Goal: Information Seeking & Learning: Learn about a topic

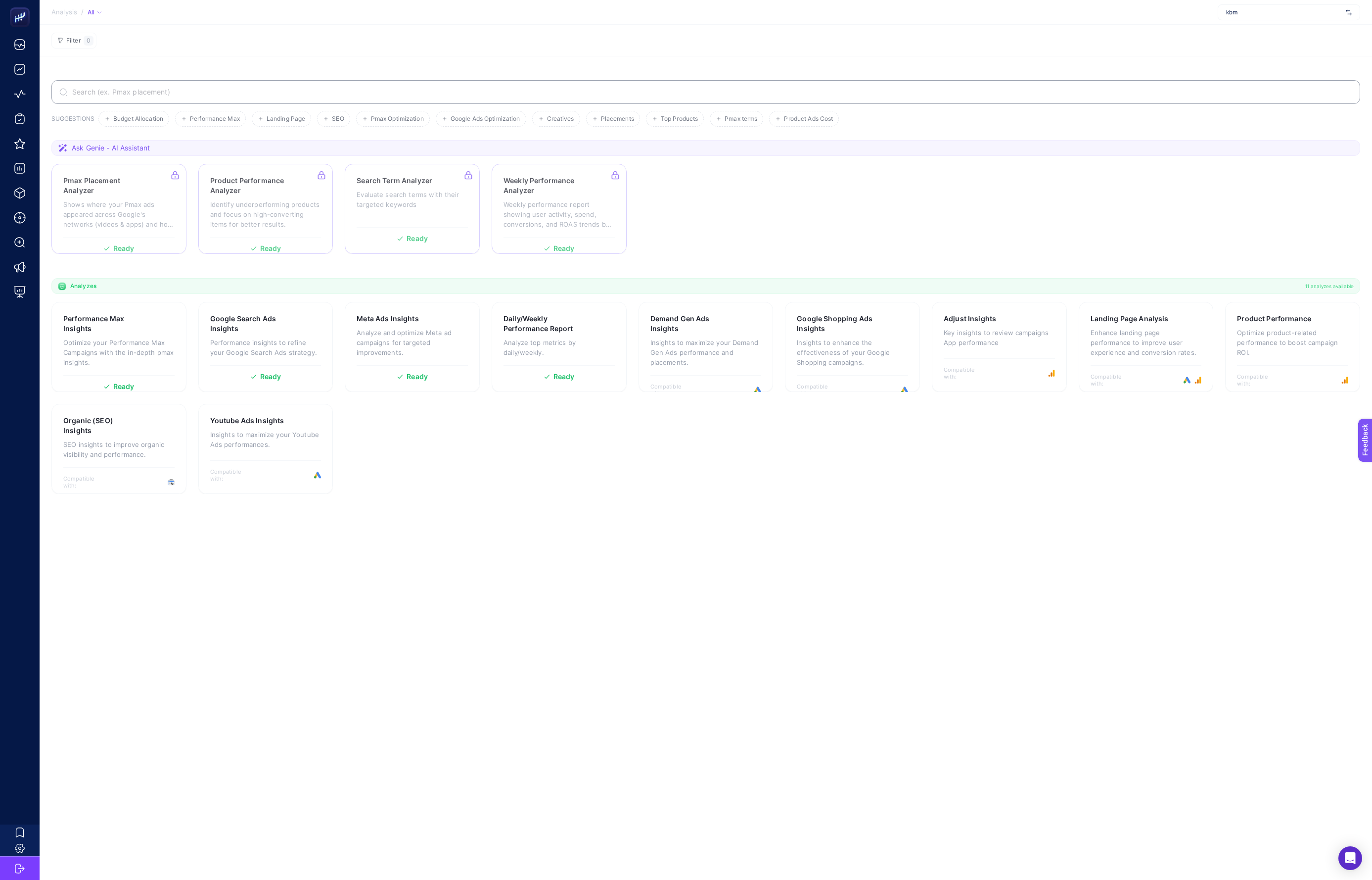
click at [607, 447] on section "Performance Max Insights Optimize your Performance Max Campaigns with the in-de…" at bounding box center [705, 398] width 1308 height 192
click at [478, 463] on section "Performance Max Insights Optimize your Performance Max Campaigns with the in-de…" at bounding box center [705, 398] width 1308 height 192
click at [1267, 14] on span "kbm" at bounding box center [1284, 12] width 116 height 8
click at [1269, 32] on span "[URL][DOMAIN_NAME]" at bounding box center [1256, 32] width 61 height 8
click at [111, 347] on p "Optimize your Performance Max Campaigns with the in-depth pmax insights." at bounding box center [119, 352] width 111 height 29
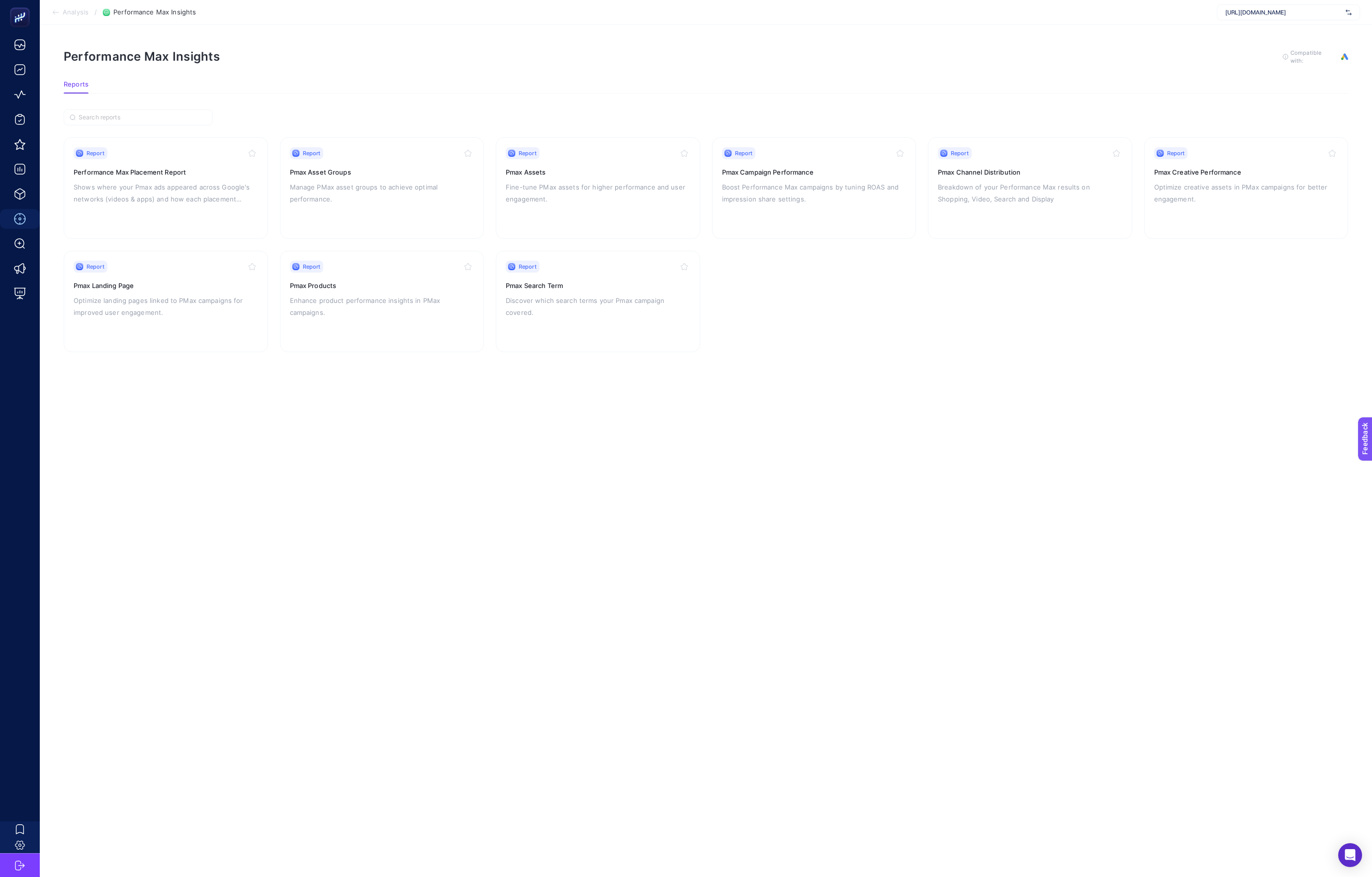
click at [407, 478] on article "Performance Max Insights To get quality results from this analysis, we recommen…" at bounding box center [706, 451] width 1332 height 852
click at [151, 196] on p "Shows where your Pmax ads appeared across Google's networks (videos & apps) and…" at bounding box center [166, 193] width 185 height 24
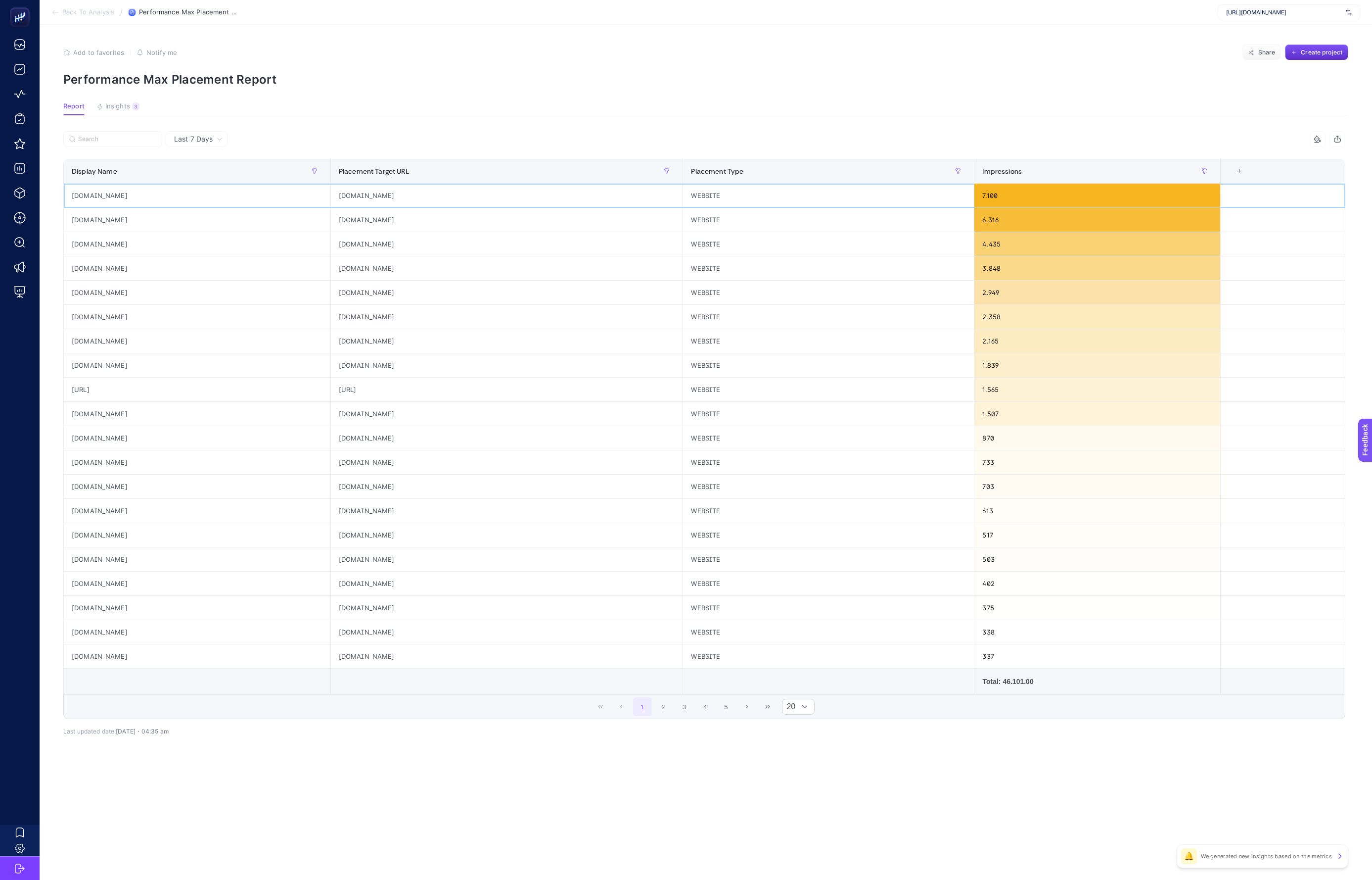
click at [94, 200] on div "[DOMAIN_NAME]" at bounding box center [197, 195] width 267 height 24
copy tr "[DOMAIN_NAME]"
click at [360, 297] on div "[DOMAIN_NAME]" at bounding box center [507, 293] width 352 height 24
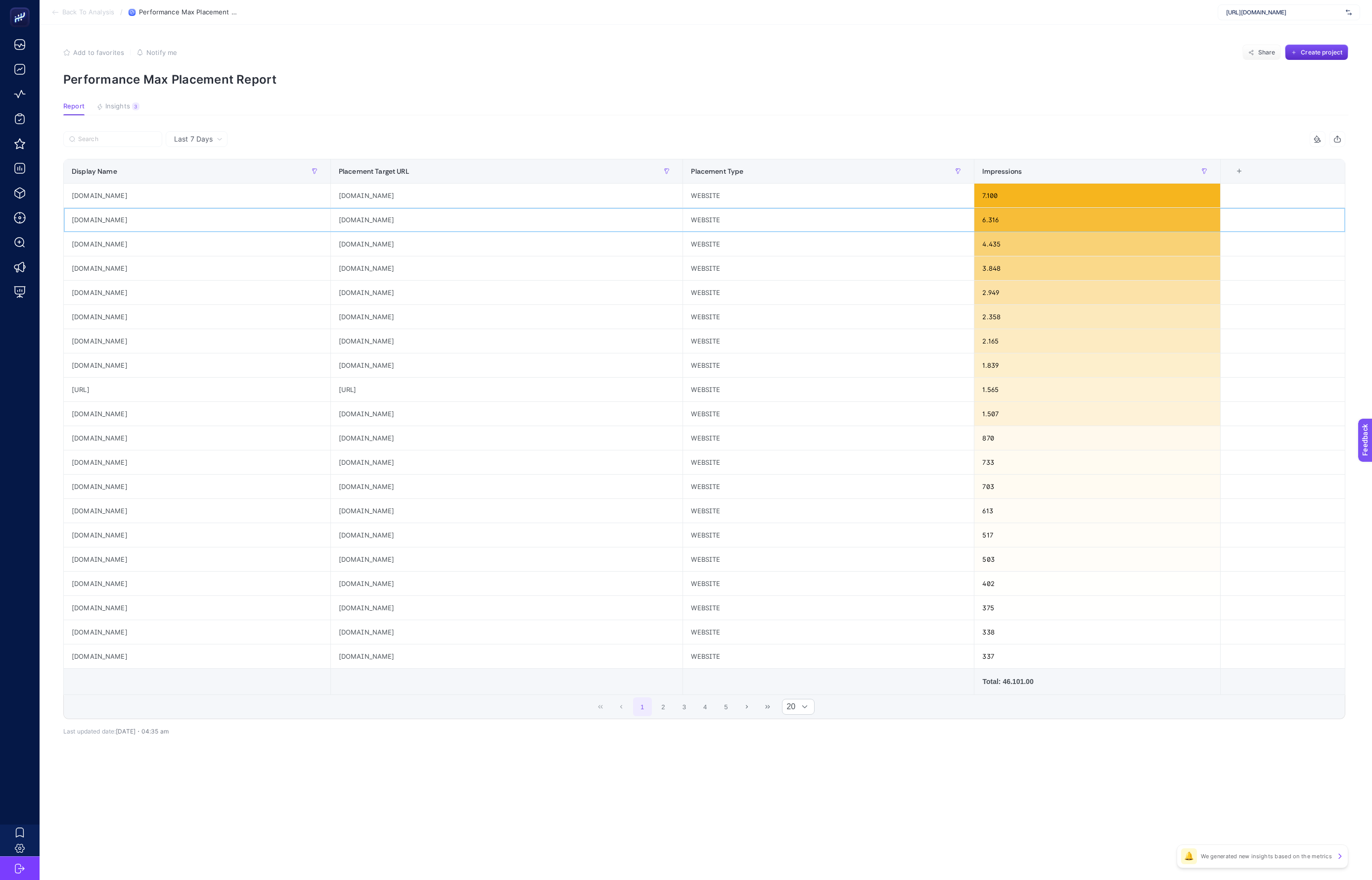
click at [209, 210] on div "[DOMAIN_NAME]" at bounding box center [197, 220] width 267 height 24
click at [204, 234] on div "[DOMAIN_NAME]" at bounding box center [197, 244] width 267 height 24
click at [367, 274] on div "[DOMAIN_NAME]" at bounding box center [507, 268] width 352 height 24
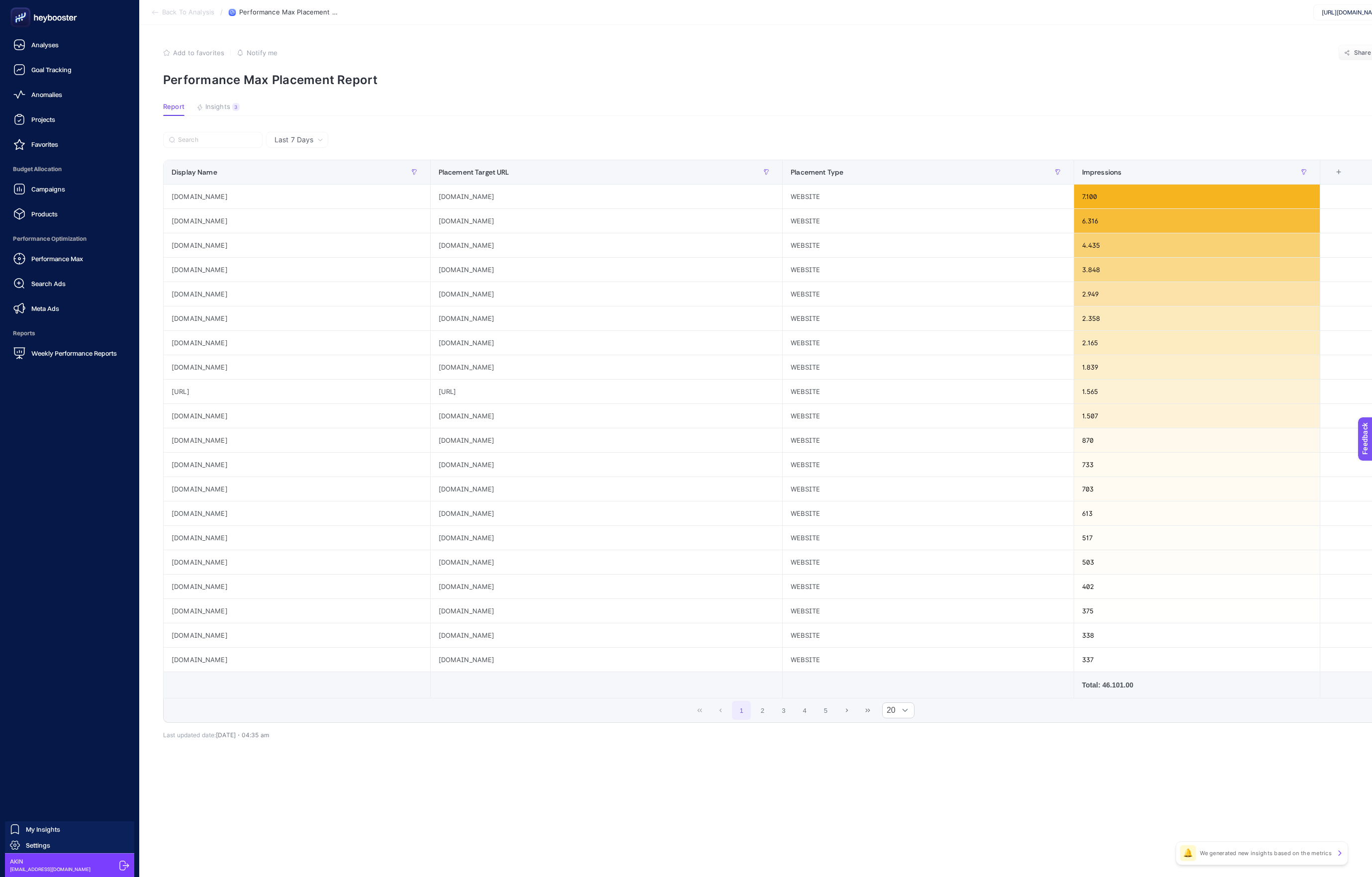
click at [122, 868] on icon at bounding box center [124, 865] width 10 height 10
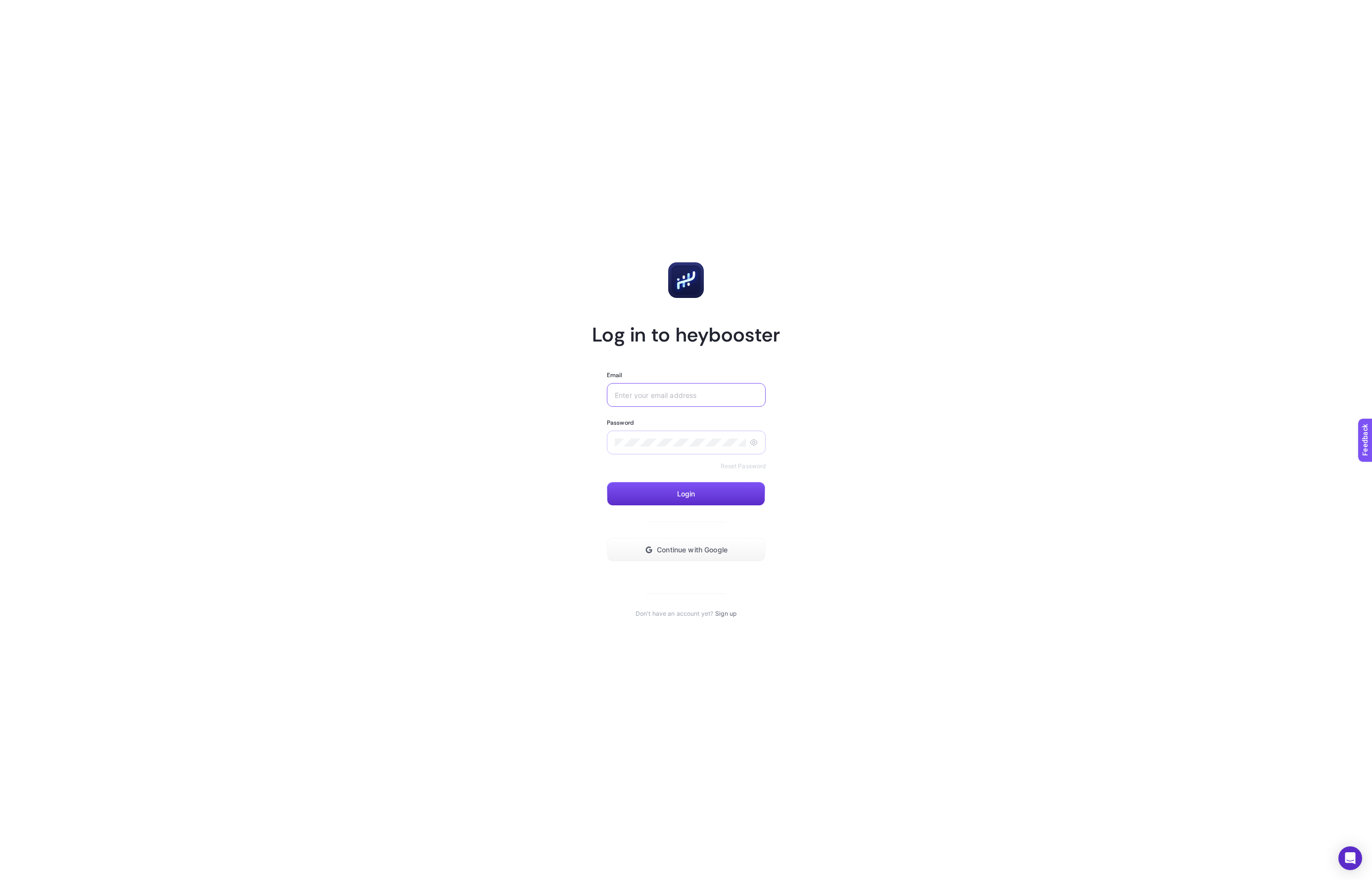
type input "akin.elmas@kismetbymilka.com"
click at [751, 441] on icon at bounding box center [753, 442] width 8 height 8
click at [877, 405] on article "Log in to heybooster Email akin.elmas@kismetbymilka.com Password Reset Password…" at bounding box center [686, 440] width 688 height 856
drag, startPoint x: 858, startPoint y: 439, endPoint x: 842, endPoint y: 454, distance: 21.9
click at [858, 441] on article "Log in to heybooster Email akin.elmas@kismetbymilka.com Password Reset Password…" at bounding box center [686, 440] width 688 height 856
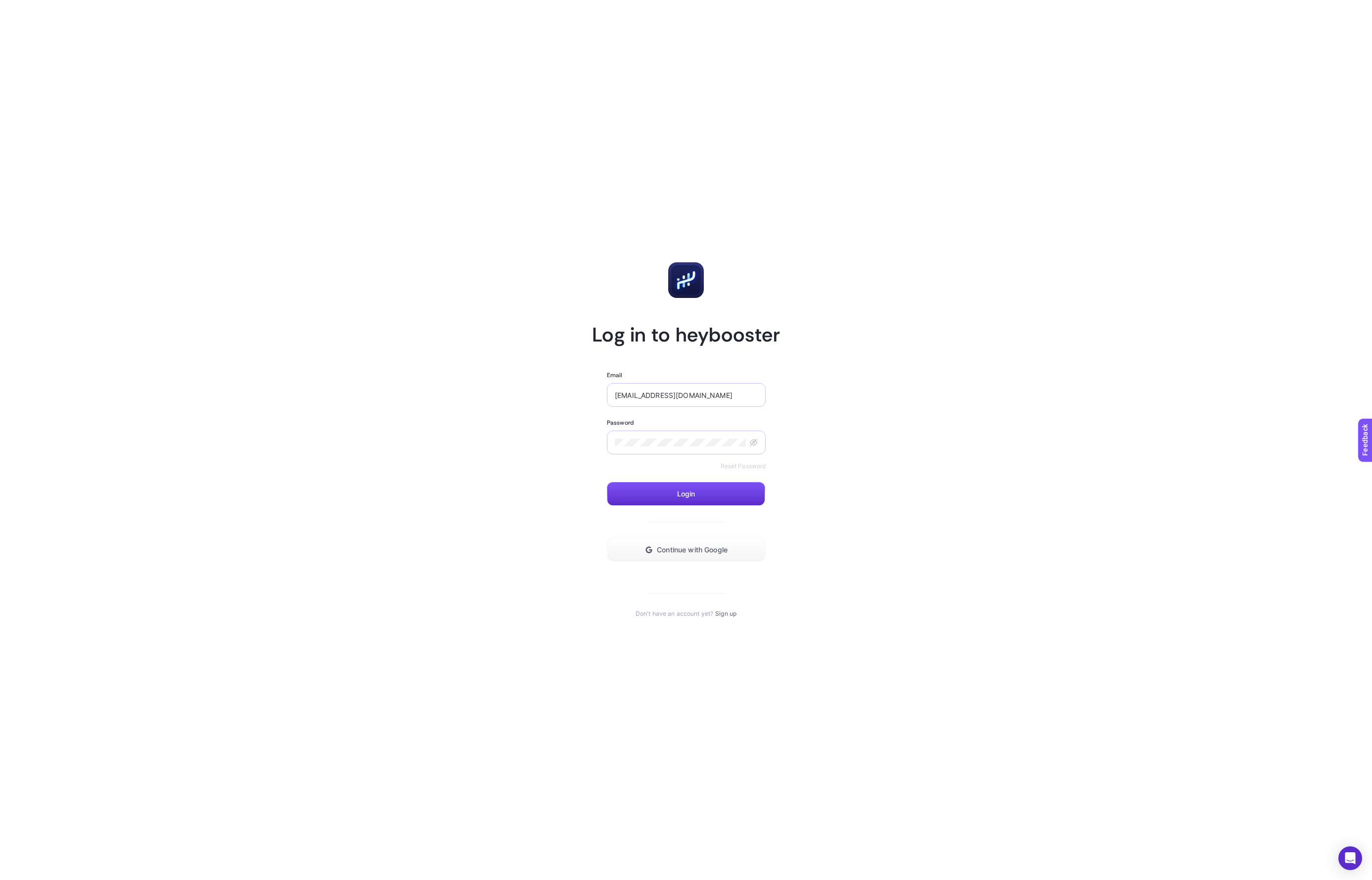
click at [712, 400] on div "akin.elmas@kismetbymilka.com" at bounding box center [686, 395] width 159 height 24
click at [928, 355] on article "Log in to heybooster Email akin.elmas@kismetbymilka.com Password Reset Password…" at bounding box center [686, 440] width 688 height 856
click at [1050, 112] on div "Log in to heybooster Email akin.elmas@kismetbymilka.com Password Reset Password…" at bounding box center [686, 440] width 1372 height 880
click at [979, 433] on article "Log in to heybooster Email akin.elmas@kismetbymilka.com Password Reset Password…" at bounding box center [686, 440] width 688 height 856
click at [448, 293] on article "Log in to heybooster Email akin.elmas@kismetbymilka.com Password Reset Password…" at bounding box center [686, 440] width 688 height 856
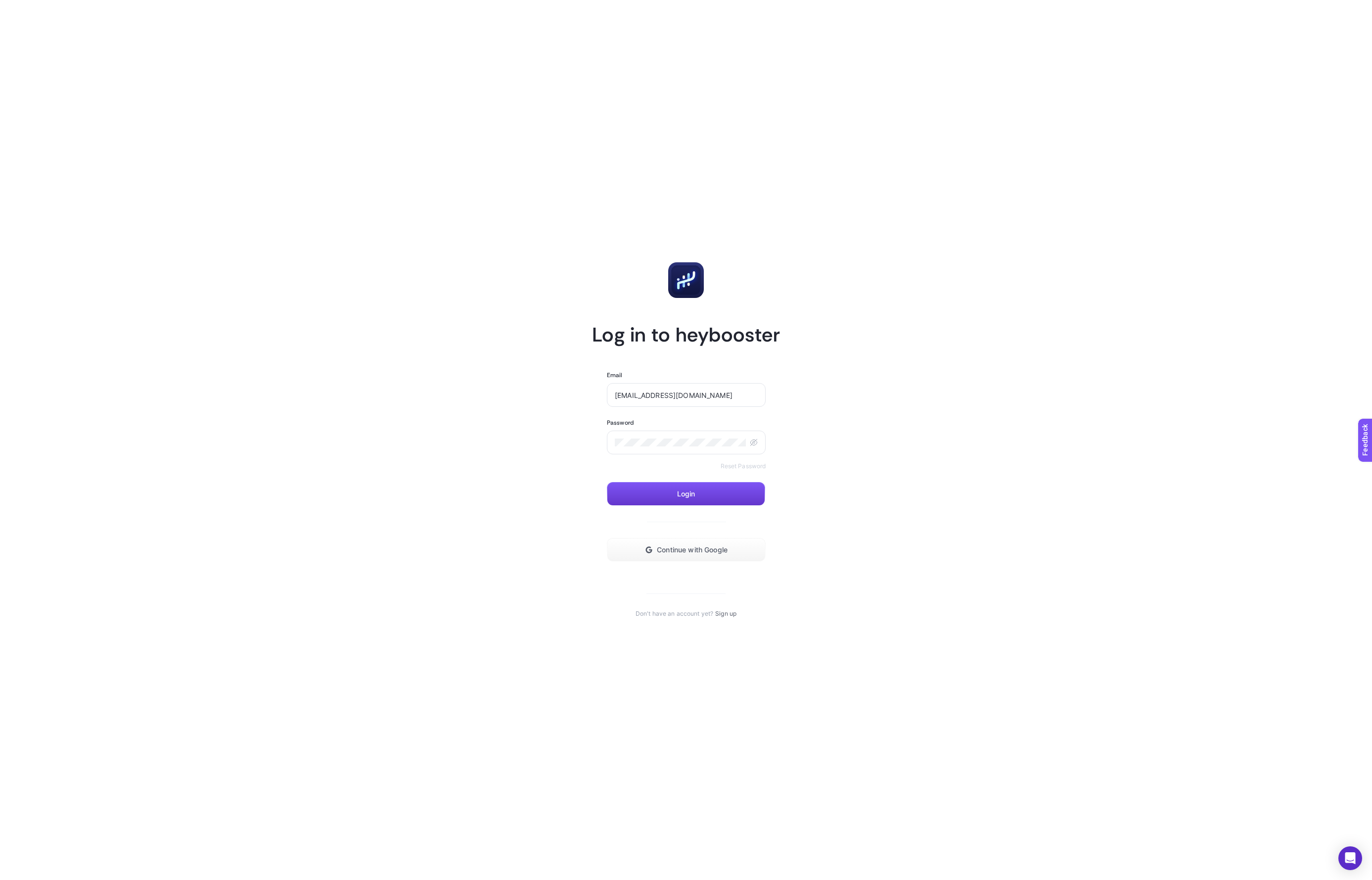
click at [718, 495] on button "Login" at bounding box center [685, 494] width 158 height 24
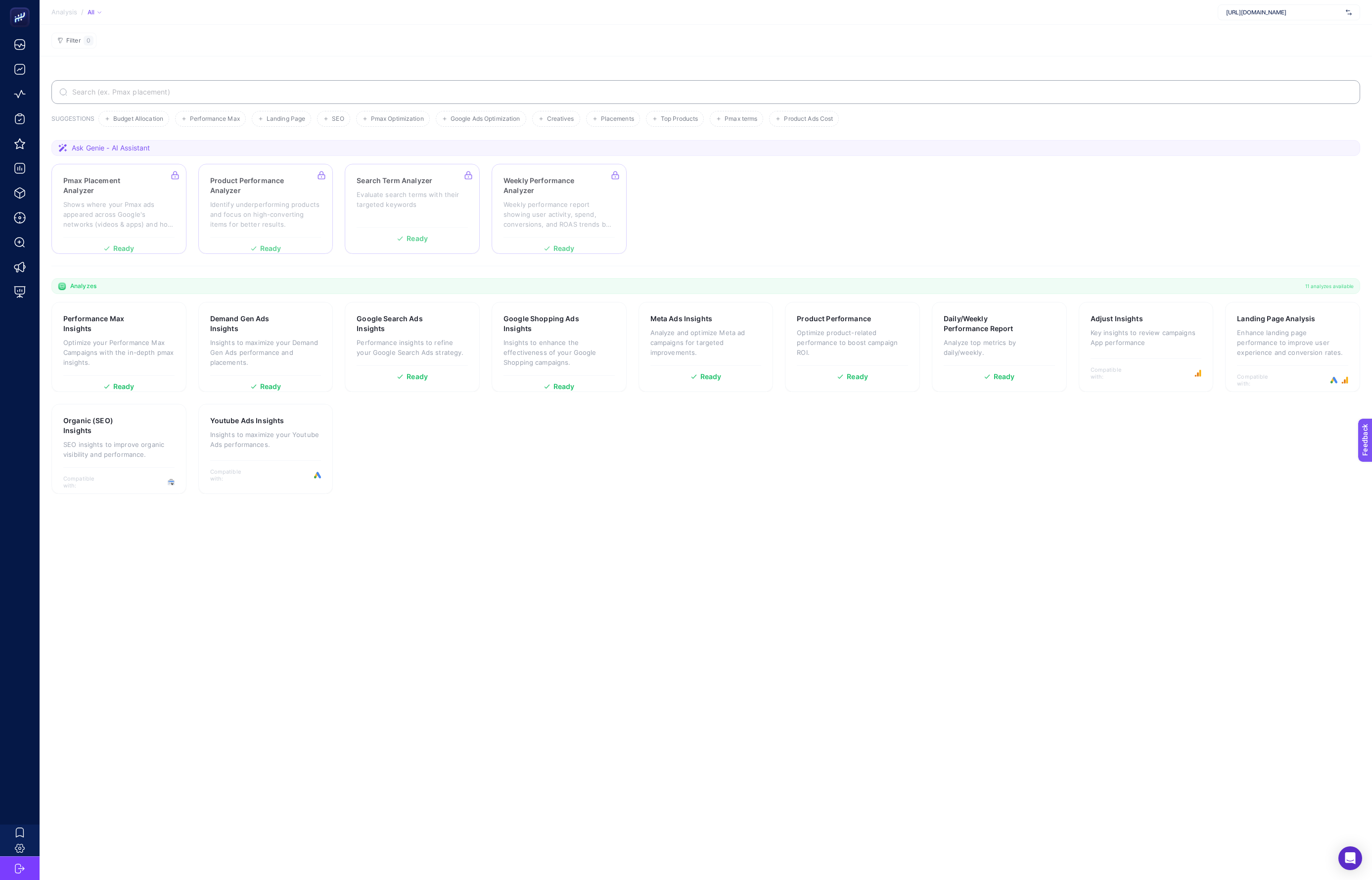
click at [547, 518] on section "SUGGESTIONS Budget Allocation Performance Max Landing Page SEO Pmax Optimizatio…" at bounding box center [705, 468] width 1333 height 823
click at [754, 226] on section "Pmax Placement Analyzer Shows where your Pmax ads appeared across Google's netw…" at bounding box center [705, 208] width 1308 height 90
click at [1066, 526] on section "SUGGESTIONS Budget Allocation Performance Max Landing Page SEO Pmax Optimizatio…" at bounding box center [705, 468] width 1333 height 823
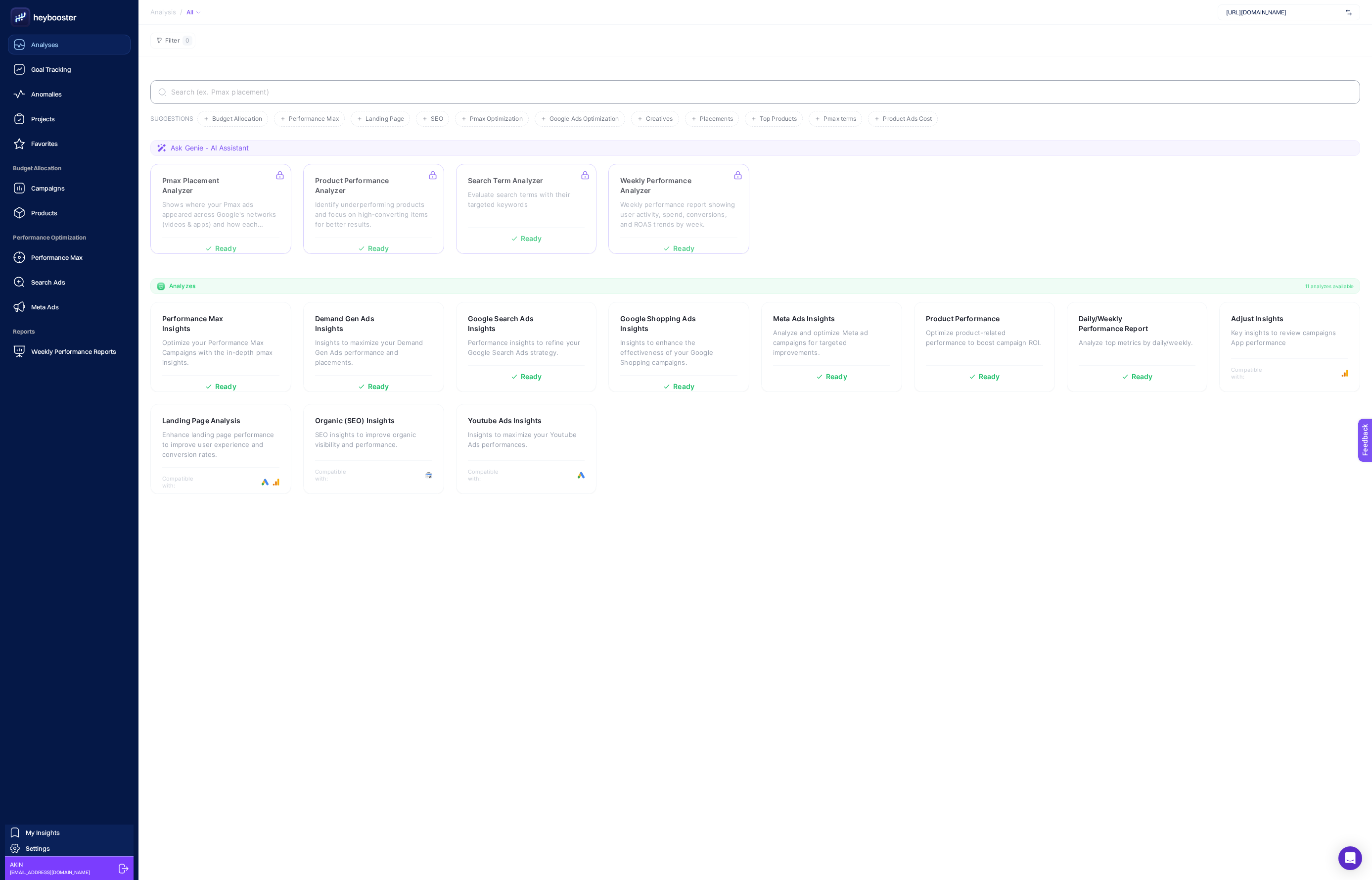
click at [95, 43] on link "Analyses" at bounding box center [69, 45] width 122 height 20
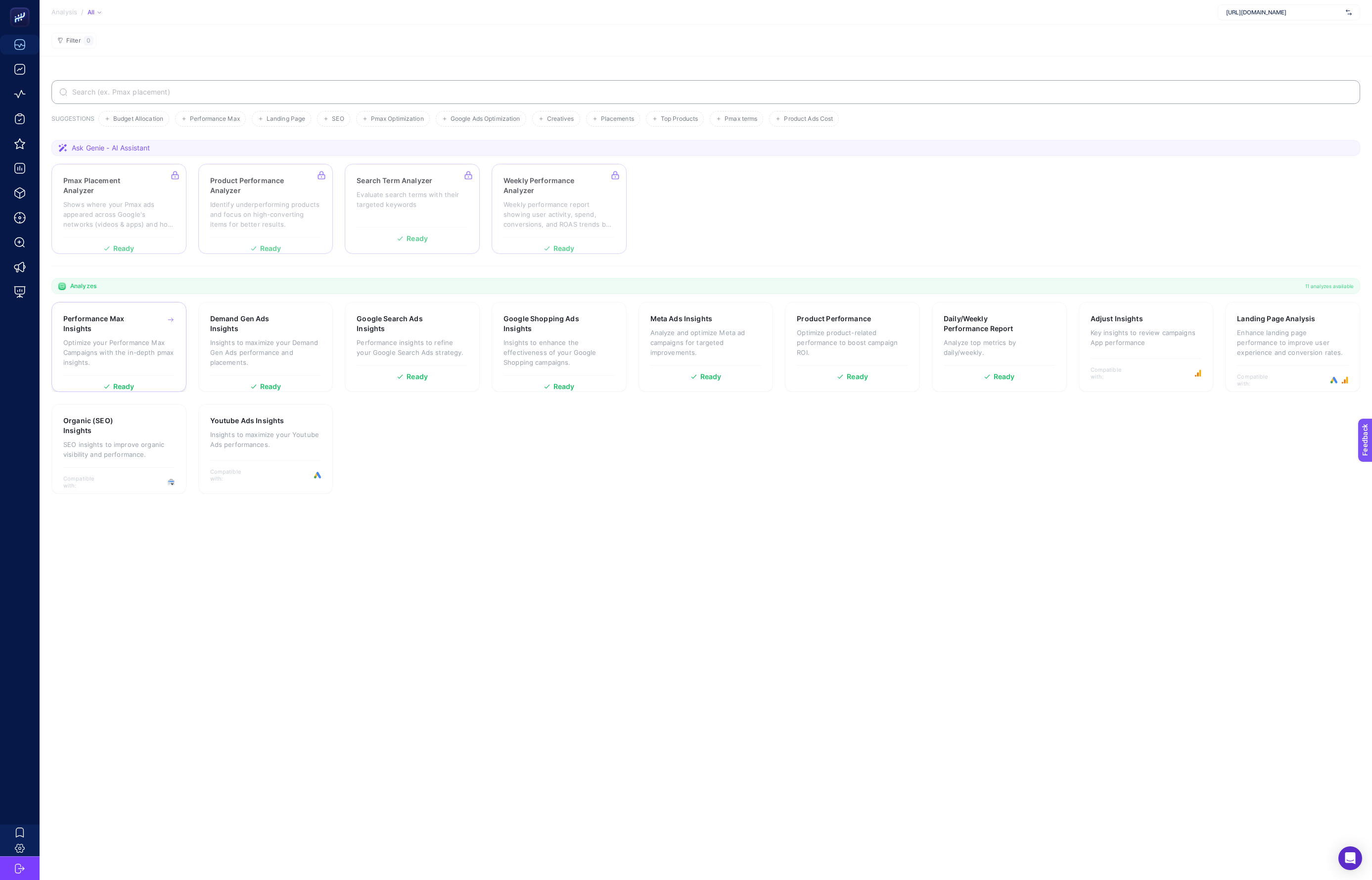
click at [158, 365] on p "Optimize your Performance Max Campaigns with the in-depth pmax insights." at bounding box center [119, 352] width 111 height 29
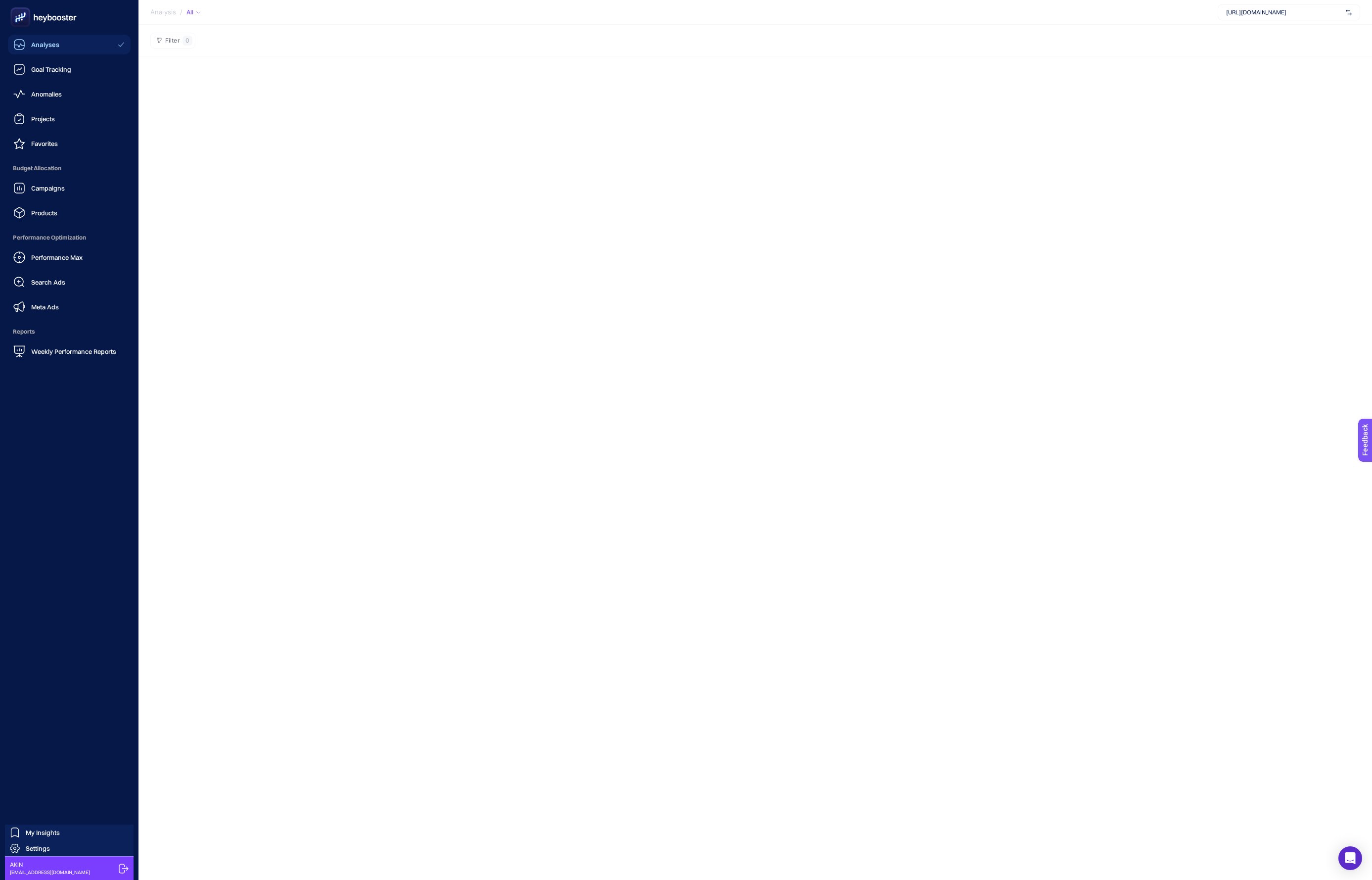
click at [28, 42] on div "Analyses" at bounding box center [36, 45] width 46 height 12
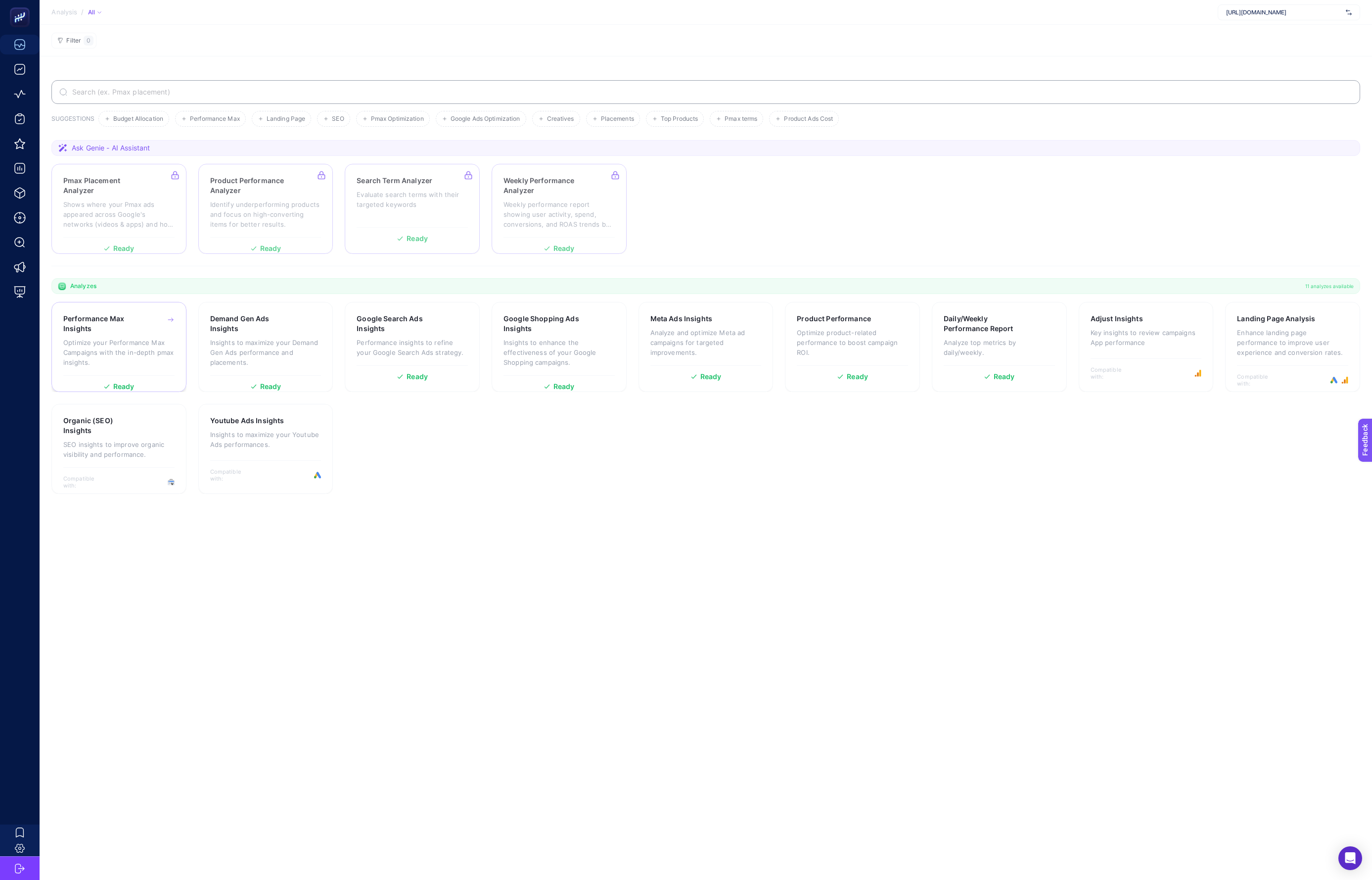
click at [101, 344] on p "Optimize your Performance Max Campaigns with the in-depth pmax insights." at bounding box center [119, 352] width 111 height 29
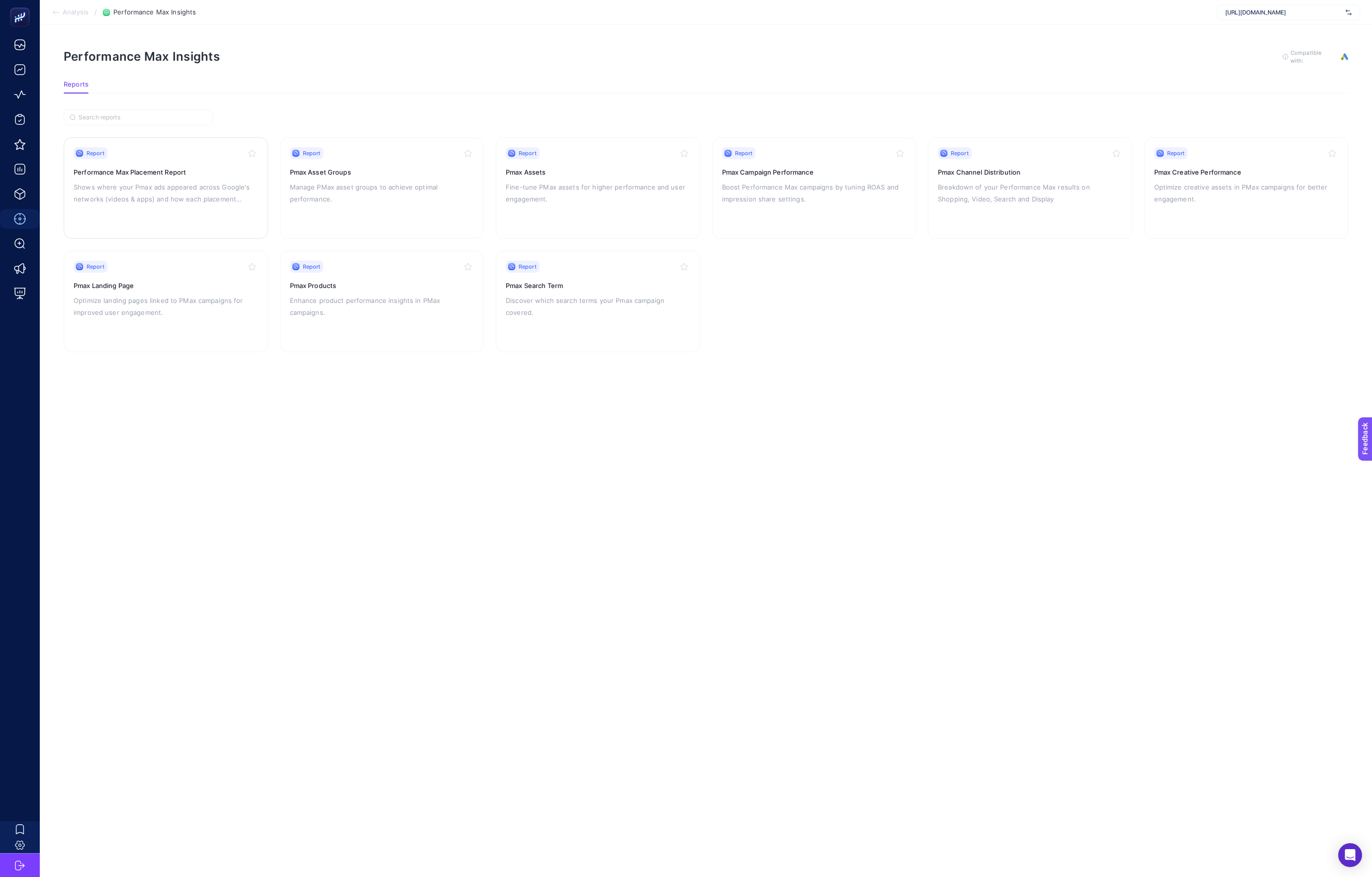
click at [186, 198] on p "Shows where your Pmax ads appeared across Google's networks (videos & apps) and…" at bounding box center [166, 193] width 185 height 24
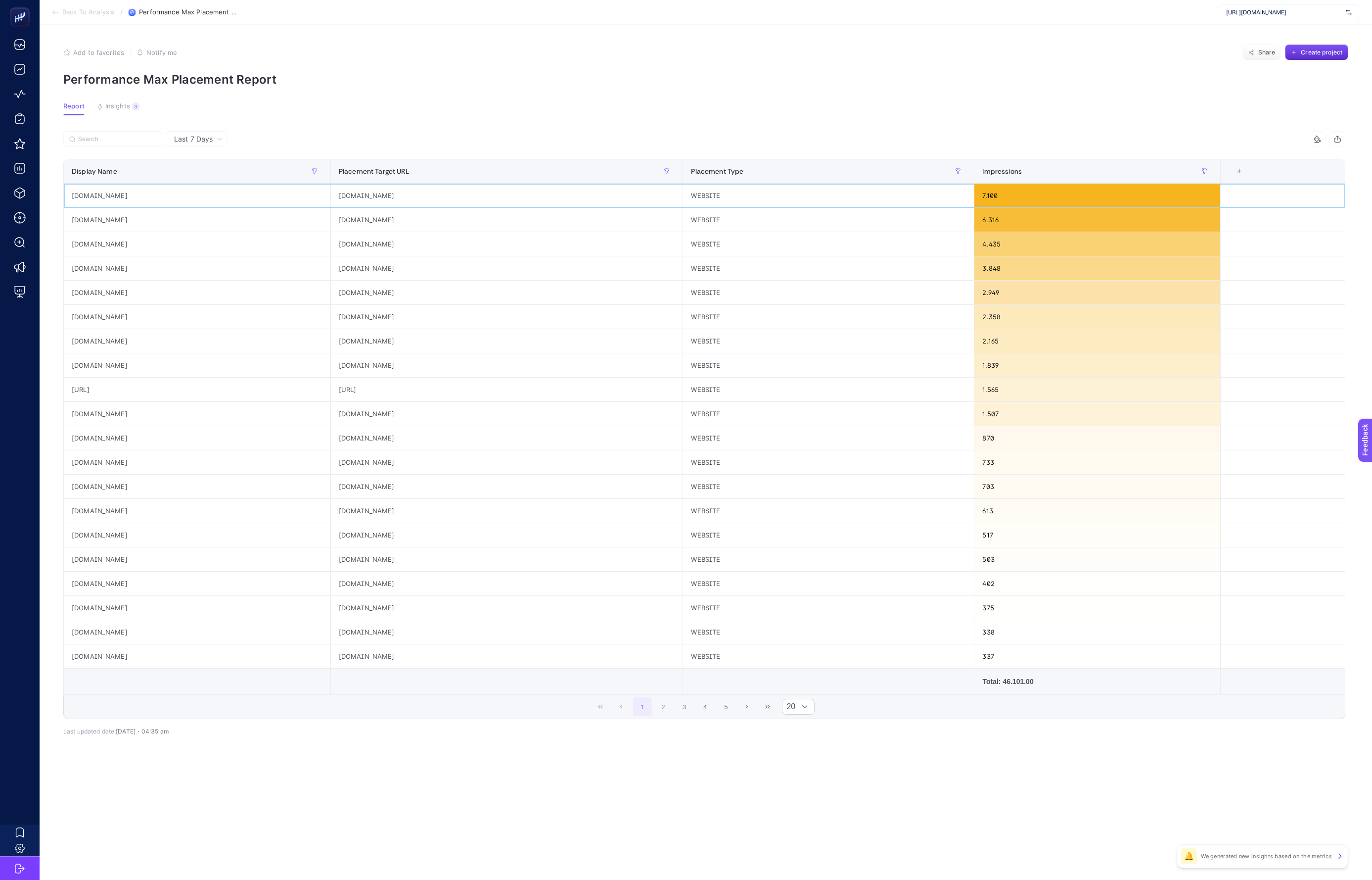
click at [159, 195] on div "[DOMAIN_NAME]" at bounding box center [197, 195] width 267 height 24
copy tr "[DOMAIN_NAME]"
click at [314, 228] on div "[DOMAIN_NAME]" at bounding box center [197, 220] width 267 height 24
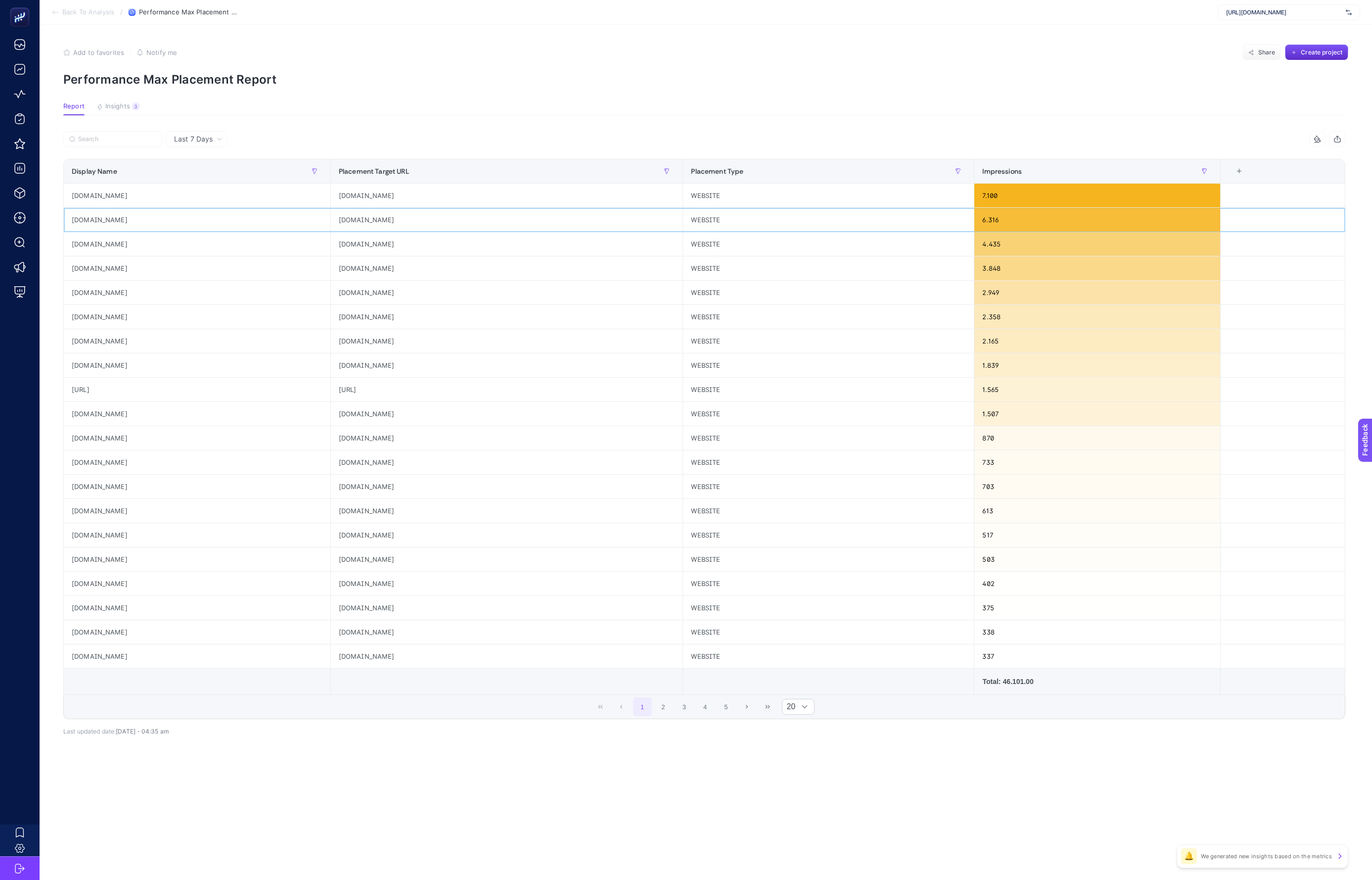
click at [314, 228] on div "[DOMAIN_NAME]" at bounding box center [197, 220] width 267 height 24
click at [1094, 92] on article "Add to favorites false Notify me Share Create project Performance Max Placement…" at bounding box center [705, 452] width 1333 height 855
click at [805, 61] on section "Add to favorites false Notify me Share Create project Performance Max Placement…" at bounding box center [706, 65] width 1285 height 42
click at [177, 316] on div "[DOMAIN_NAME]" at bounding box center [197, 317] width 267 height 24
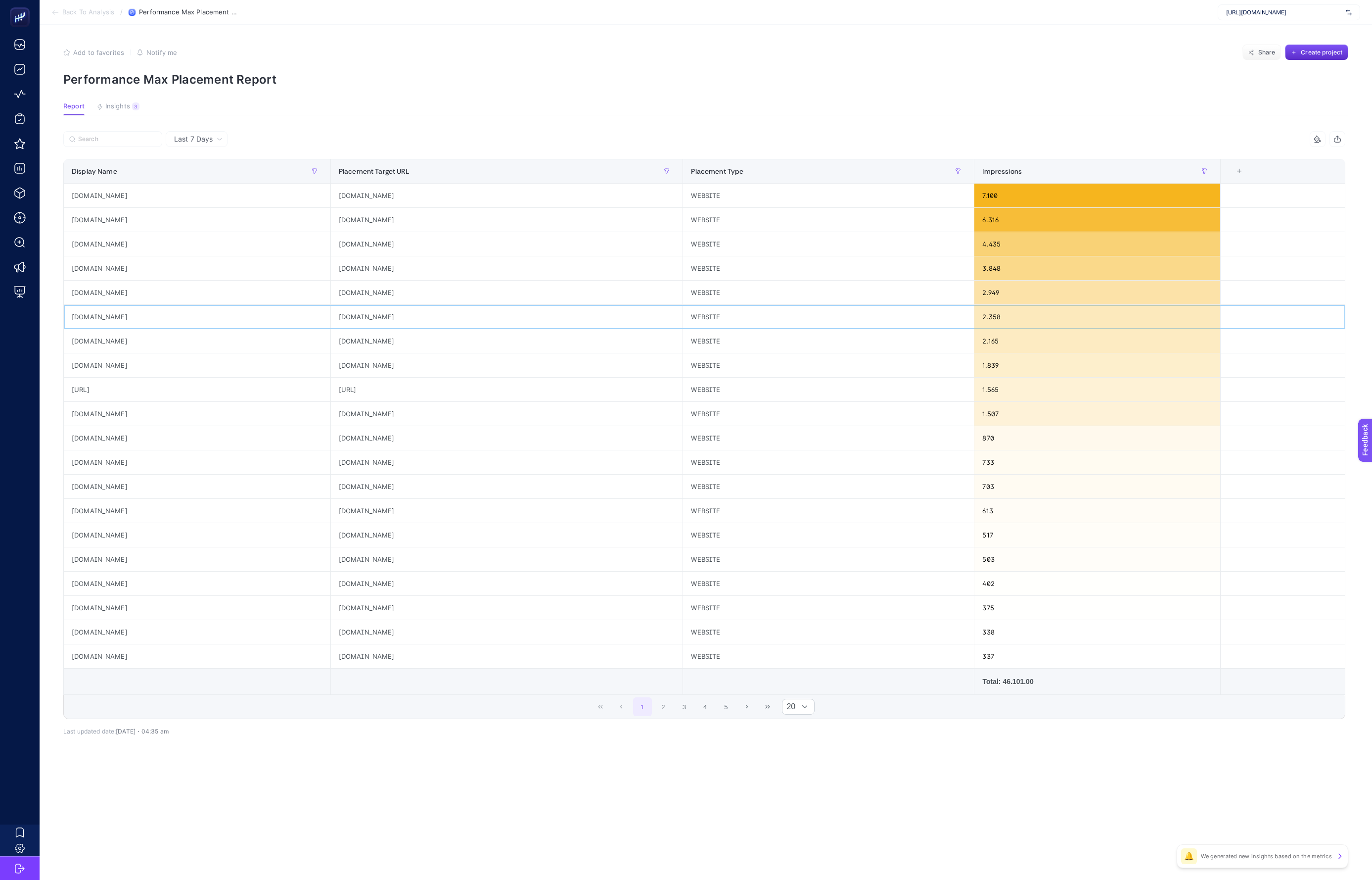
click at [177, 316] on div "[DOMAIN_NAME]" at bounding box center [197, 317] width 267 height 24
click at [178, 293] on div "[DOMAIN_NAME]" at bounding box center [197, 293] width 267 height 24
copy tr "[DOMAIN_NAME]"
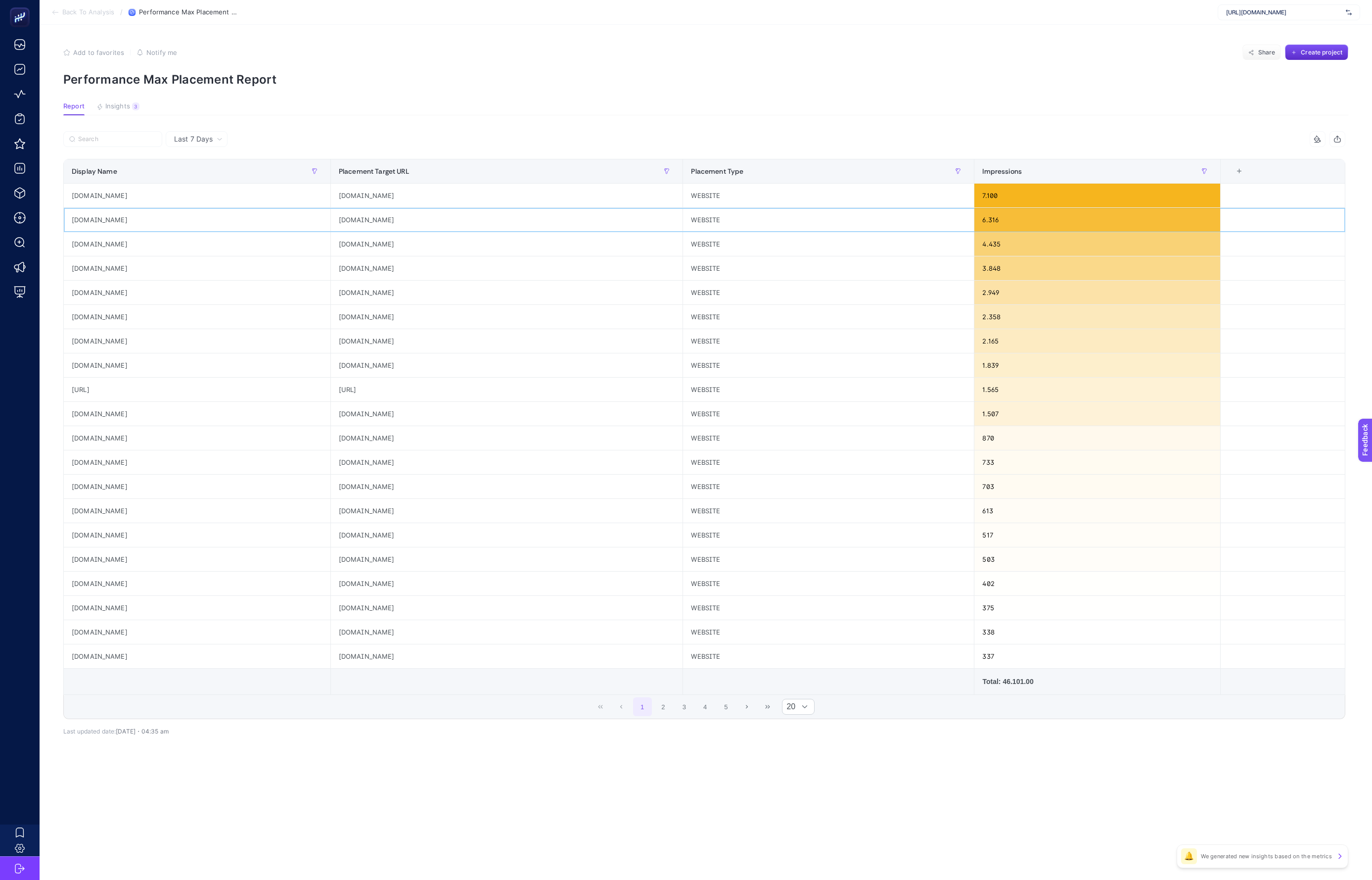
click at [159, 221] on div "[DOMAIN_NAME]" at bounding box center [197, 220] width 267 height 24
click at [159, 250] on div "[DOMAIN_NAME]" at bounding box center [197, 244] width 267 height 24
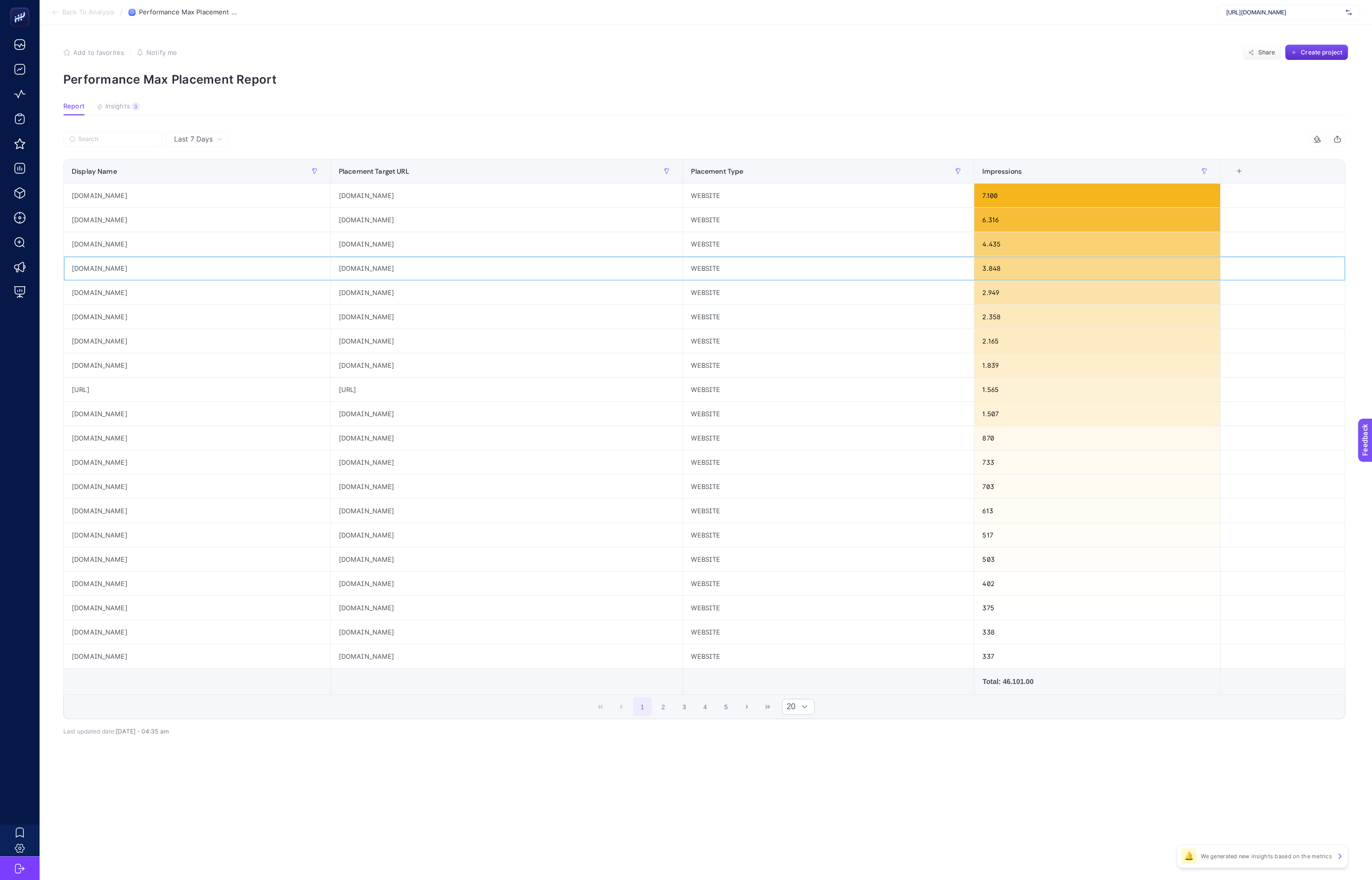
click at [140, 273] on div "[DOMAIN_NAME]" at bounding box center [197, 268] width 267 height 24
copy tr "[DOMAIN_NAME]"
click at [672, 738] on div "Impressions Display Name Placement Target URL Placement Type Impressions 4 item…" at bounding box center [704, 447] width 1282 height 600
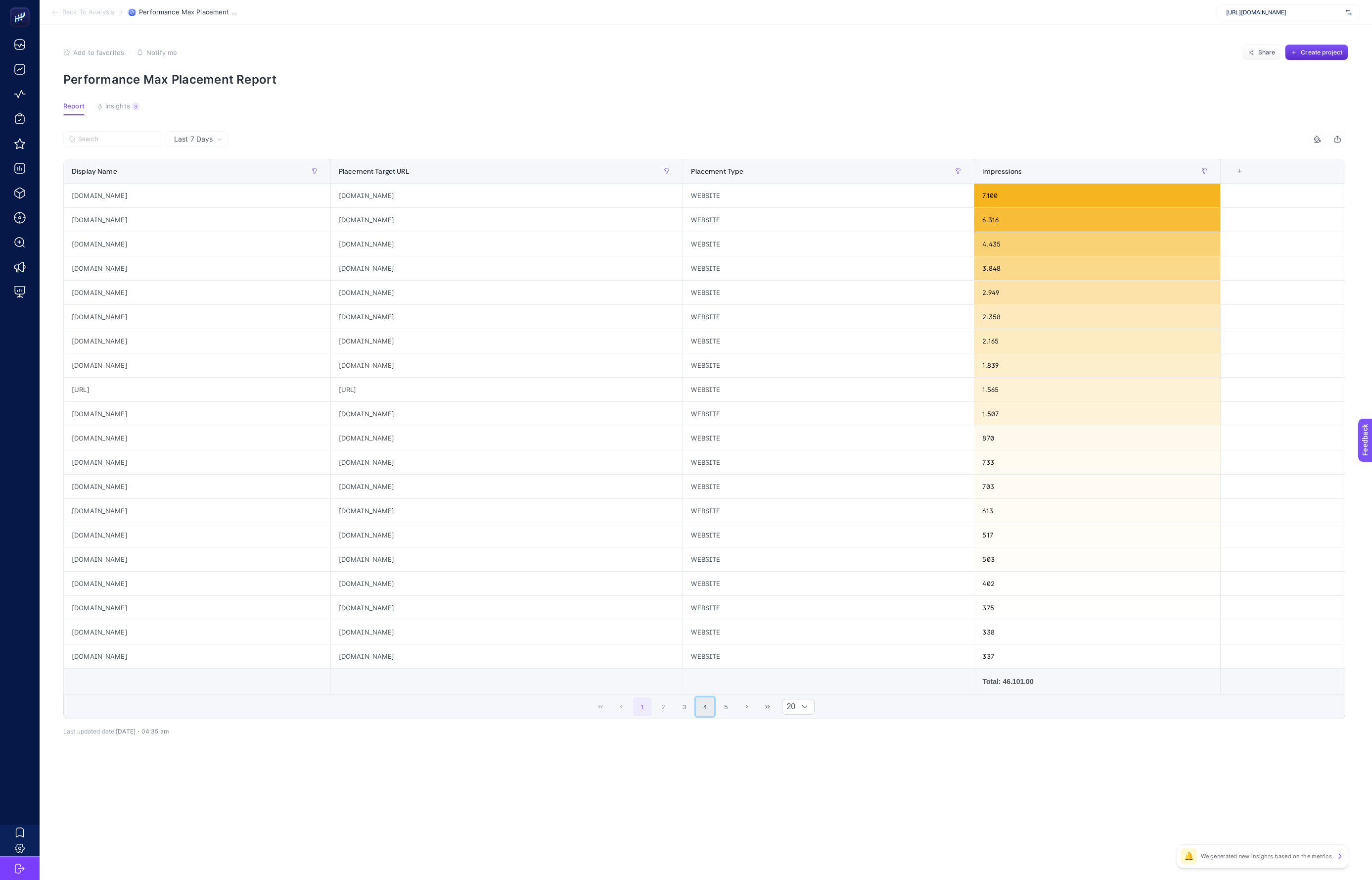
click at [710, 706] on button "4" at bounding box center [705, 706] width 19 height 19
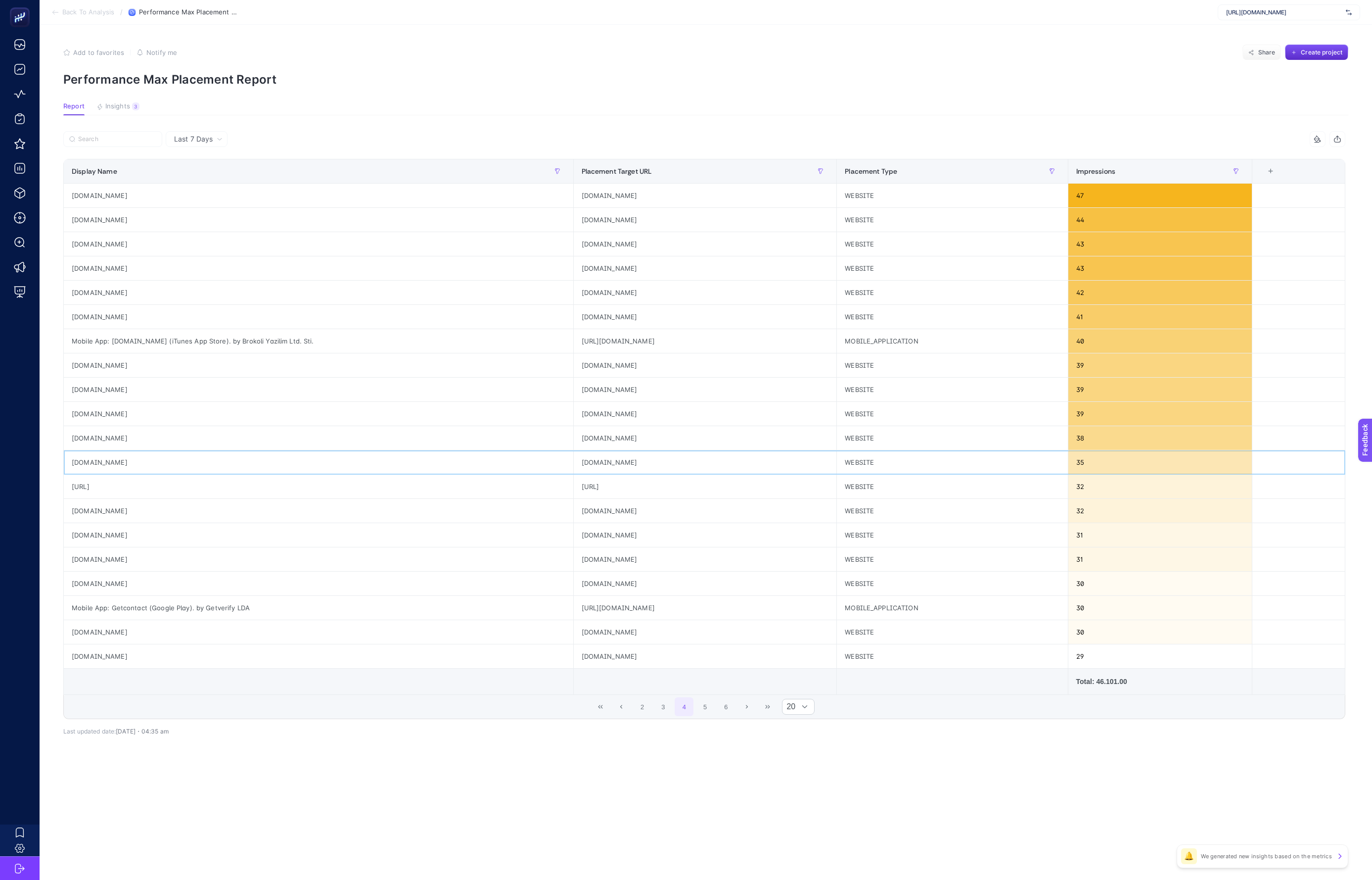
click at [330, 457] on div "dokuzeylul.com" at bounding box center [318, 462] width 509 height 24
click at [239, 243] on div "trendgame.life" at bounding box center [318, 244] width 509 height 24
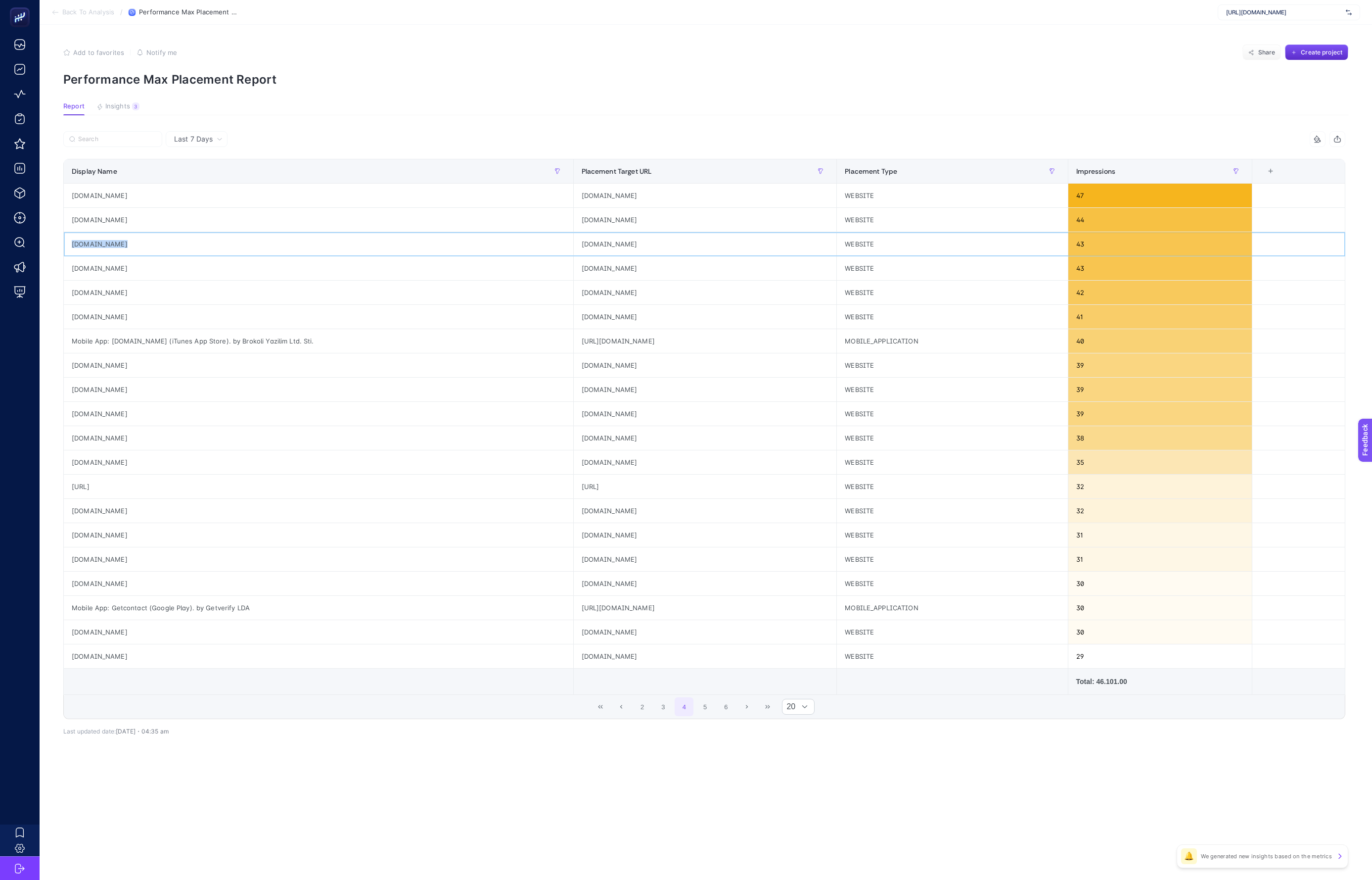
click at [239, 243] on div "trendgame.life" at bounding box center [318, 244] width 509 height 24
copy tr "trendgame.life"
click at [239, 243] on div "trendgame.life" at bounding box center [318, 244] width 509 height 24
click at [724, 705] on button "6" at bounding box center [726, 706] width 19 height 19
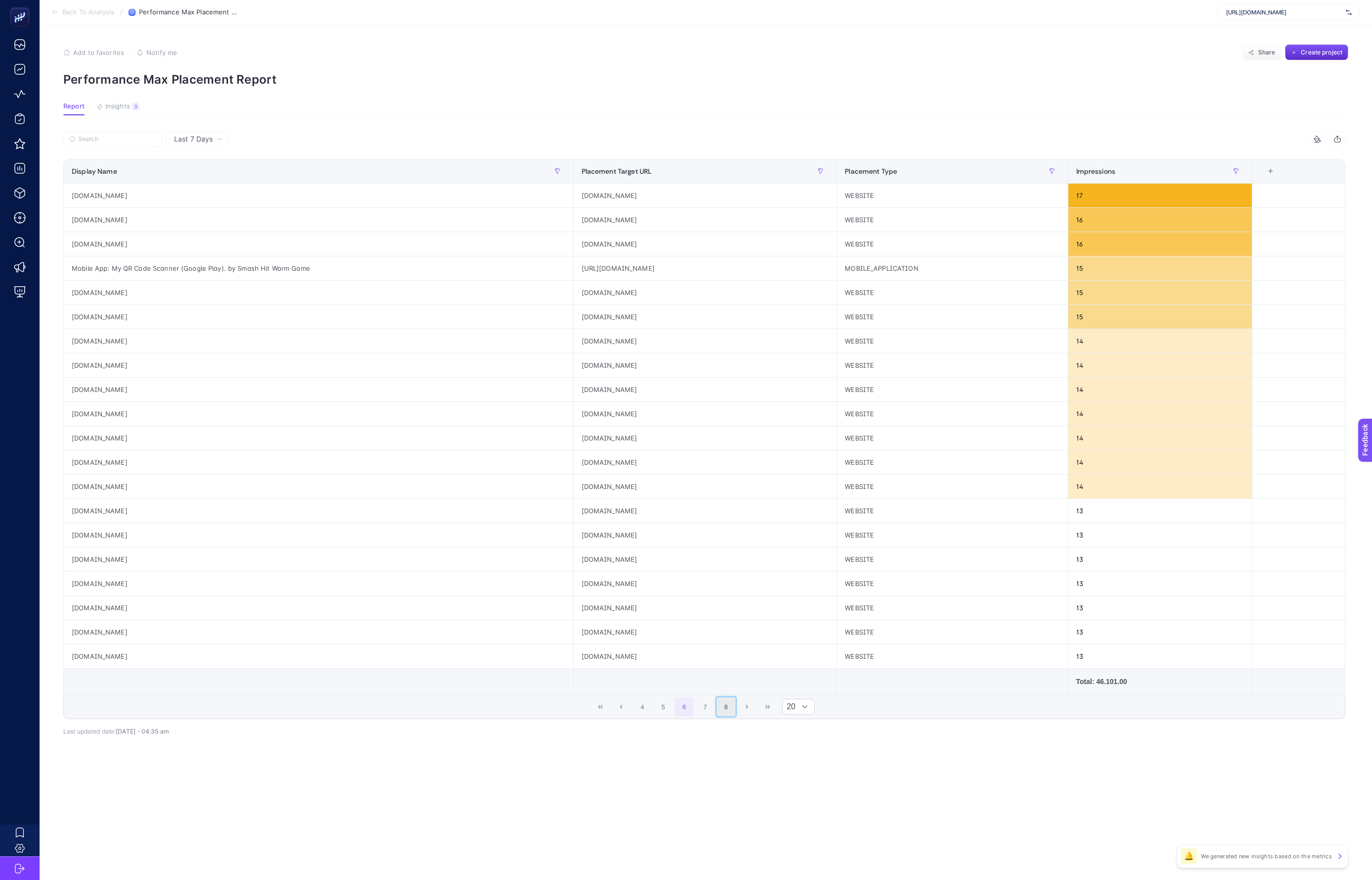
click at [724, 706] on button "8" at bounding box center [726, 706] width 19 height 19
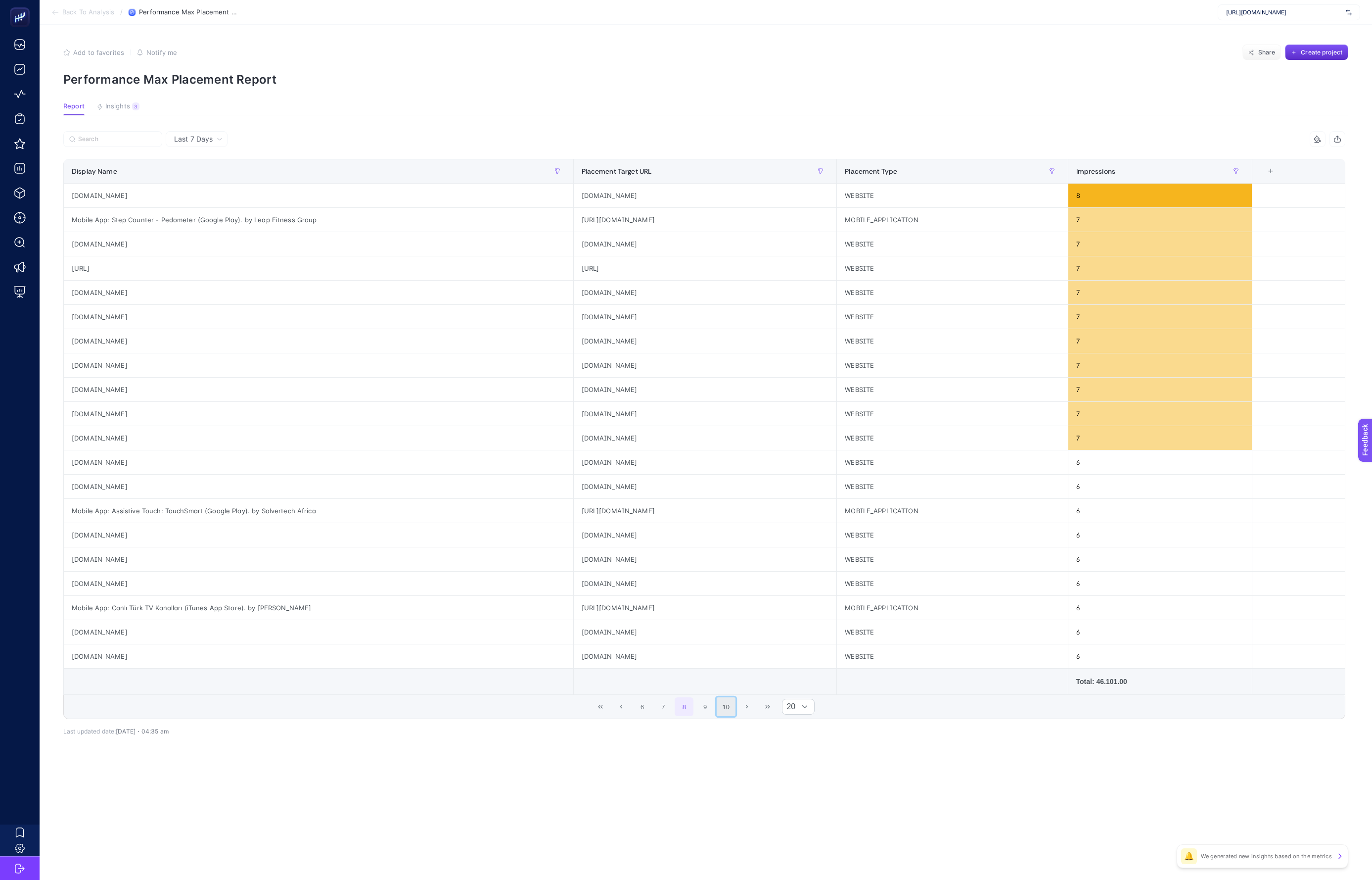
click at [723, 708] on button "10" at bounding box center [726, 706] width 19 height 19
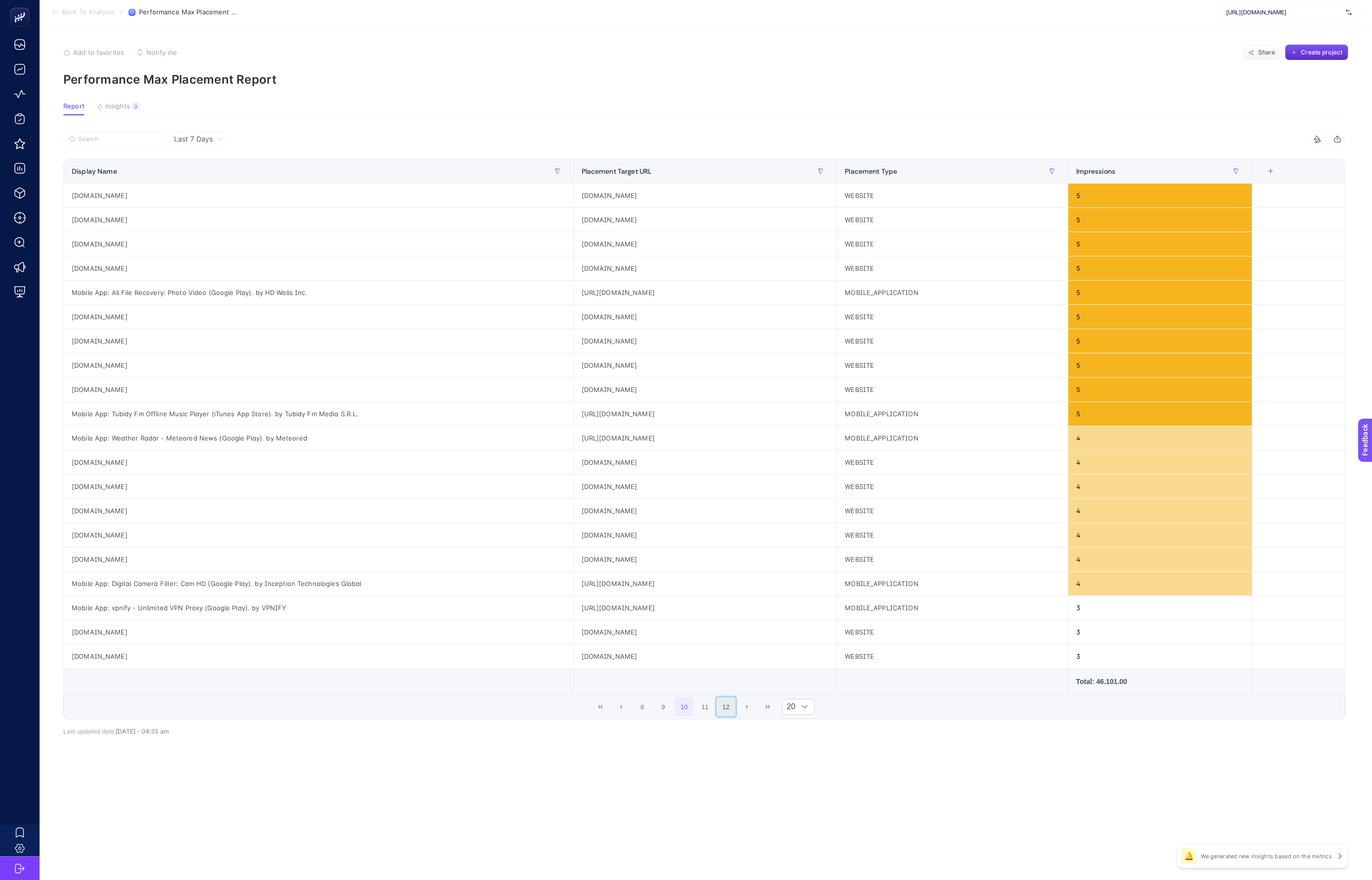
click at [723, 708] on button "12" at bounding box center [726, 706] width 19 height 19
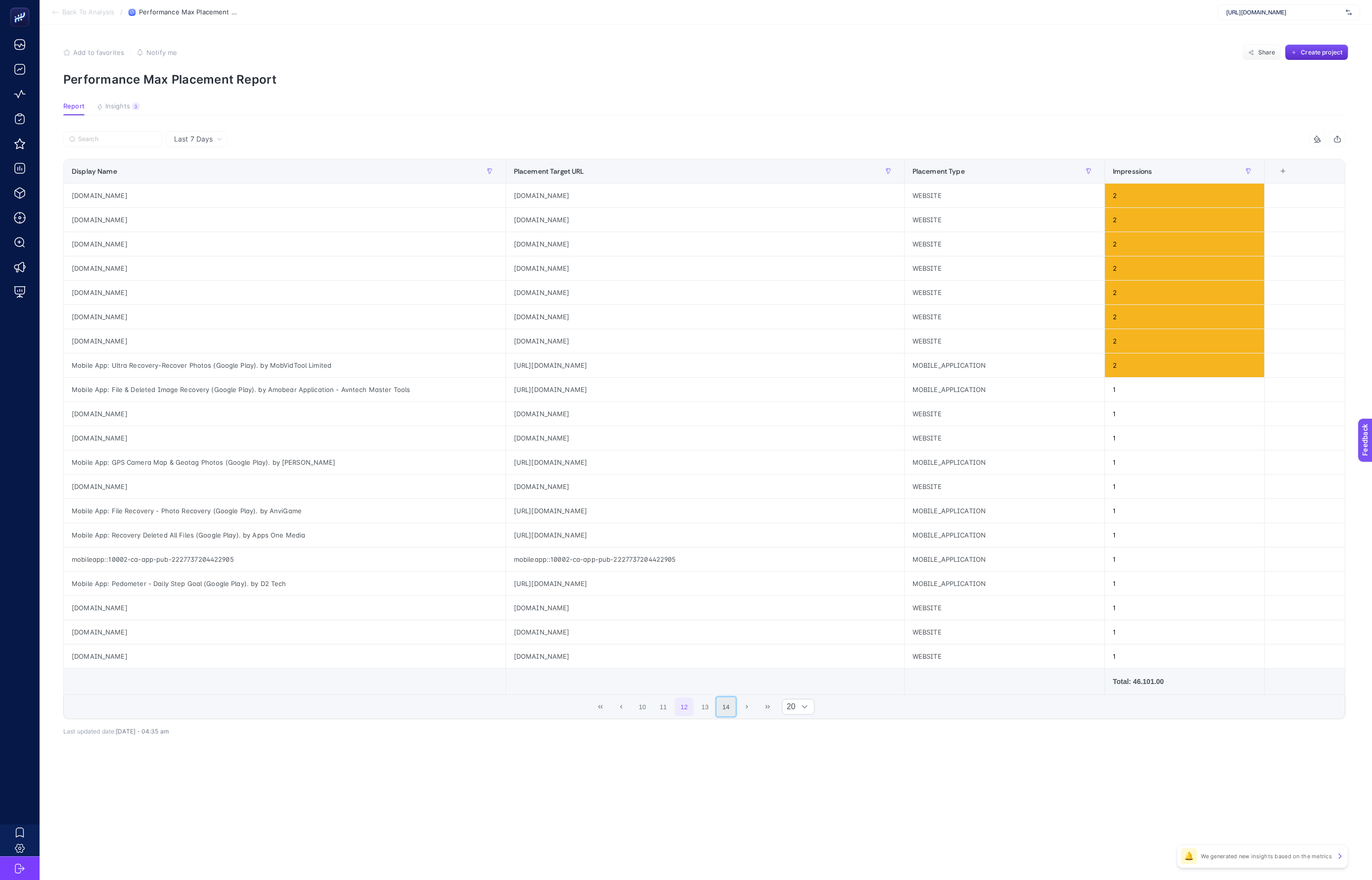
click at [730, 712] on button "14" at bounding box center [726, 706] width 19 height 19
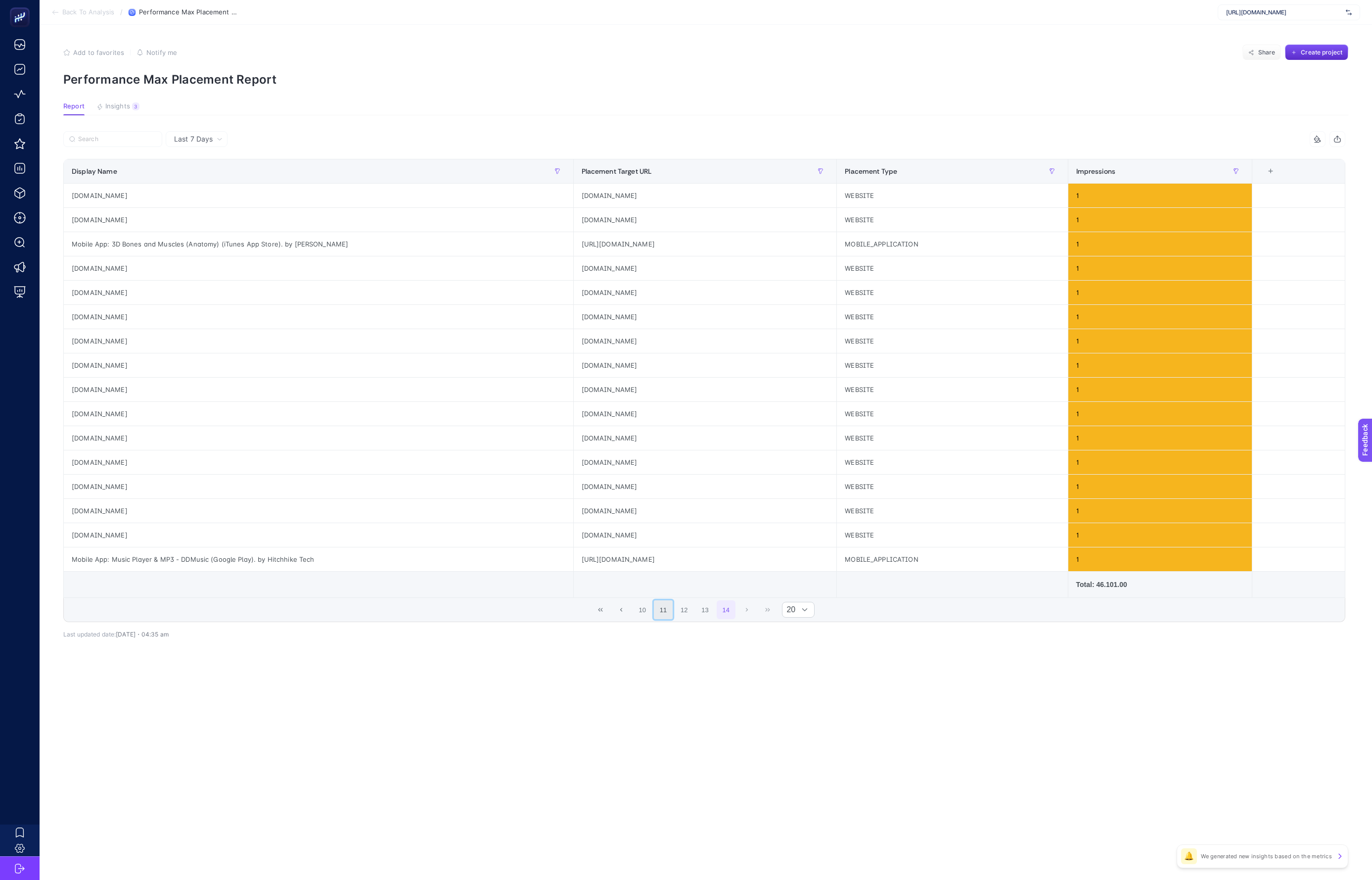
click at [668, 612] on button "11" at bounding box center [663, 610] width 19 height 19
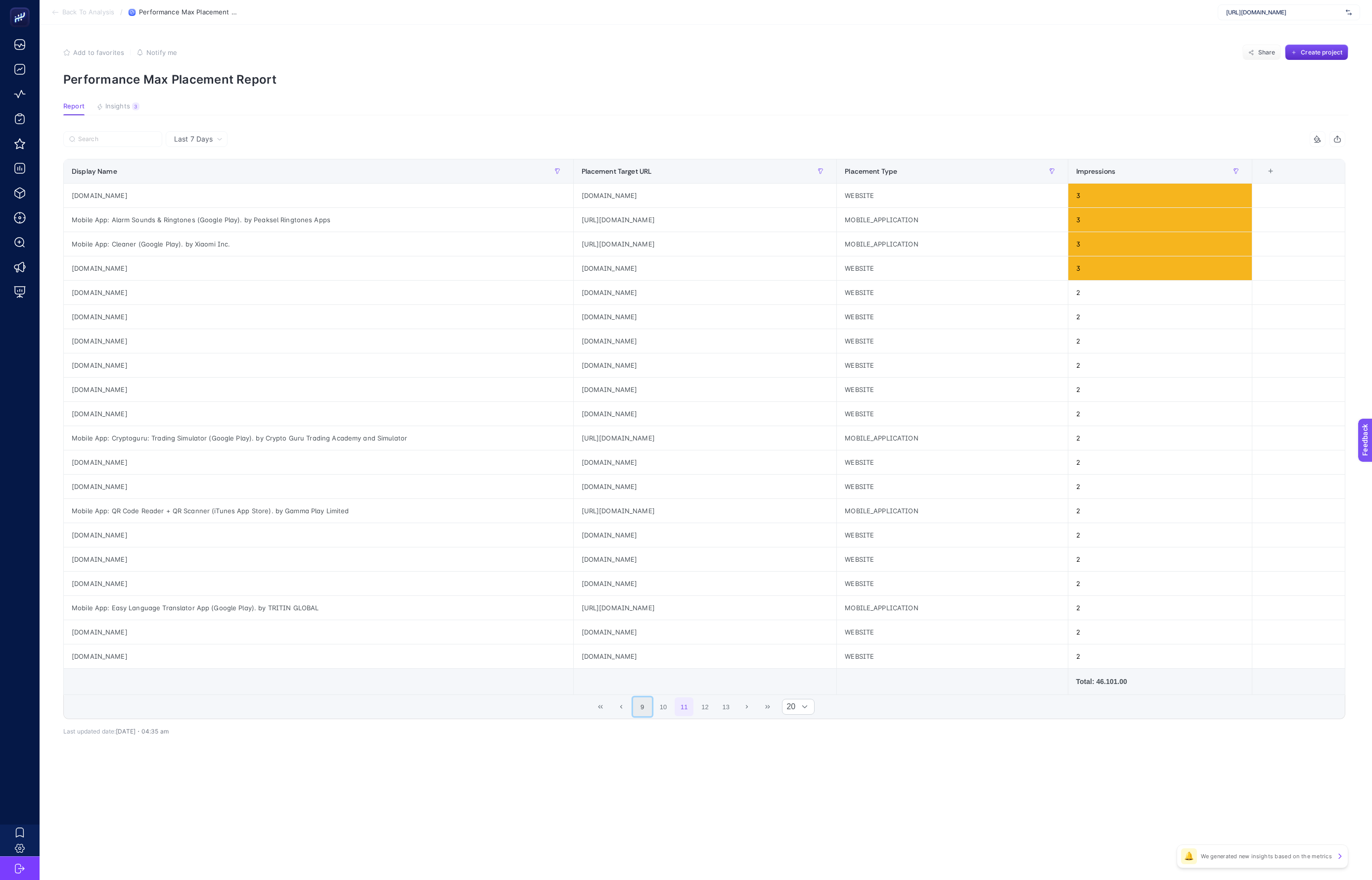
click at [644, 711] on button "9" at bounding box center [642, 706] width 19 height 19
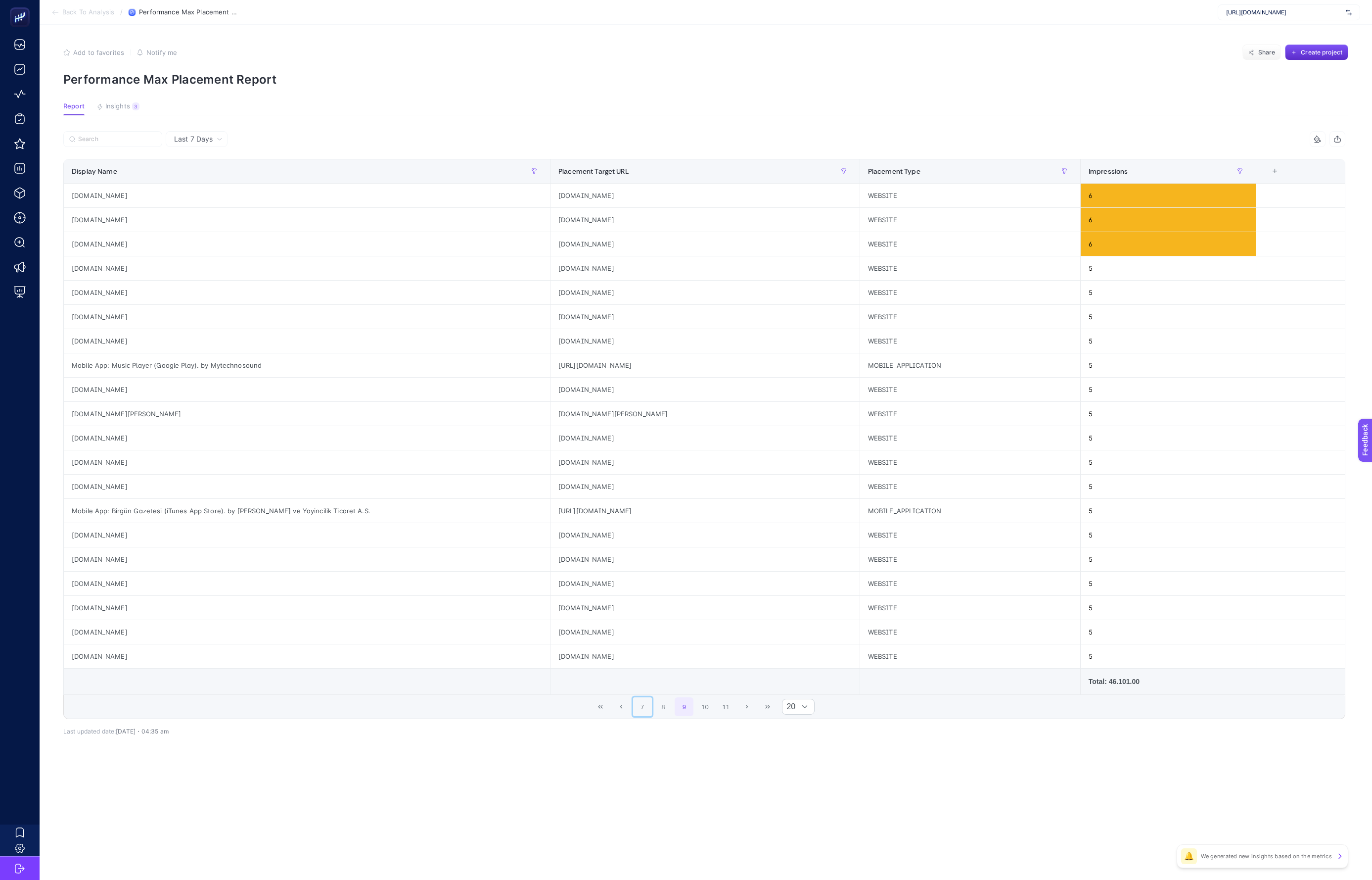
click at [643, 712] on button "7" at bounding box center [642, 706] width 19 height 19
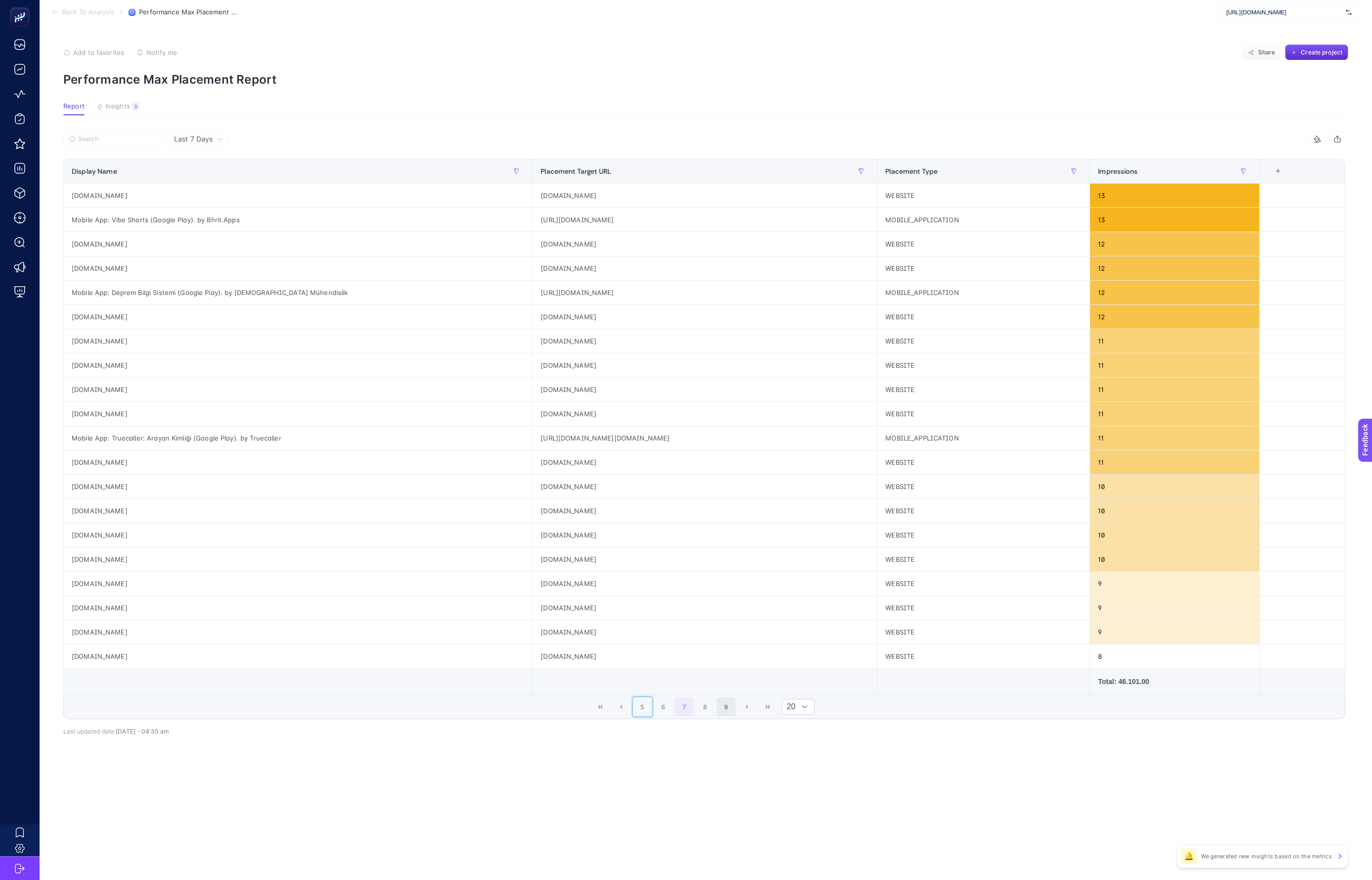
click at [643, 712] on button "5" at bounding box center [642, 706] width 19 height 19
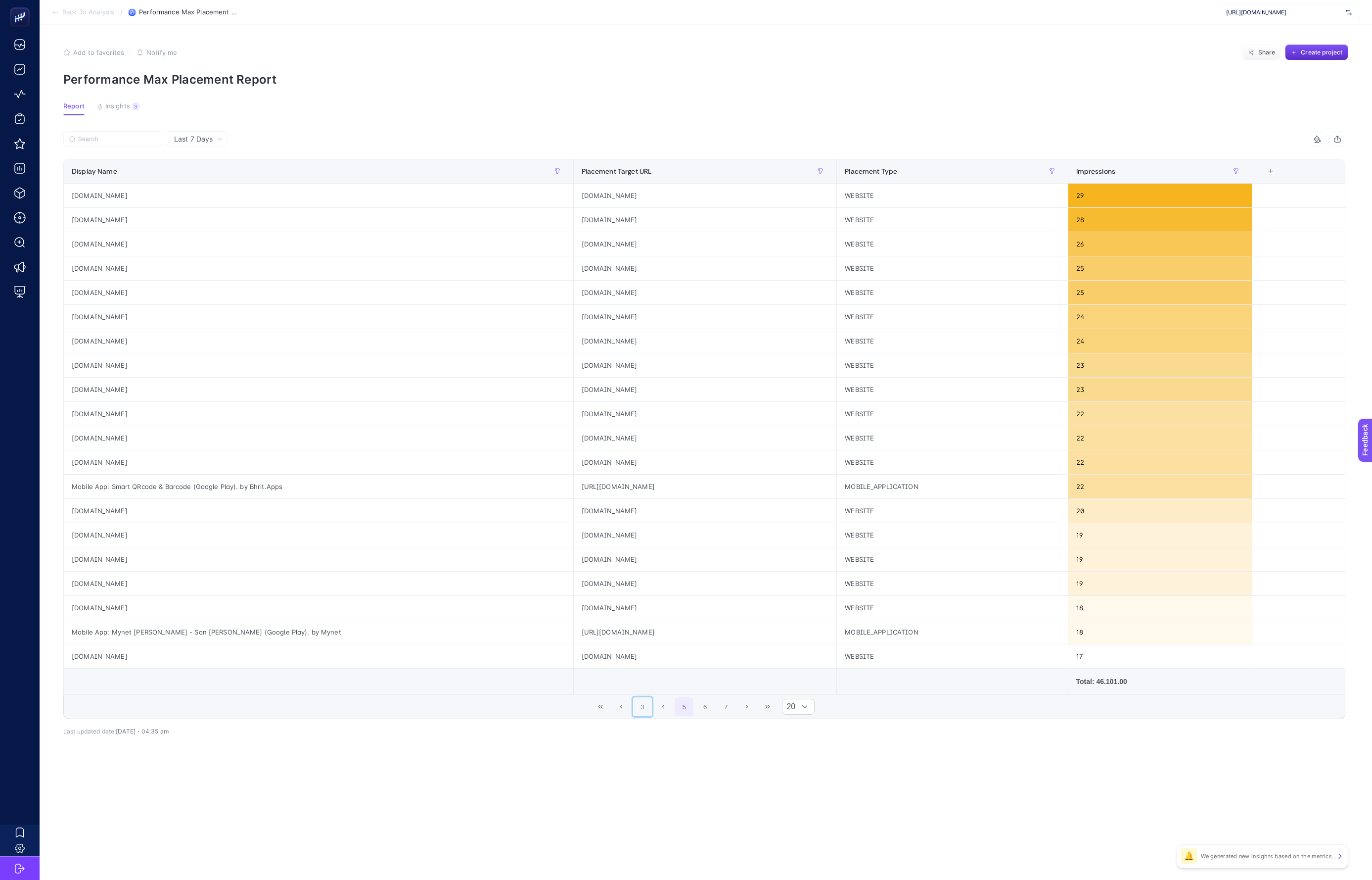
click at [643, 712] on button "3" at bounding box center [642, 706] width 19 height 19
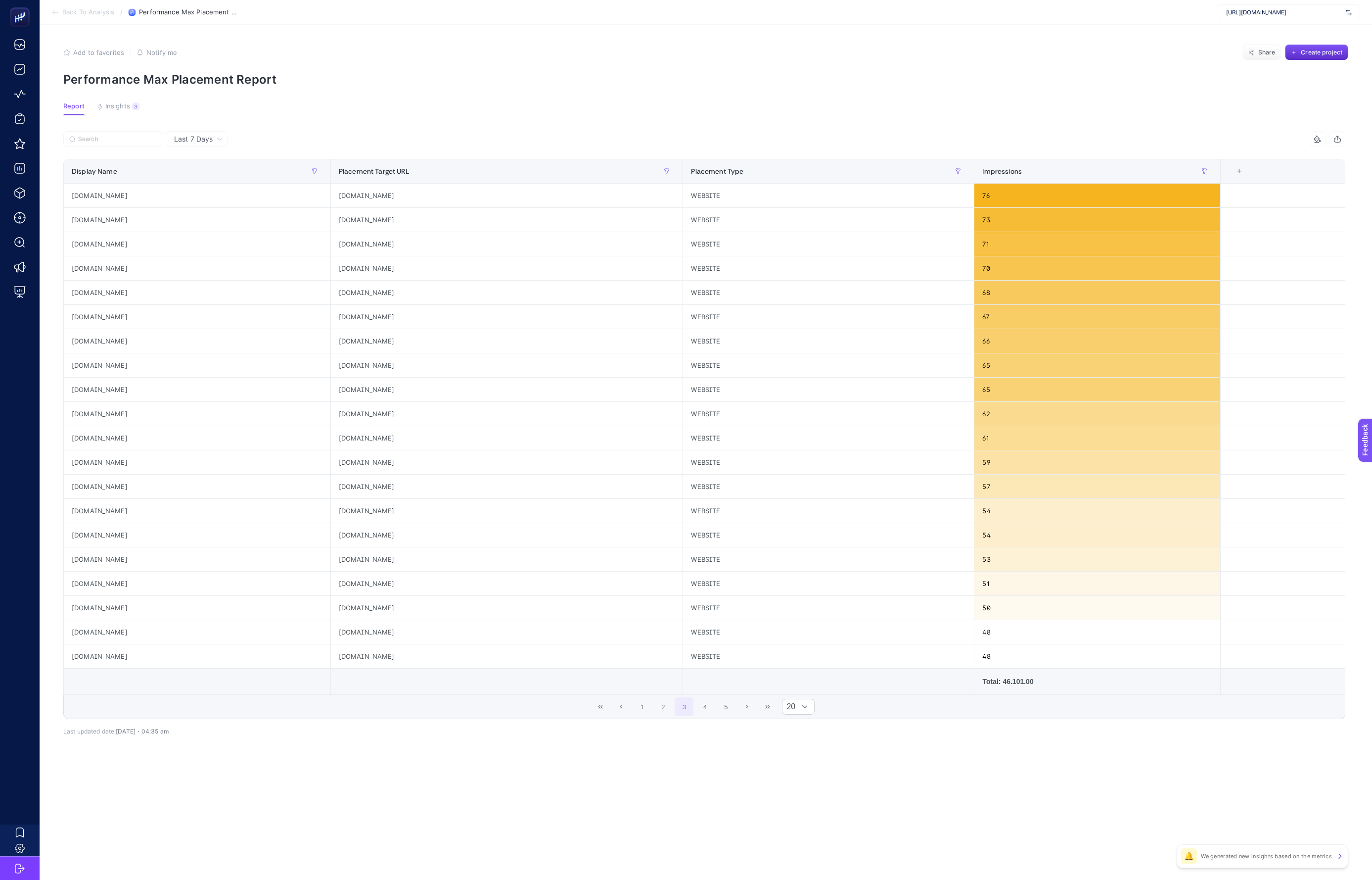
click at [643, 712] on button "1" at bounding box center [642, 706] width 19 height 19
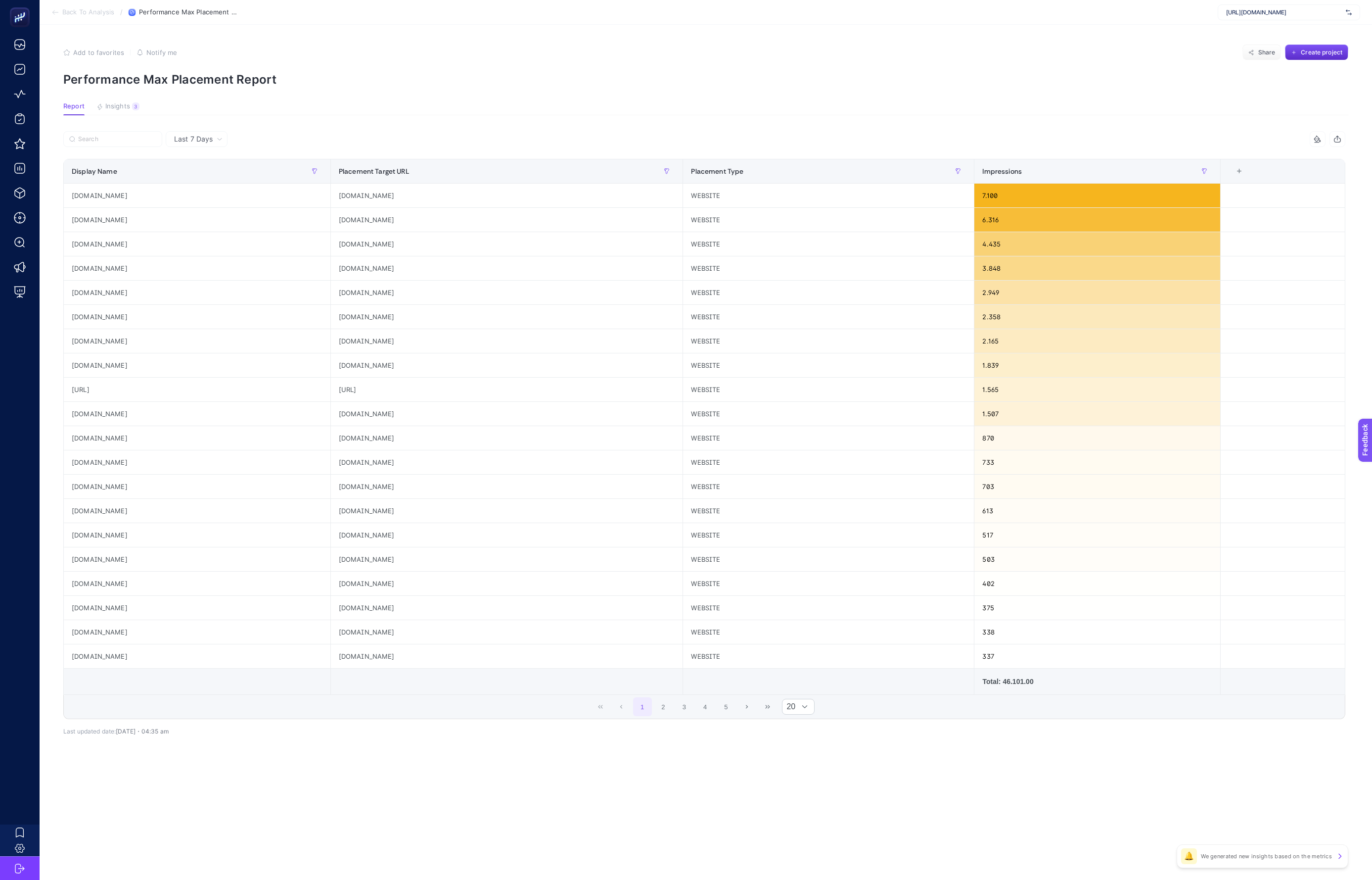
click at [643, 712] on button "1" at bounding box center [642, 706] width 19 height 19
click at [124, 198] on div "[DOMAIN_NAME]" at bounding box center [197, 195] width 267 height 24
click at [88, 194] on div "[DOMAIN_NAME]" at bounding box center [197, 195] width 267 height 24
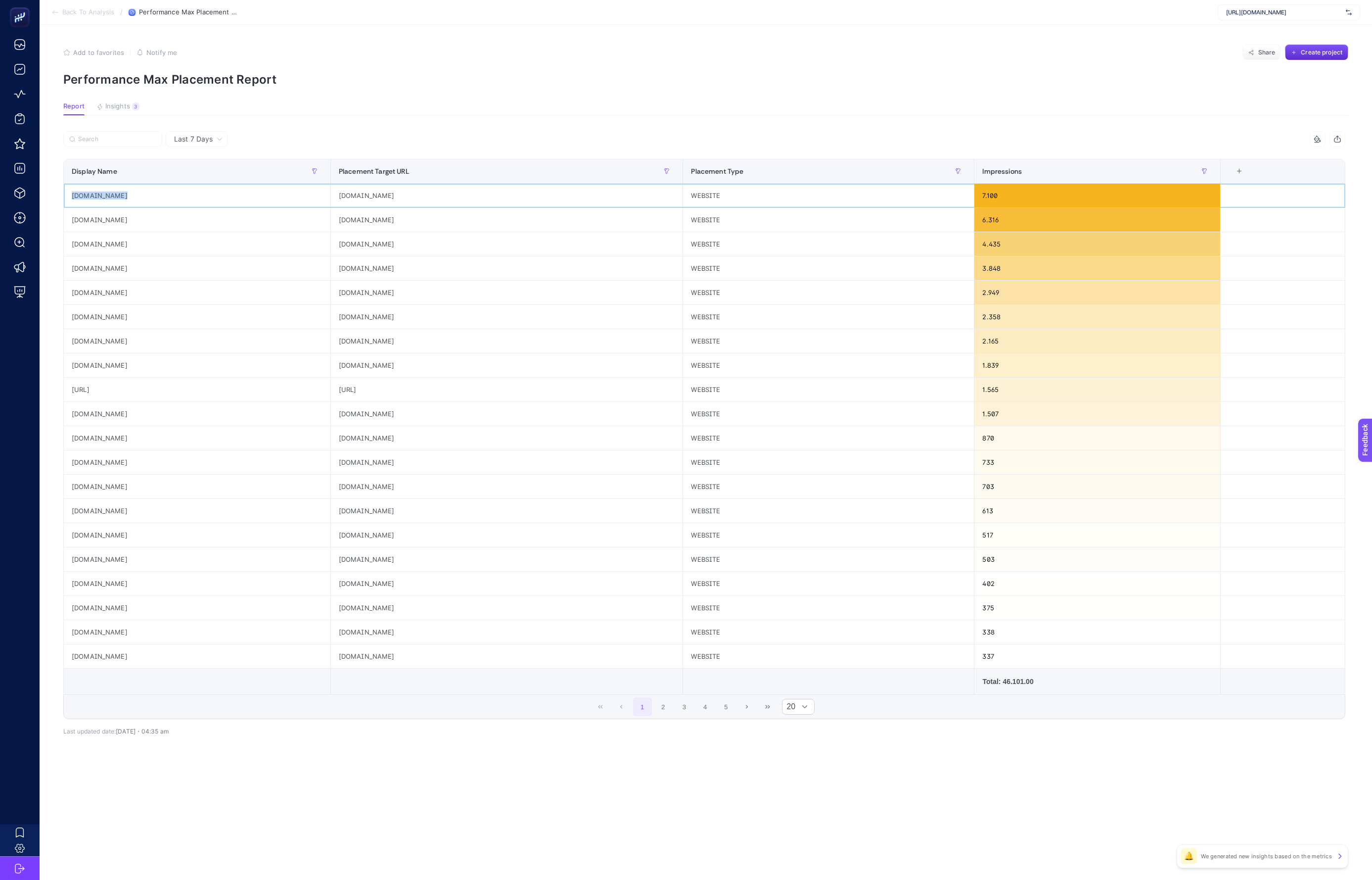
click at [88, 194] on div "[DOMAIN_NAME]" at bounding box center [197, 195] width 267 height 24
copy tr "[DOMAIN_NAME]"
click at [1035, 109] on section "Report Insights 3" at bounding box center [706, 109] width 1285 height 13
click at [1034, 112] on section "Report Insights 3" at bounding box center [706, 109] width 1285 height 13
click at [1336, 141] on icon "button" at bounding box center [1337, 138] width 8 height 8
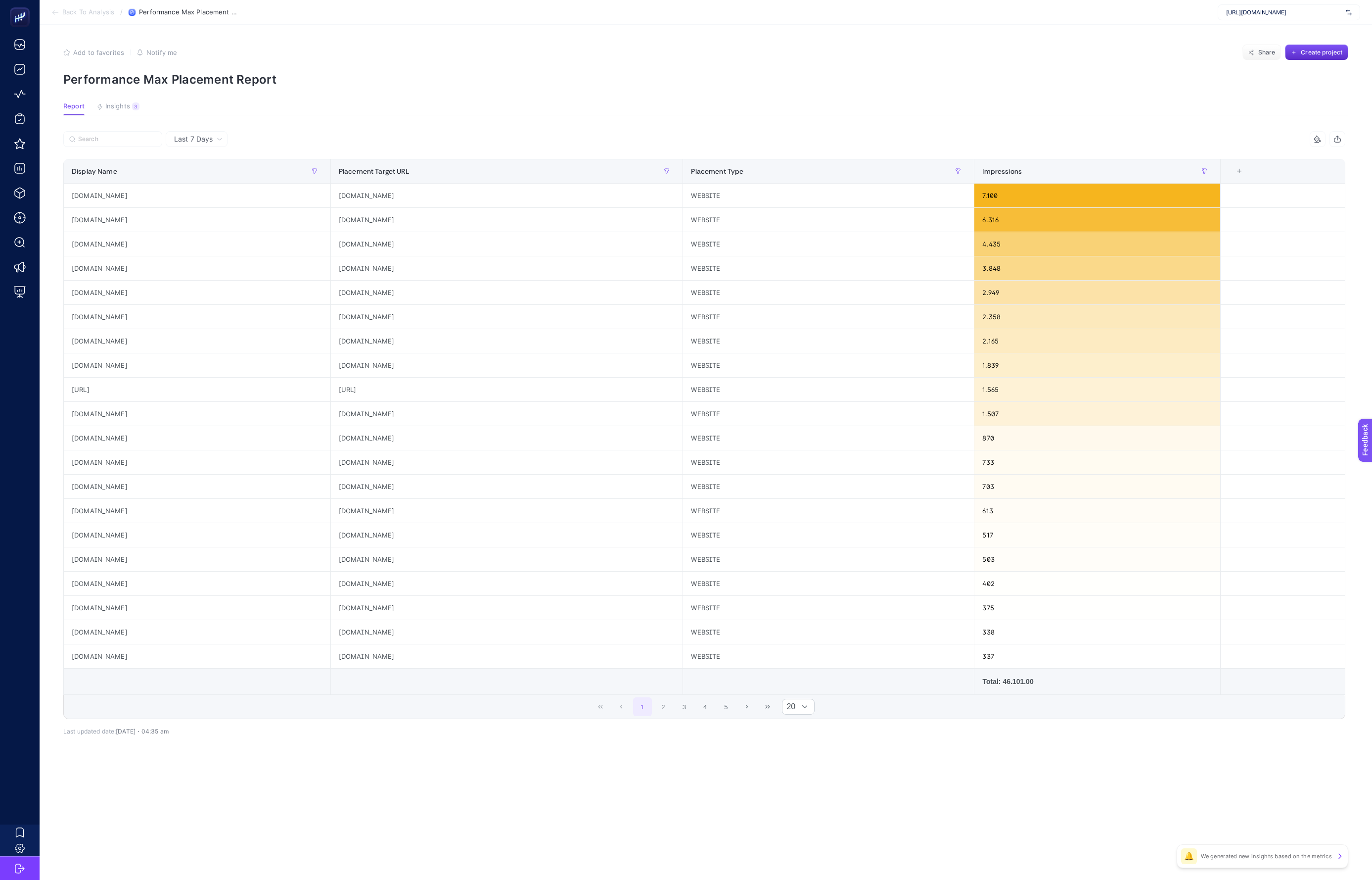
click at [696, 119] on article "Add to favorites false Notify me Share Create project Performance Max Placement…" at bounding box center [705, 452] width 1333 height 855
click at [205, 137] on span "Last 7 Days" at bounding box center [194, 139] width 39 height 10
click at [209, 178] on li "Last 30 Days" at bounding box center [197, 178] width 56 height 18
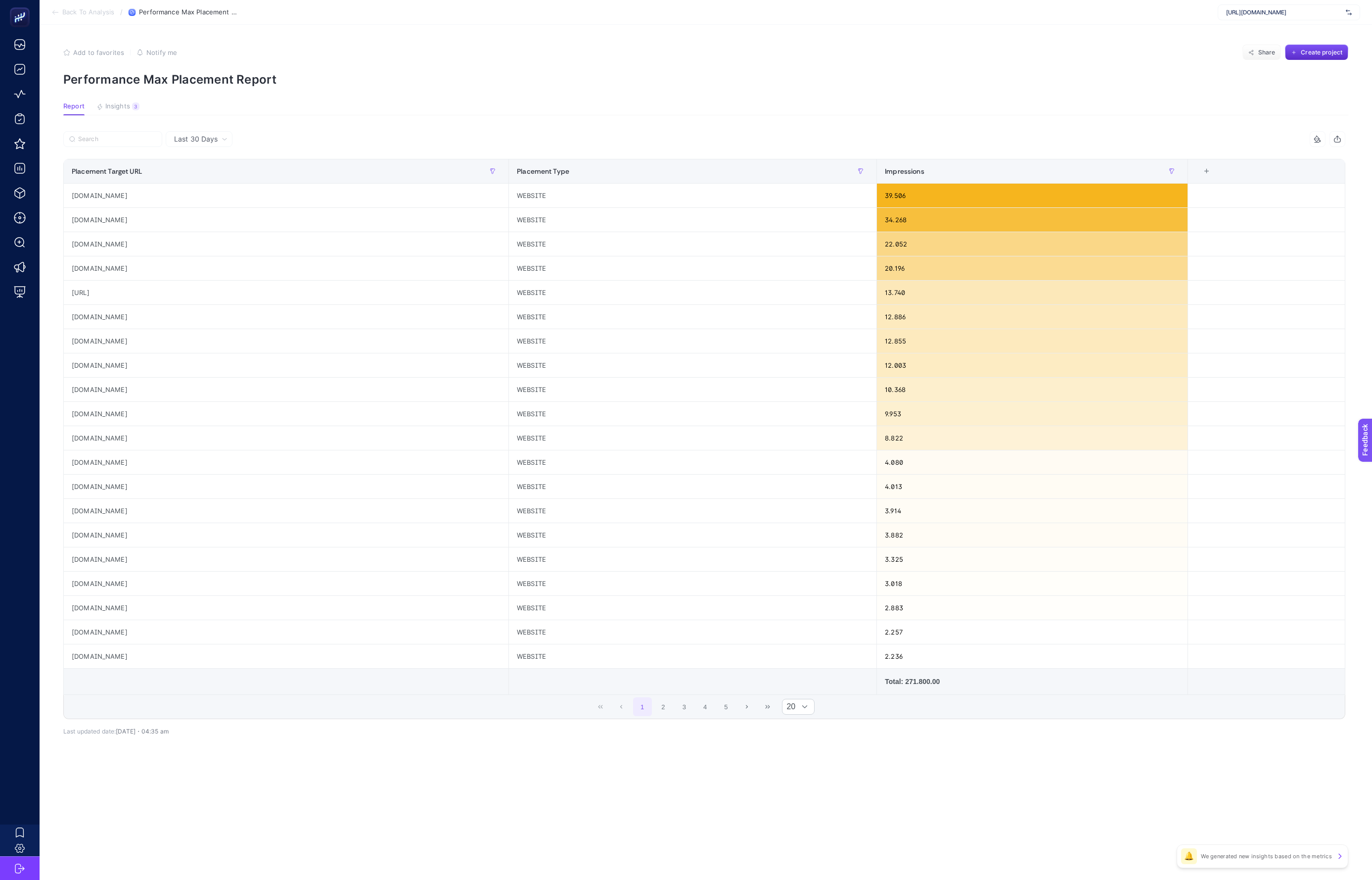
click at [491, 102] on article "Add to favorites false Notify me Share Create project Performance Max Placement…" at bounding box center [705, 452] width 1333 height 855
click at [935, 434] on div "8.822" at bounding box center [1032, 438] width 311 height 24
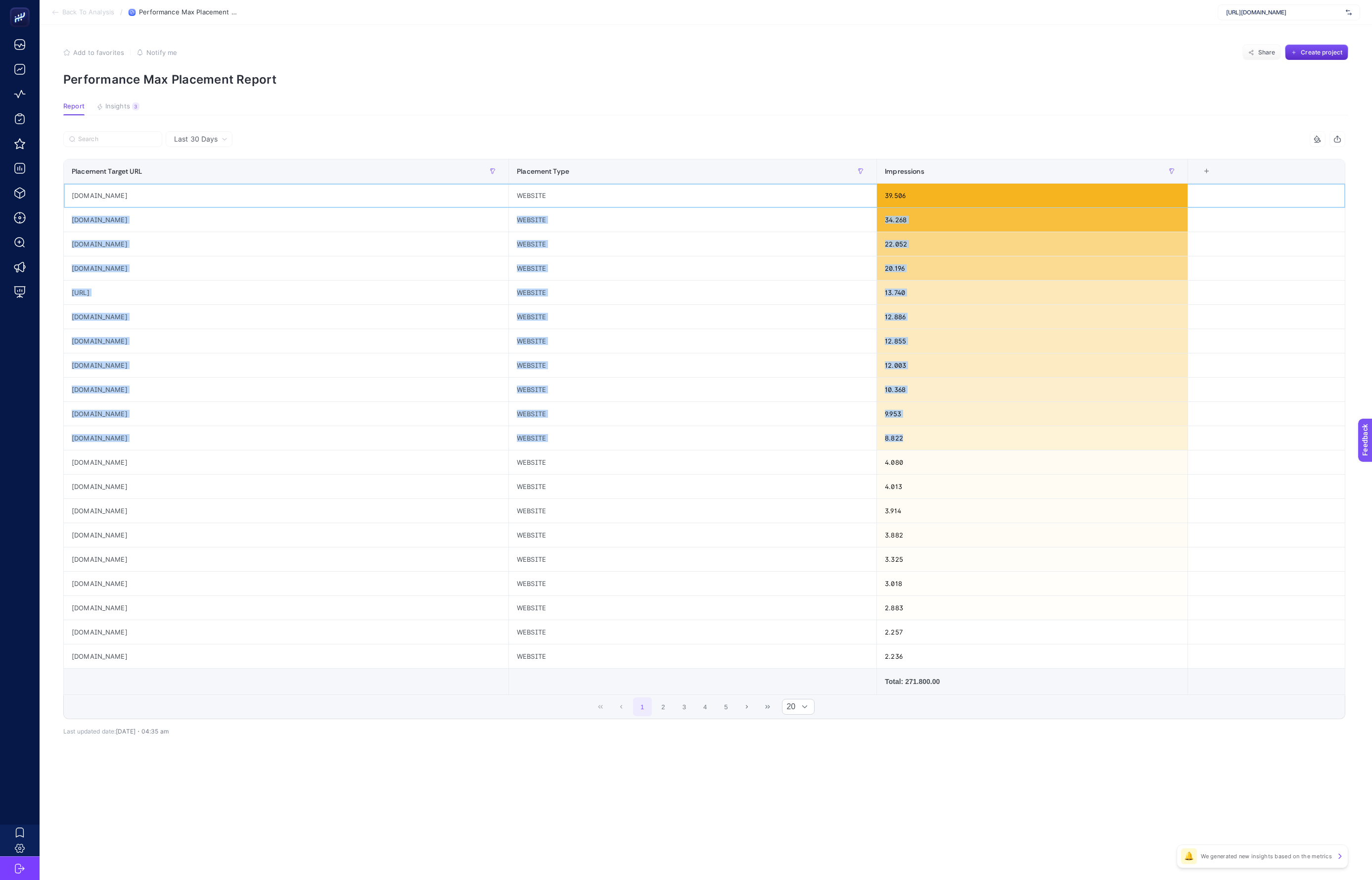
click at [971, 197] on div "39.506" at bounding box center [1032, 195] width 311 height 24
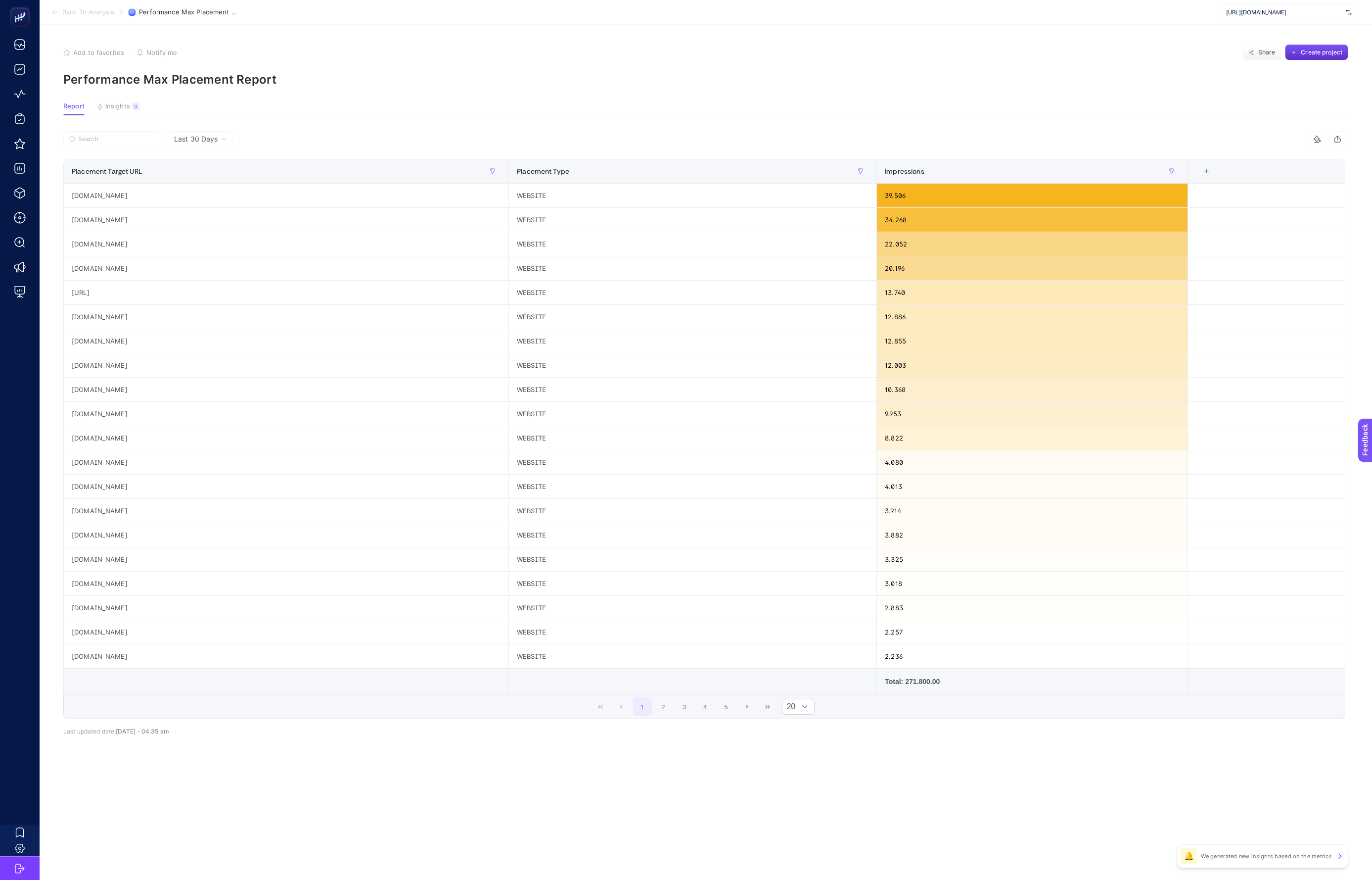
click at [758, 85] on p "Performance Max Placement Report" at bounding box center [706, 79] width 1285 height 14
click at [158, 292] on div "[URL]" at bounding box center [286, 293] width 445 height 24
click at [684, 15] on section "Back To Analysis / Performance Max Placement Report https://kismetbymilka.com.t…" at bounding box center [705, 12] width 1333 height 25
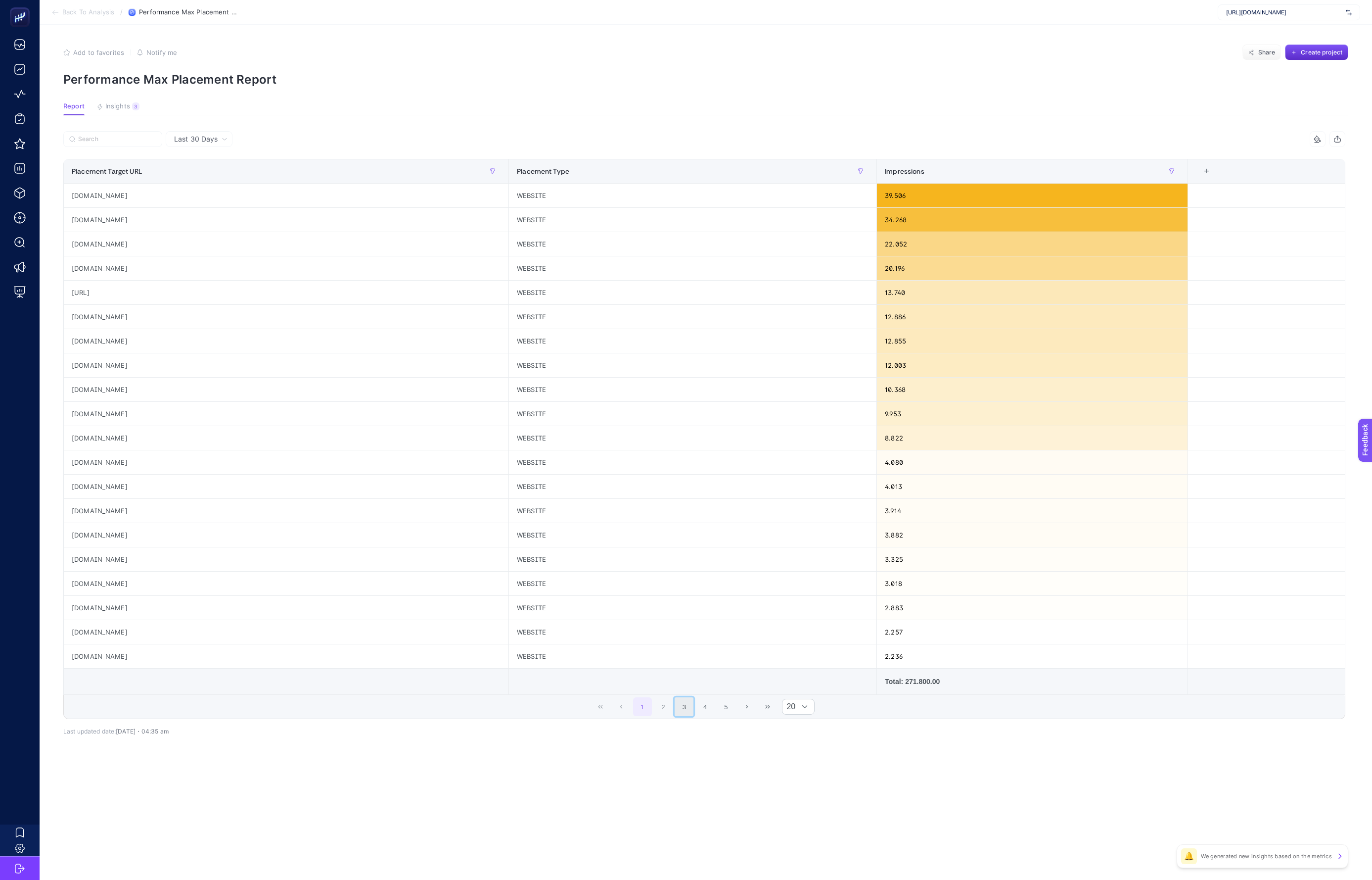
click at [684, 708] on button "3" at bounding box center [684, 706] width 19 height 19
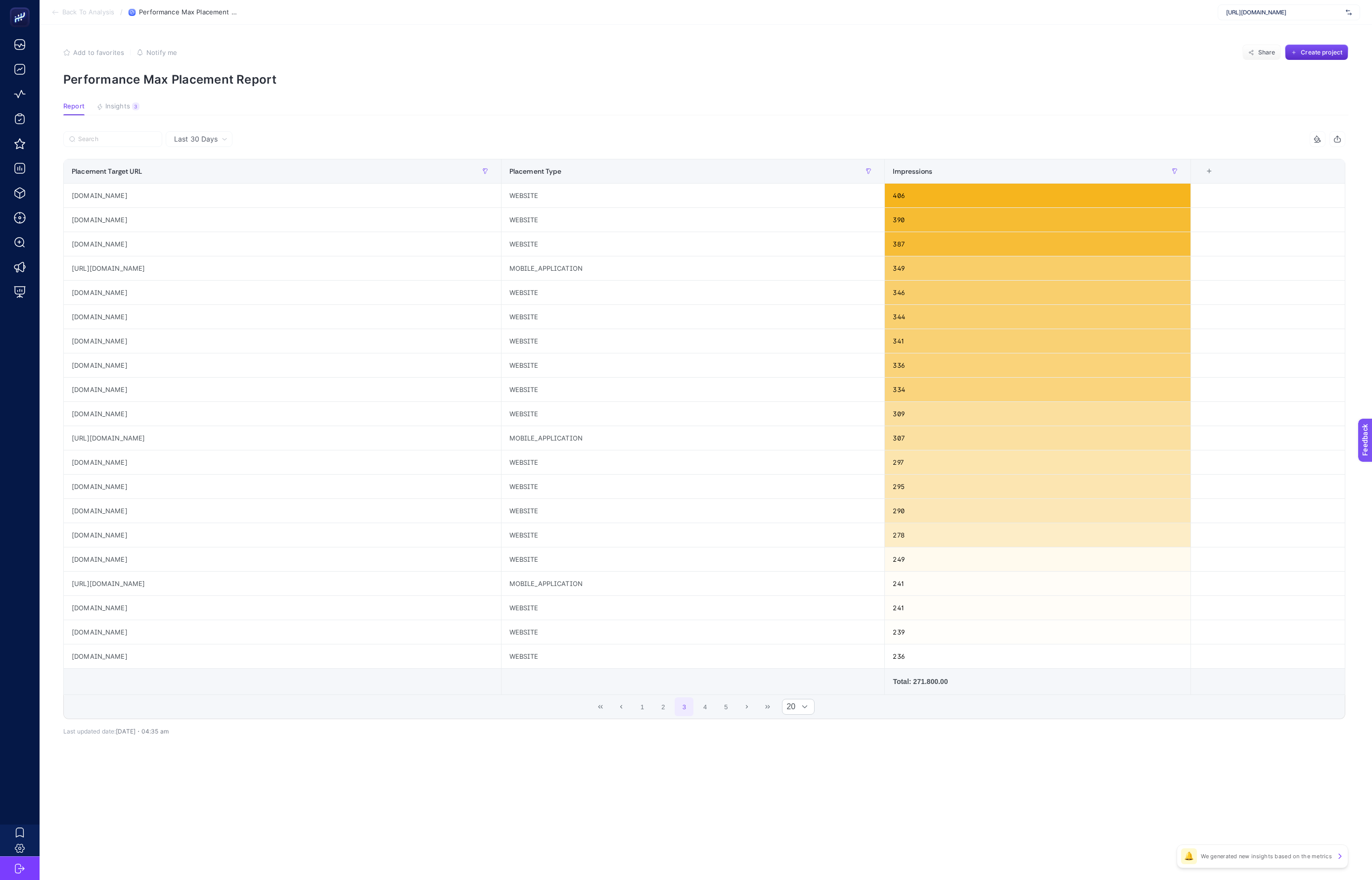
click at [715, 712] on span "1 2 3 4 5" at bounding box center [684, 706] width 104 height 21
click at [724, 711] on button "5" at bounding box center [726, 706] width 19 height 19
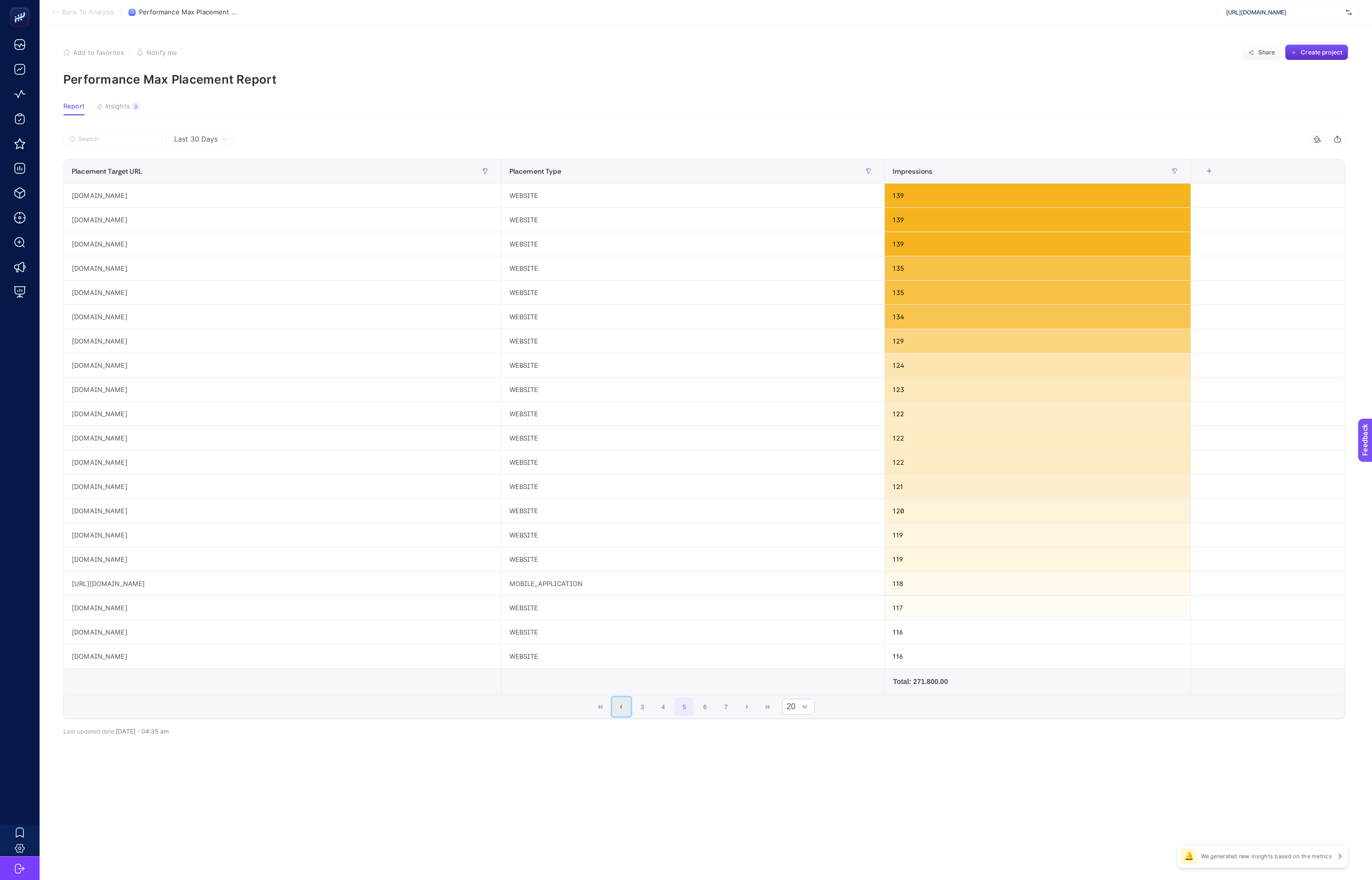
click at [626, 709] on button "Previous Page" at bounding box center [622, 706] width 19 height 19
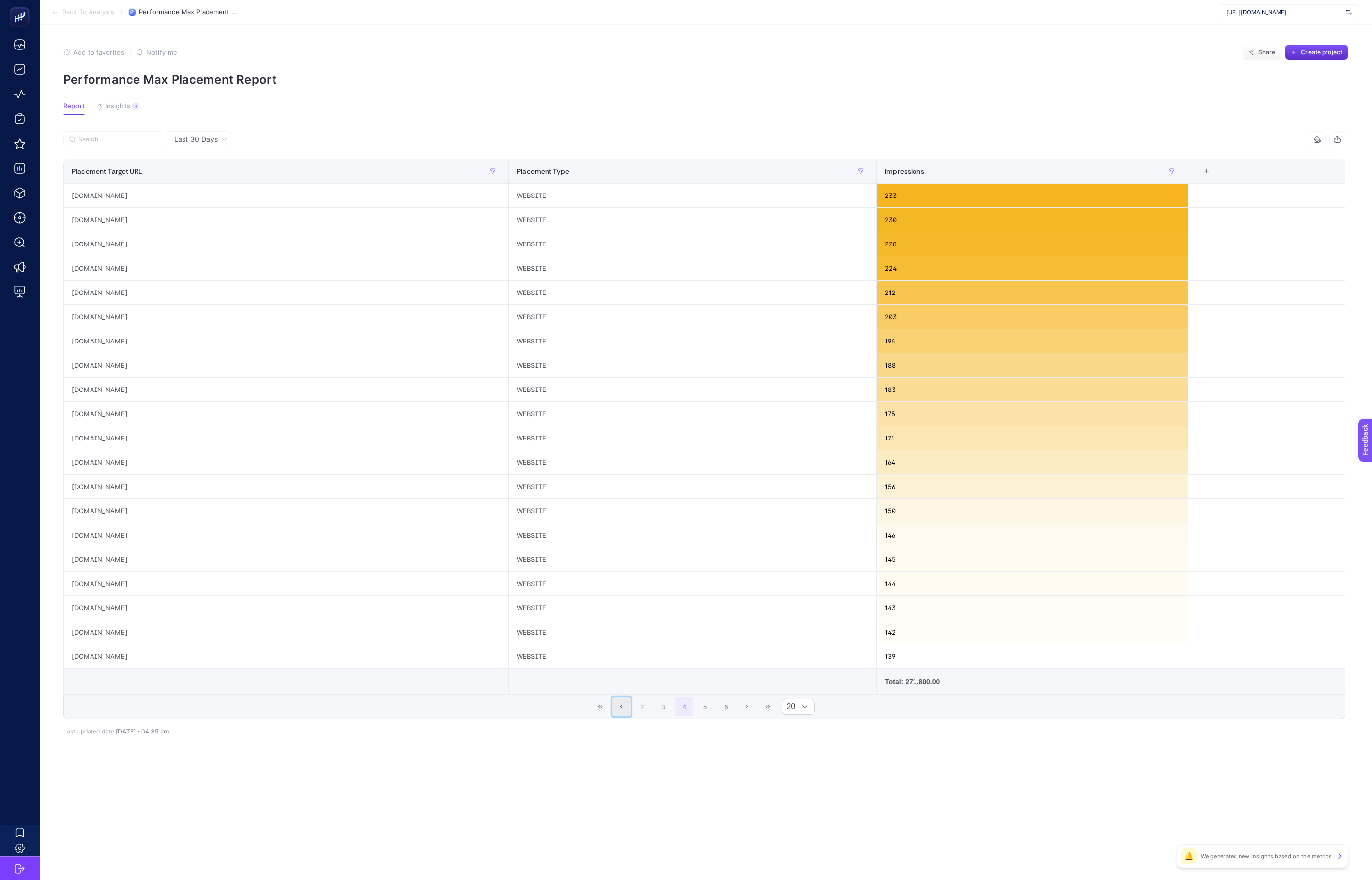
click at [626, 709] on button "Previous Page" at bounding box center [622, 706] width 19 height 19
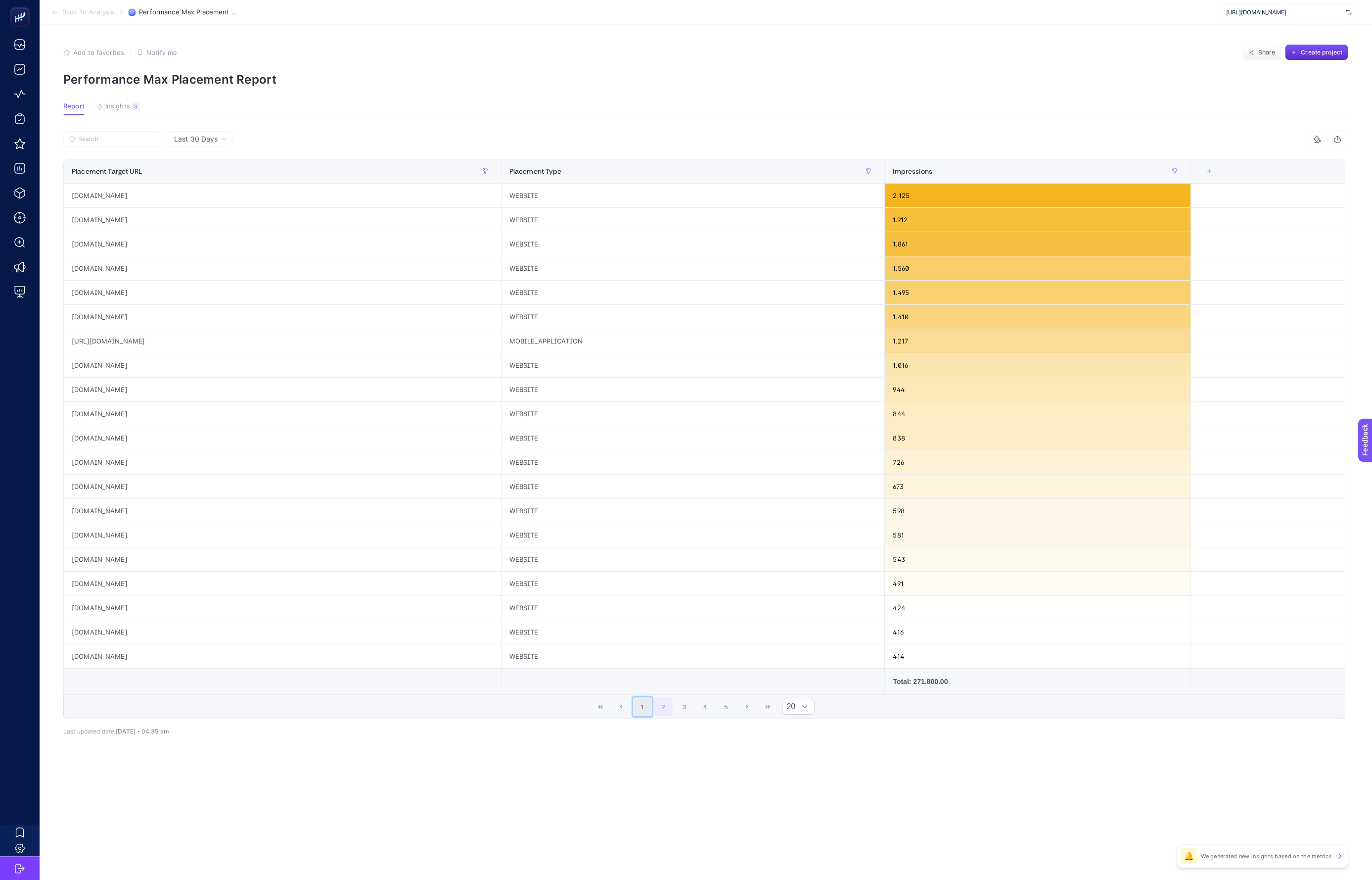
click at [637, 709] on button "1" at bounding box center [642, 706] width 19 height 19
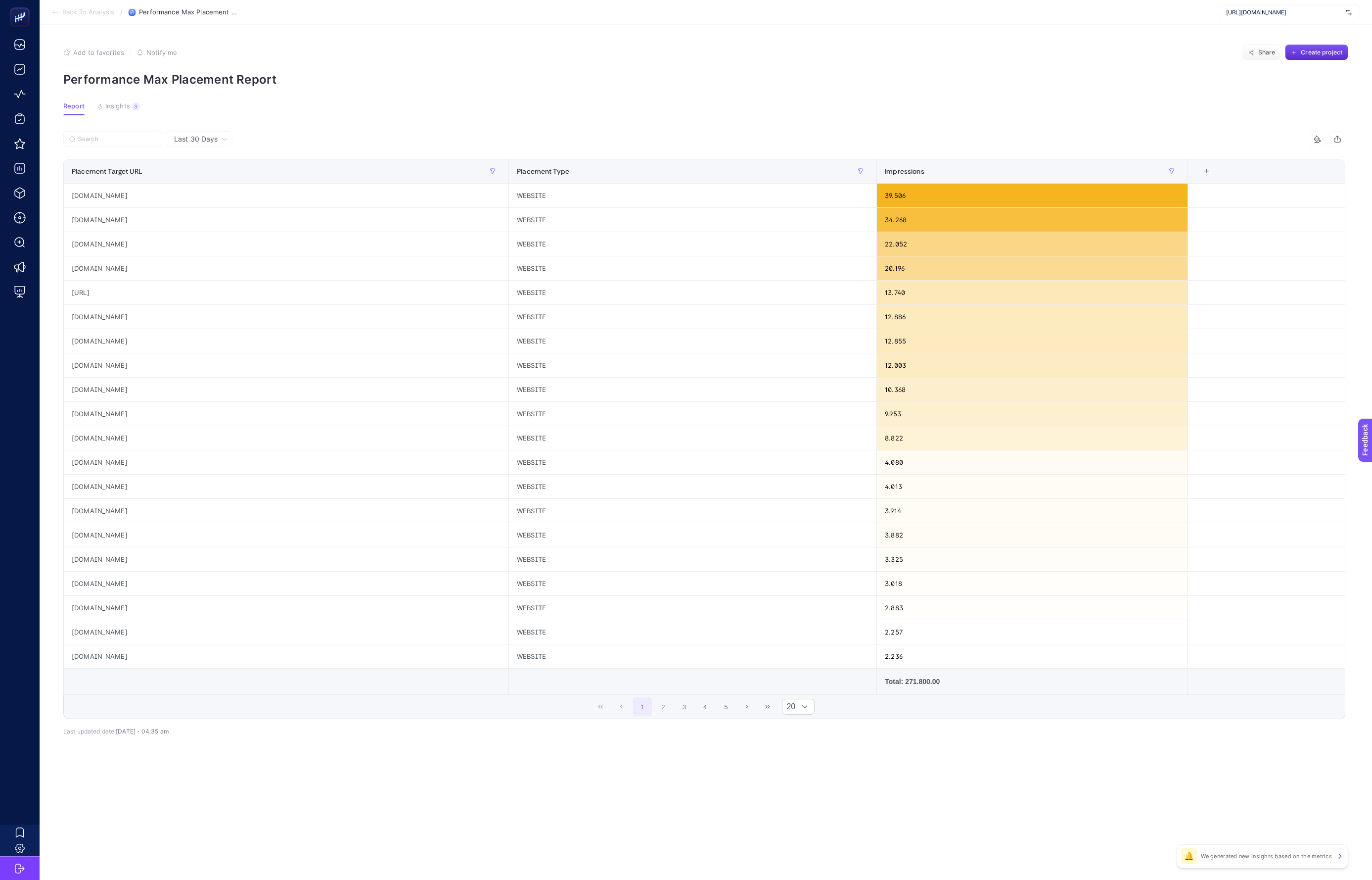
drag, startPoint x: 429, startPoint y: 95, endPoint x: 452, endPoint y: 95, distance: 23.0
click at [429, 95] on article "Add to favorites false Notify me Share Create project Performance Max Placement…" at bounding box center [705, 452] width 1333 height 855
click at [293, 33] on article "Add to favorites false Notify me Share Create project Performance Max Placement…" at bounding box center [705, 452] width 1333 height 855
click at [1013, 79] on p "Performance Max Placement Report" at bounding box center [706, 79] width 1285 height 14
click at [558, 81] on p "Performance Max Placement Report" at bounding box center [706, 79] width 1285 height 14
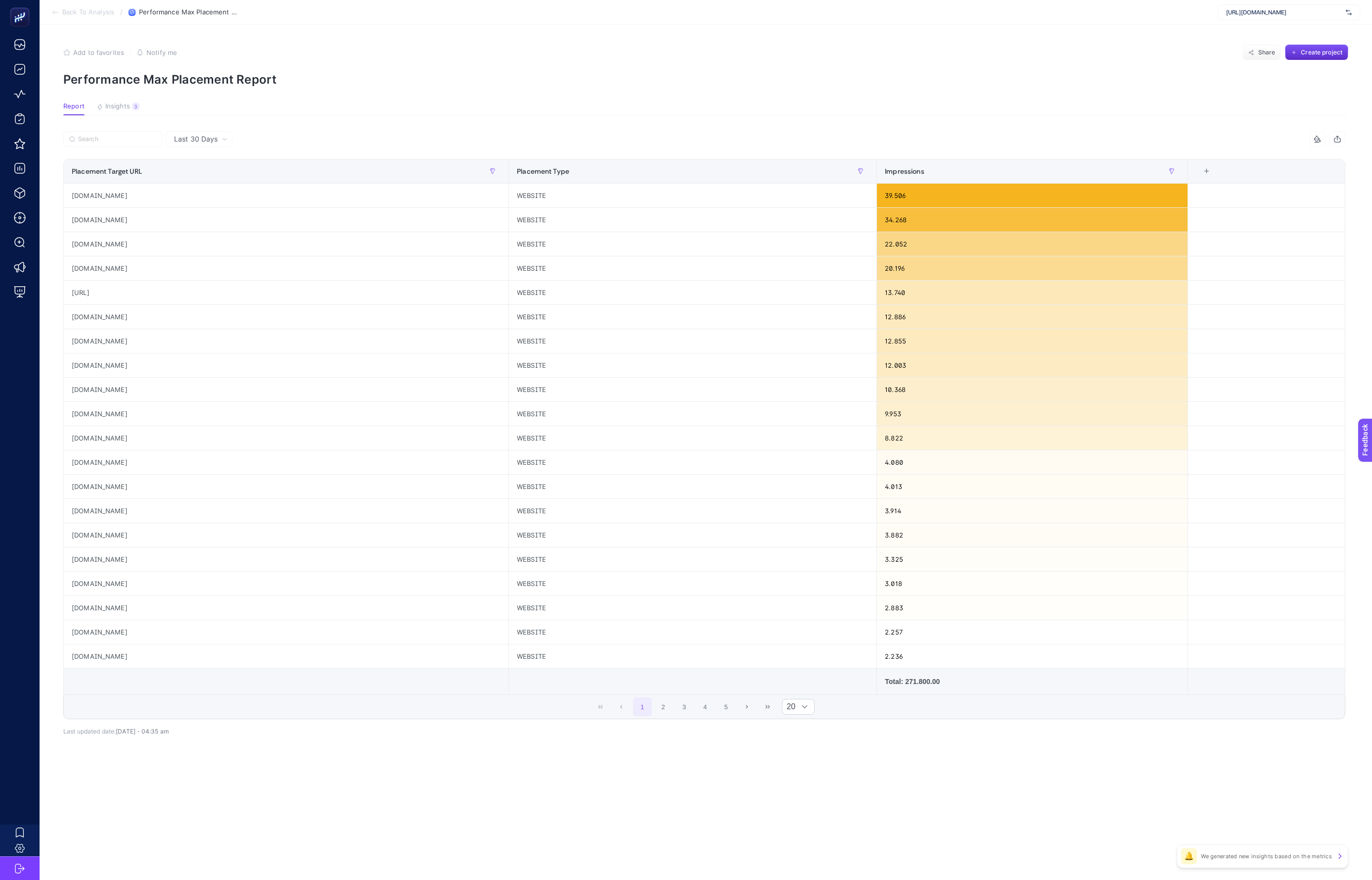
click at [1291, 17] on div "[URL][DOMAIN_NAME]" at bounding box center [1289, 12] width 142 height 16
click at [1270, 45] on div "kbm" at bounding box center [1288, 48] width 141 height 16
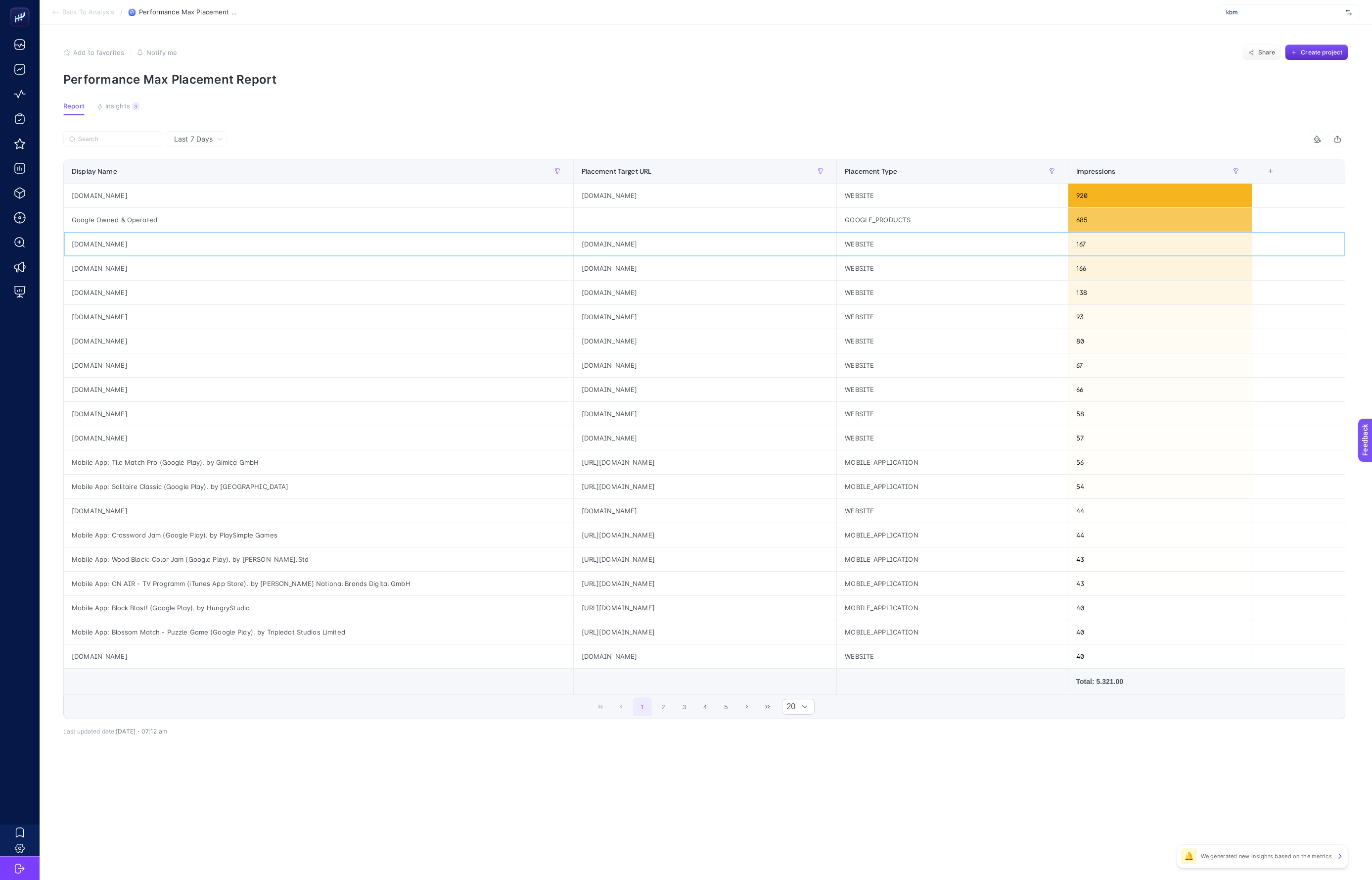
click at [250, 239] on div "minigame.vip" at bounding box center [318, 244] width 509 height 24
click at [198, 137] on span "Last 7 Days" at bounding box center [194, 139] width 39 height 10
click at [187, 174] on li "Last 30 Days" at bounding box center [197, 178] width 56 height 18
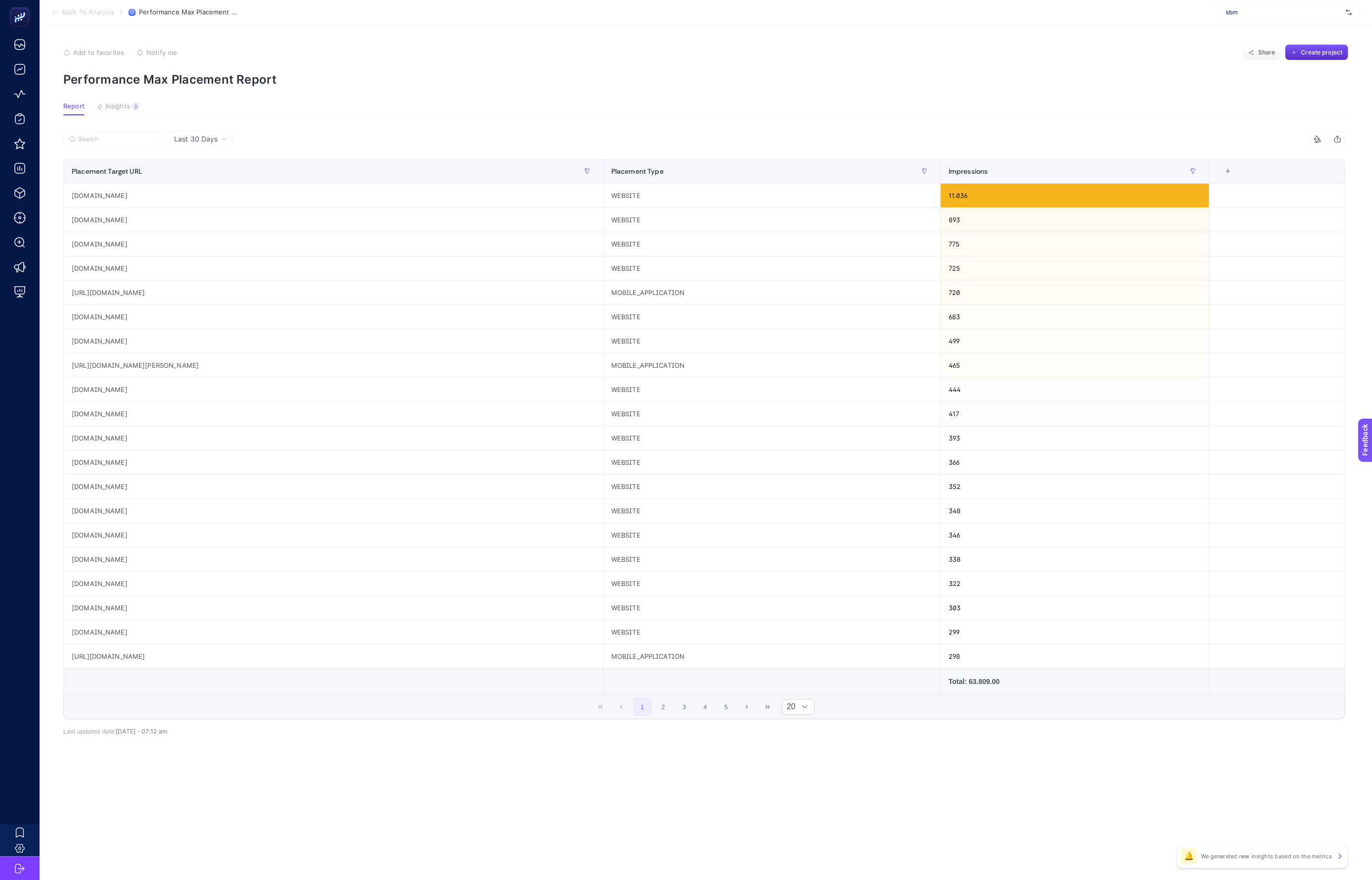
click at [382, 98] on article "Add to favorites false Notify me Share Create project Performance Max Placement…" at bounding box center [705, 452] width 1333 height 855
click at [271, 219] on div "mobi321.com" at bounding box center [333, 220] width 539 height 24
click at [271, 219] on div "mobi321.com" at bounding box center [333, 220] width 539 height 24
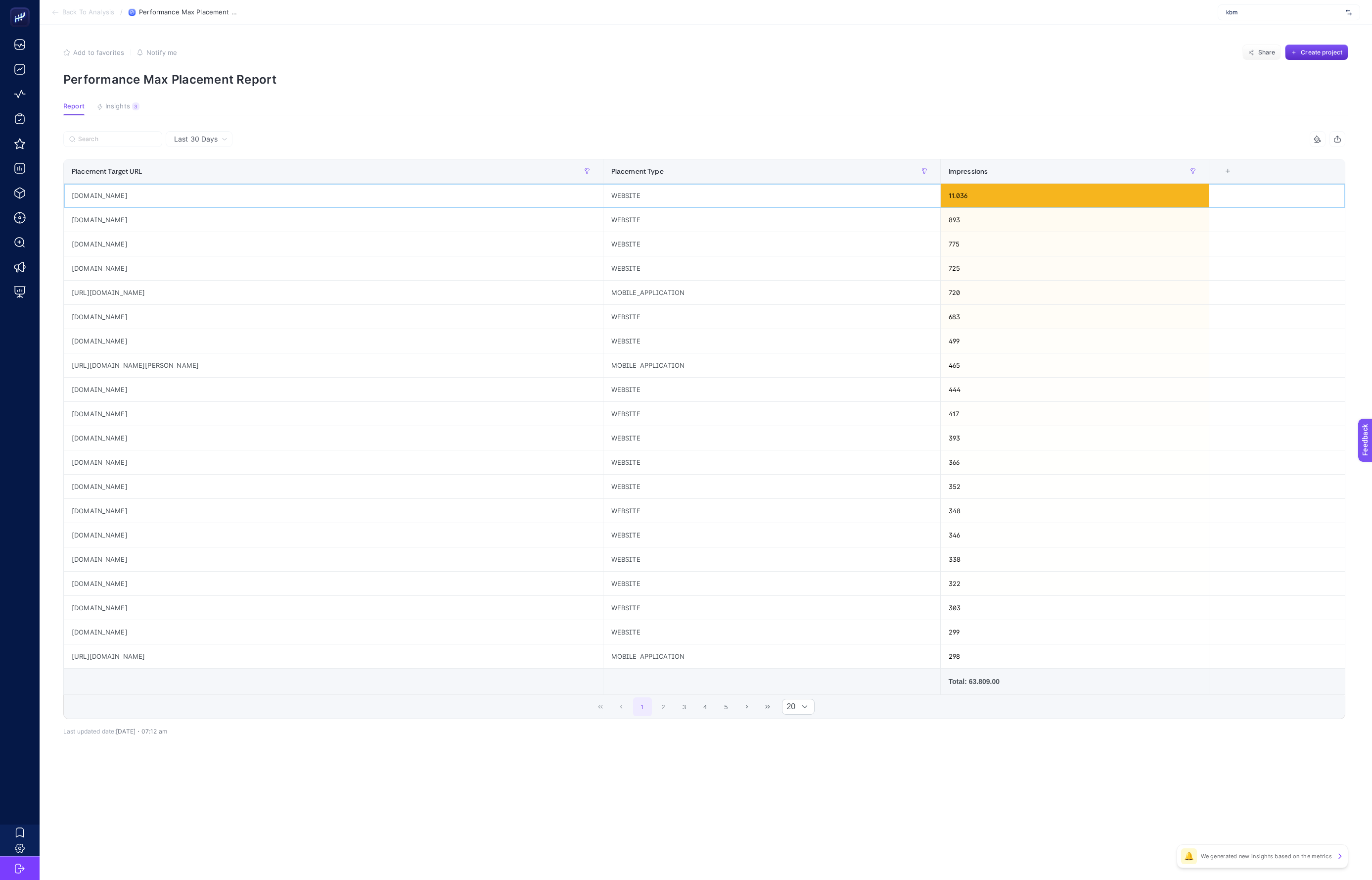
click at [125, 192] on div "ebay.com" at bounding box center [333, 195] width 539 height 24
click at [409, 275] on div "9gag.com" at bounding box center [333, 268] width 539 height 24
click at [449, 290] on div "https://play.google.com/store/apps/details?id=com.vitastudio.mahjong" at bounding box center [333, 293] width 539 height 24
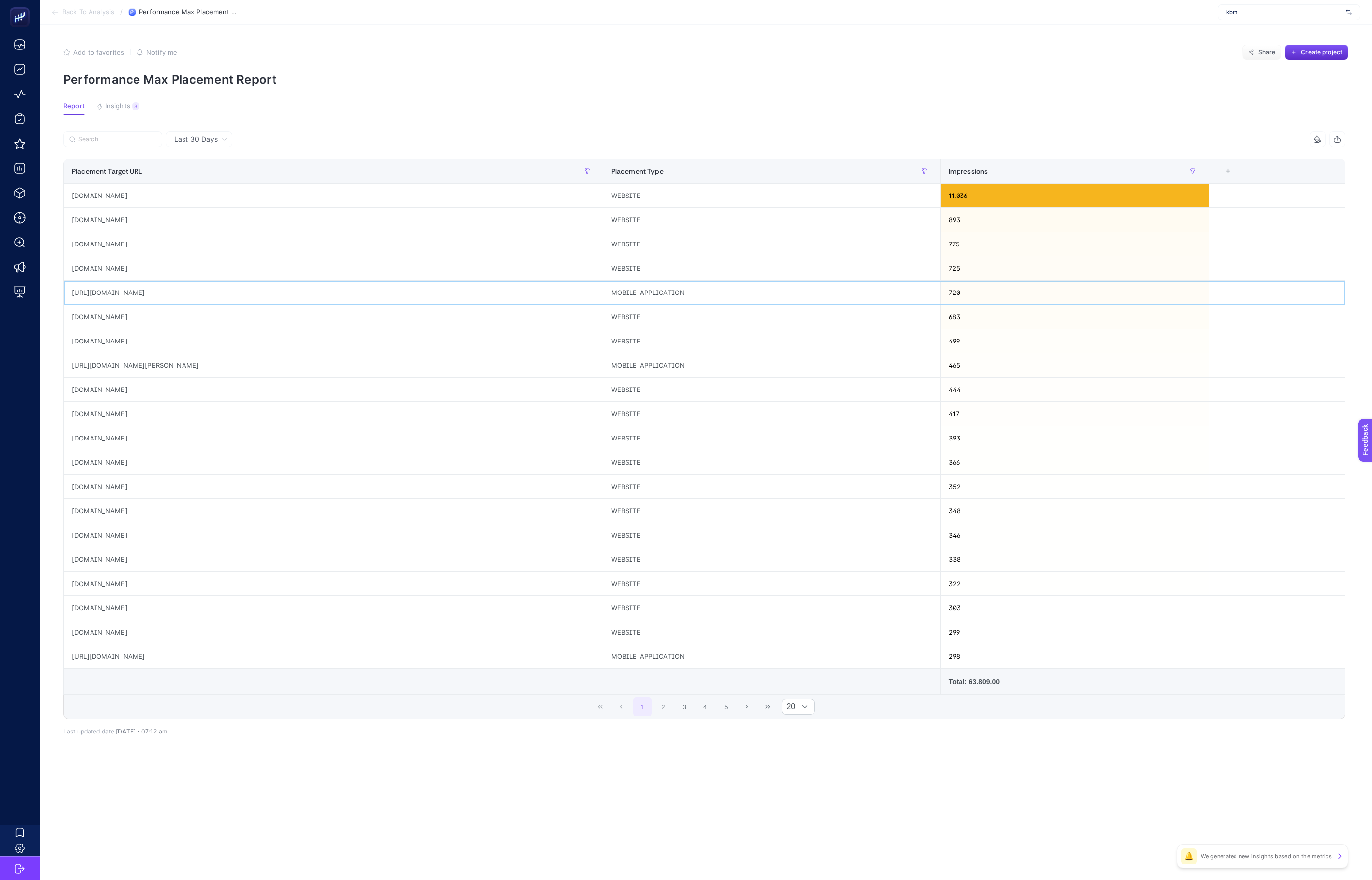
click at [449, 290] on div "https://play.google.com/store/apps/details?id=com.vitastudio.mahjong" at bounding box center [333, 293] width 539 height 24
click at [483, 346] on div "vovi.shop" at bounding box center [333, 341] width 539 height 24
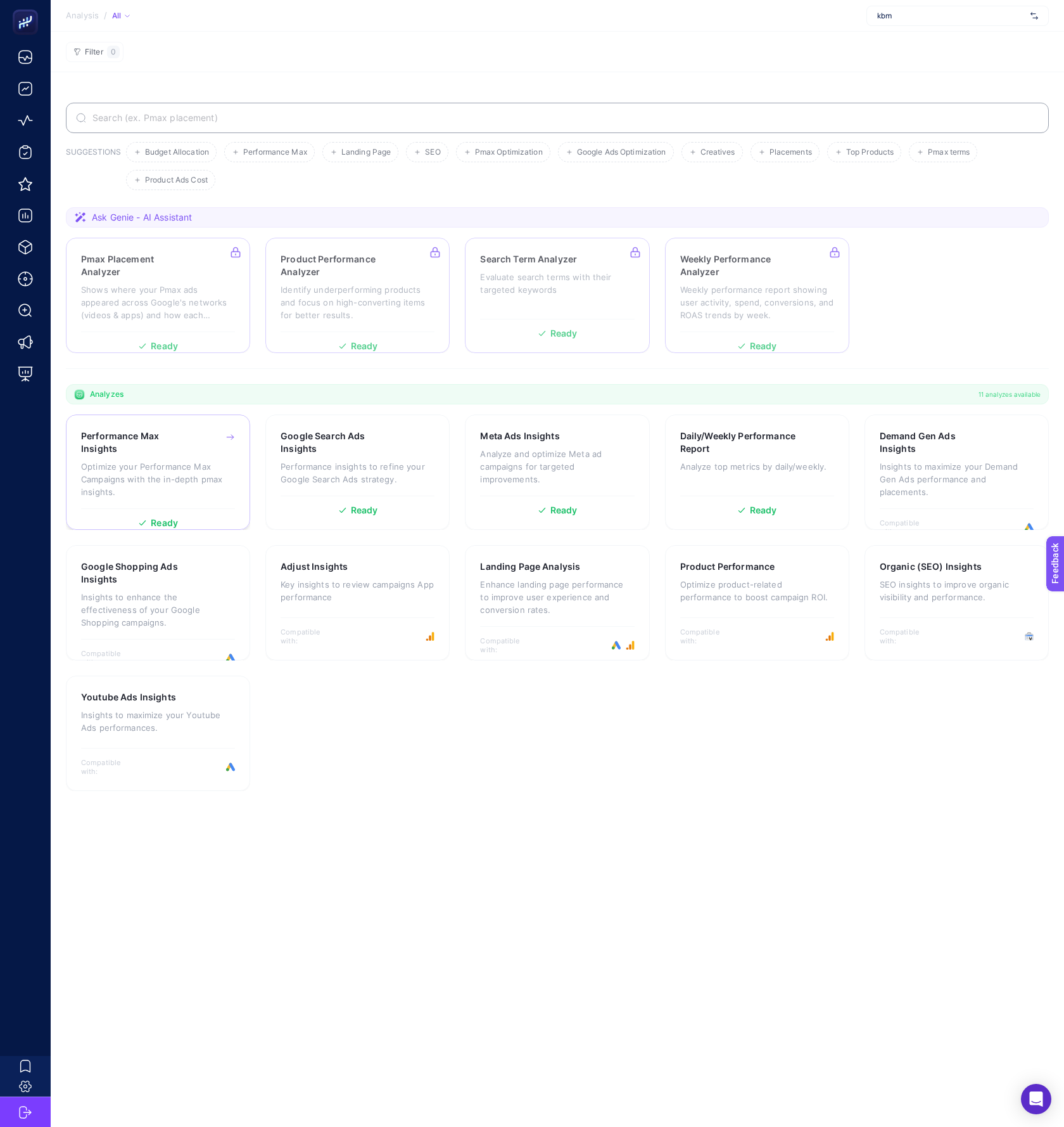
click at [145, 463] on p "Optimize your Performance Max Campaigns with the in-depth pmax insights." at bounding box center [158, 479] width 154 height 38
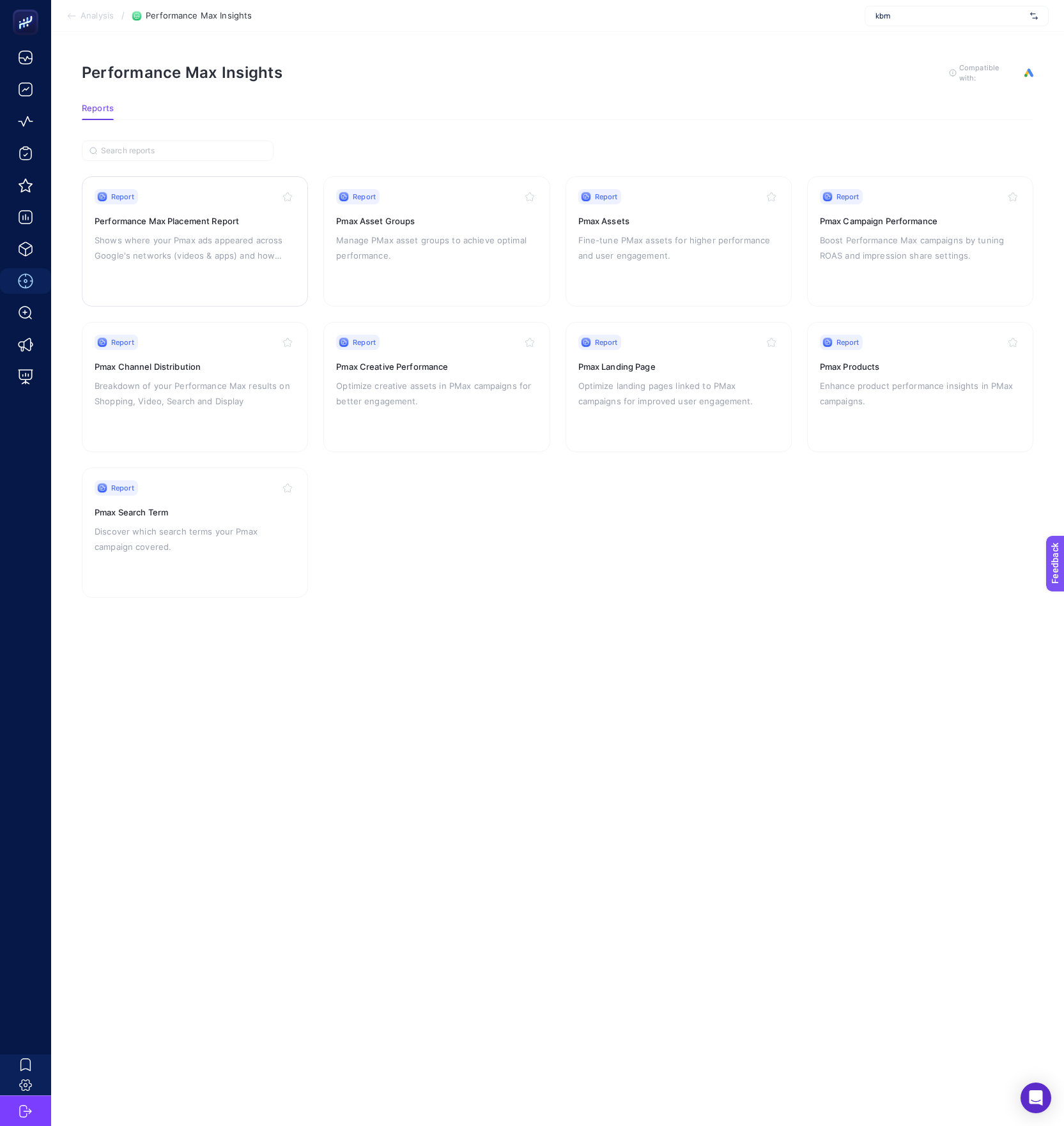
click at [236, 283] on div "Report Performance Max Placement Report Shows where your Pmax ads appeared acro…" at bounding box center [195, 242] width 201 height 105
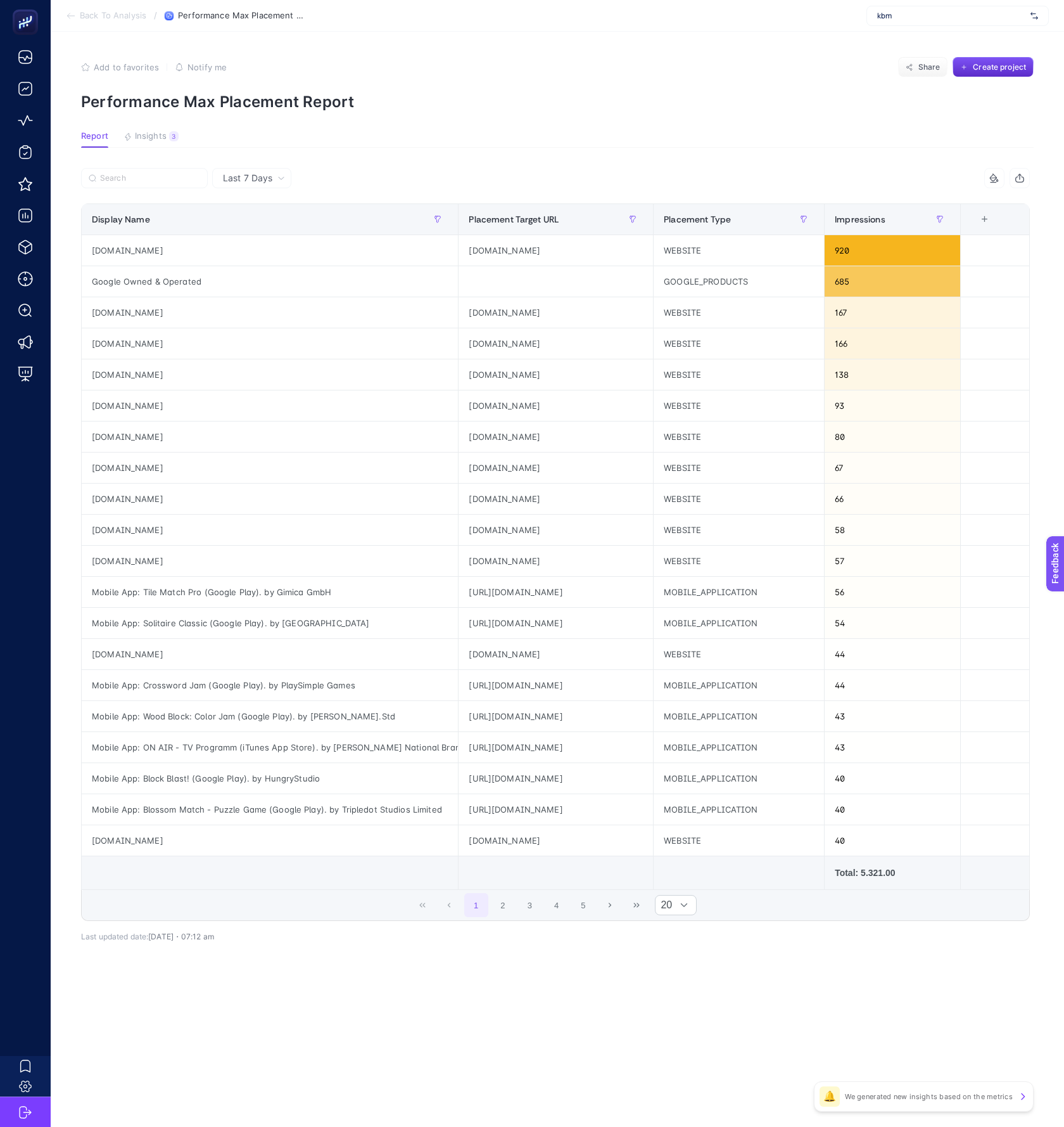
click at [1024, 5] on section "Back To Analysis / Performance Max Placement Report kbm" at bounding box center [557, 16] width 1014 height 32
click at [1014, 14] on span "kbm" at bounding box center [951, 15] width 148 height 10
click at [949, 52] on div "[URL][DOMAIN_NAME]" at bounding box center [958, 62] width 181 height 20
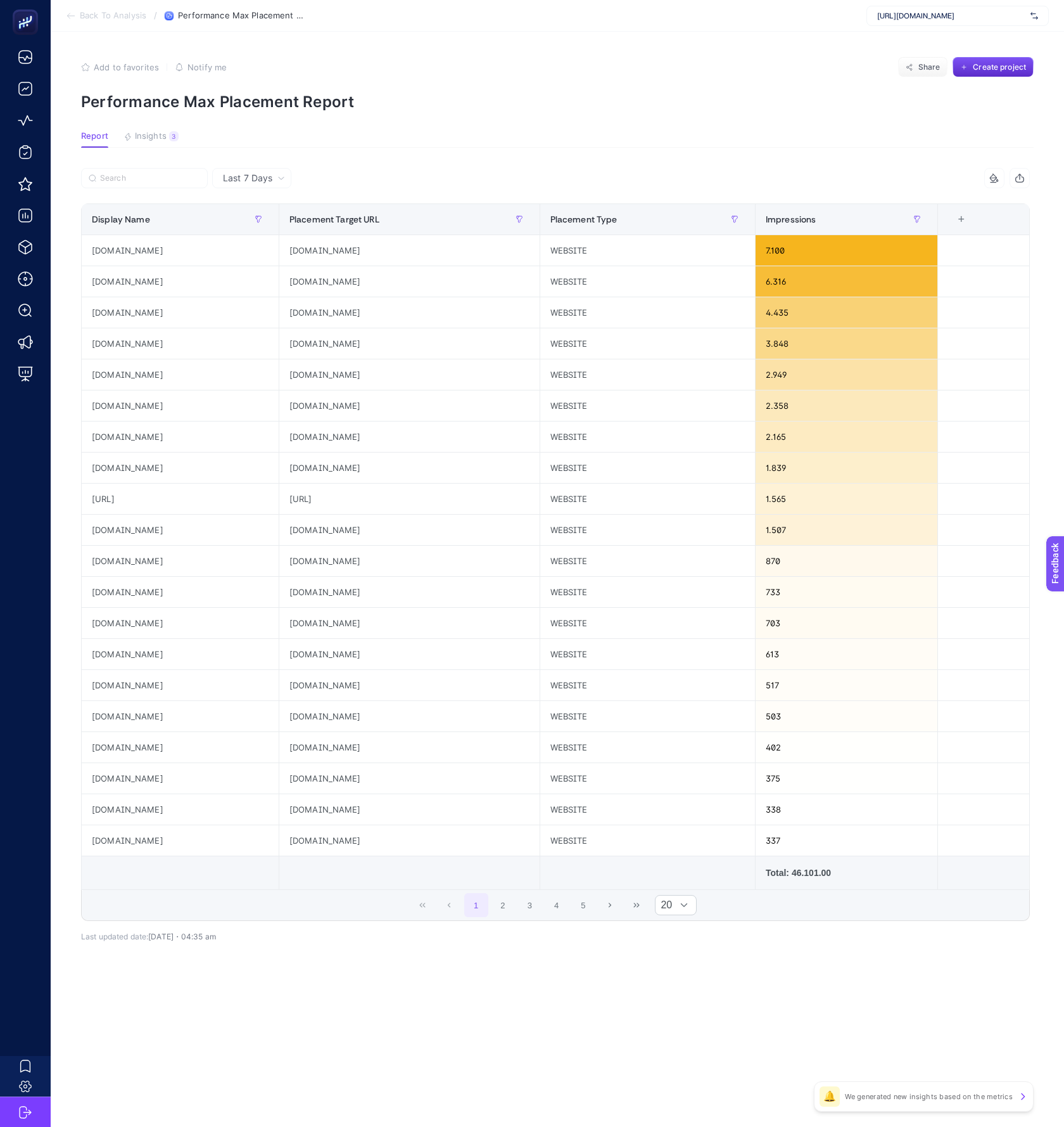
click at [257, 179] on span "Last 7 Days" at bounding box center [248, 178] width 50 height 13
click at [256, 219] on li "Last 30 Days" at bounding box center [252, 228] width 72 height 23
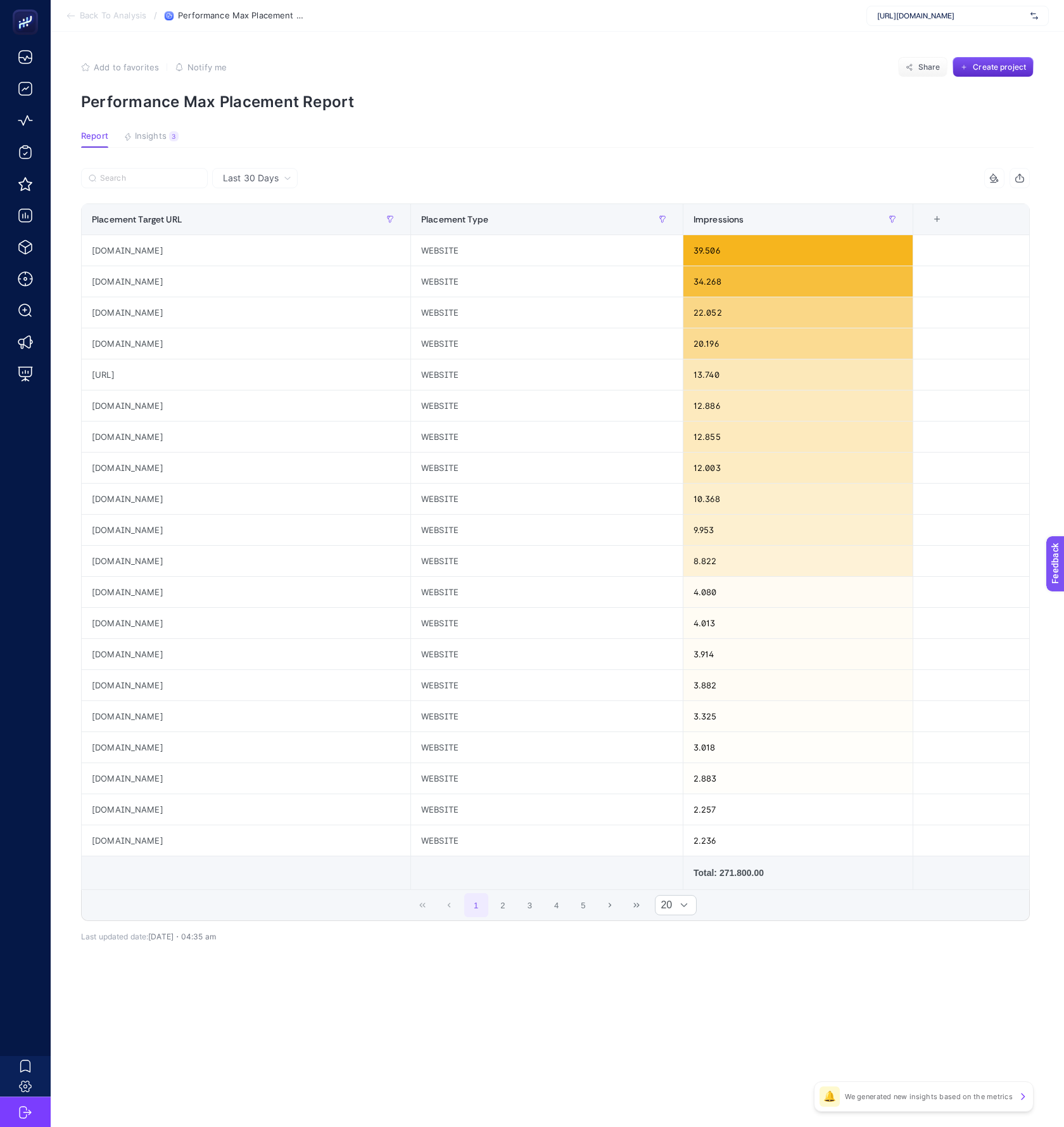
click at [518, 148] on article "Add to favorites false Notify me Share Create project Performance Max Placement…" at bounding box center [557, 579] width 1014 height 1095
click at [589, 121] on article "Add to favorites false Notify me Share Create project Performance Max Placement…" at bounding box center [557, 579] width 1014 height 1095
click at [172, 249] on div "[DOMAIN_NAME]" at bounding box center [246, 250] width 329 height 30
click at [171, 249] on div "[DOMAIN_NAME]" at bounding box center [246, 250] width 329 height 30
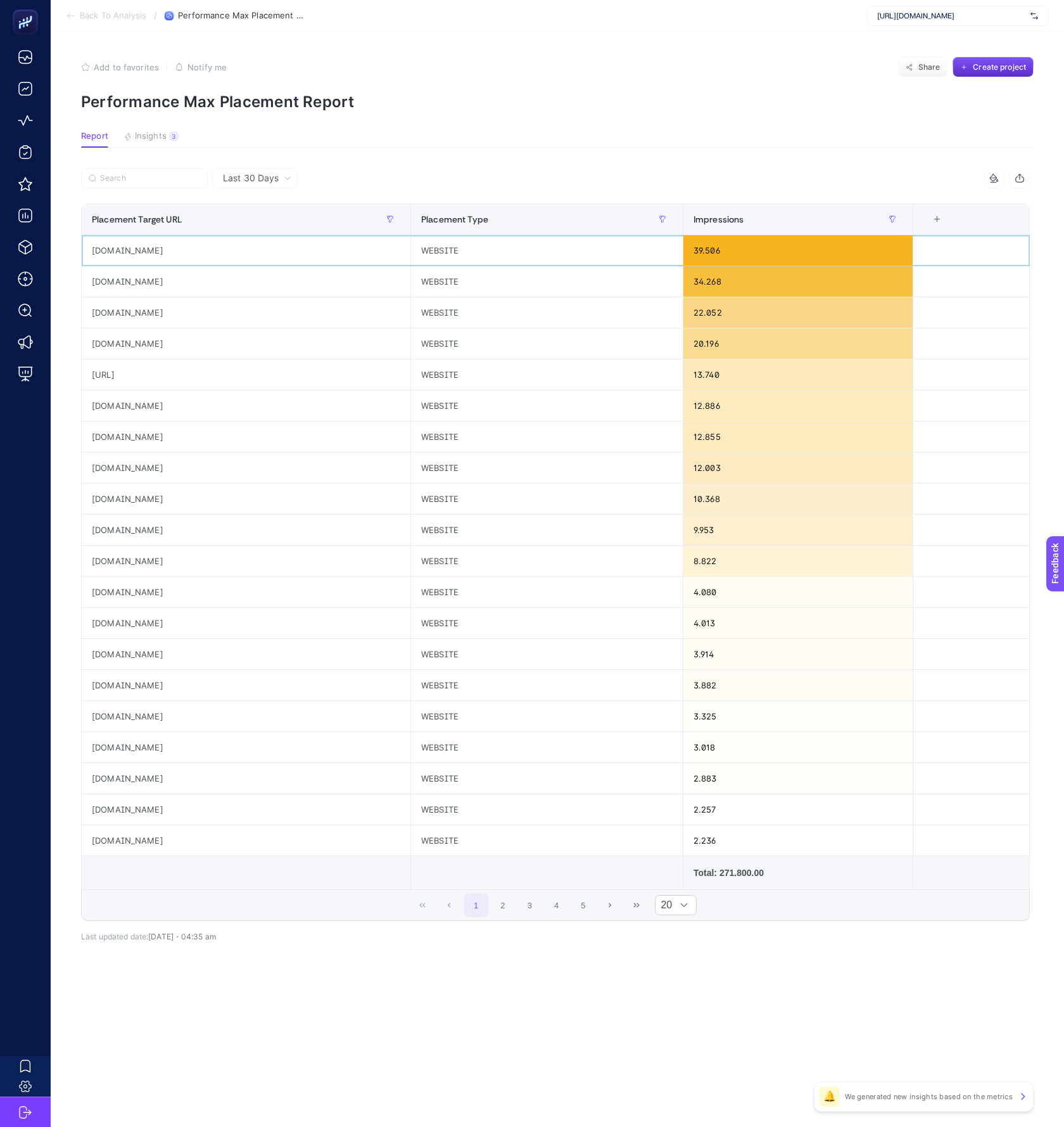
click at [105, 250] on div "[DOMAIN_NAME]" at bounding box center [246, 250] width 329 height 30
copy tr "[DOMAIN_NAME]"
click at [491, 94] on p "Performance Max Placement Report" at bounding box center [558, 102] width 952 height 18
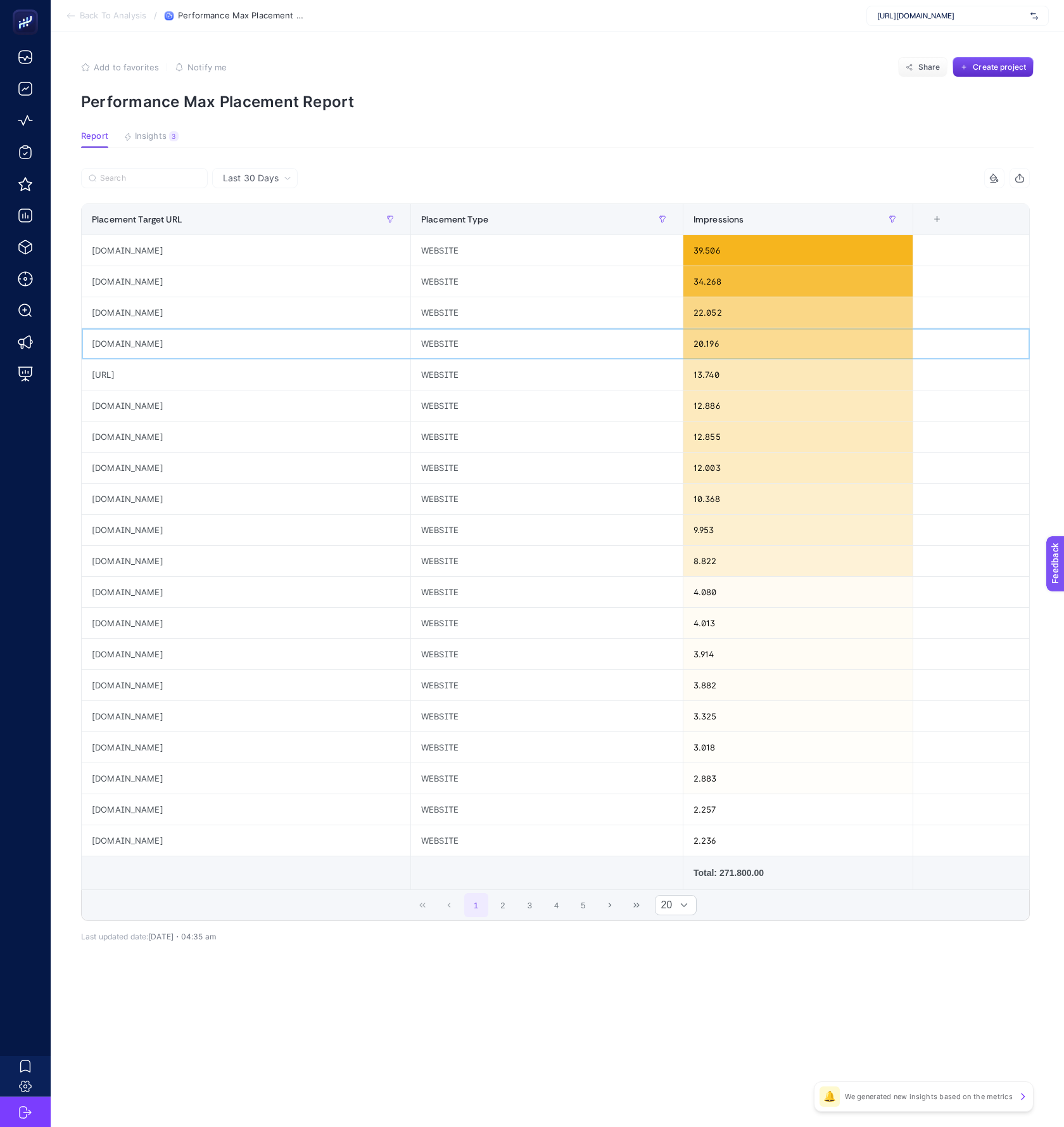
click at [121, 355] on div "[DOMAIN_NAME]" at bounding box center [246, 343] width 329 height 30
click at [130, 346] on div "[DOMAIN_NAME]" at bounding box center [246, 343] width 329 height 30
copy tr "[DOMAIN_NAME]"
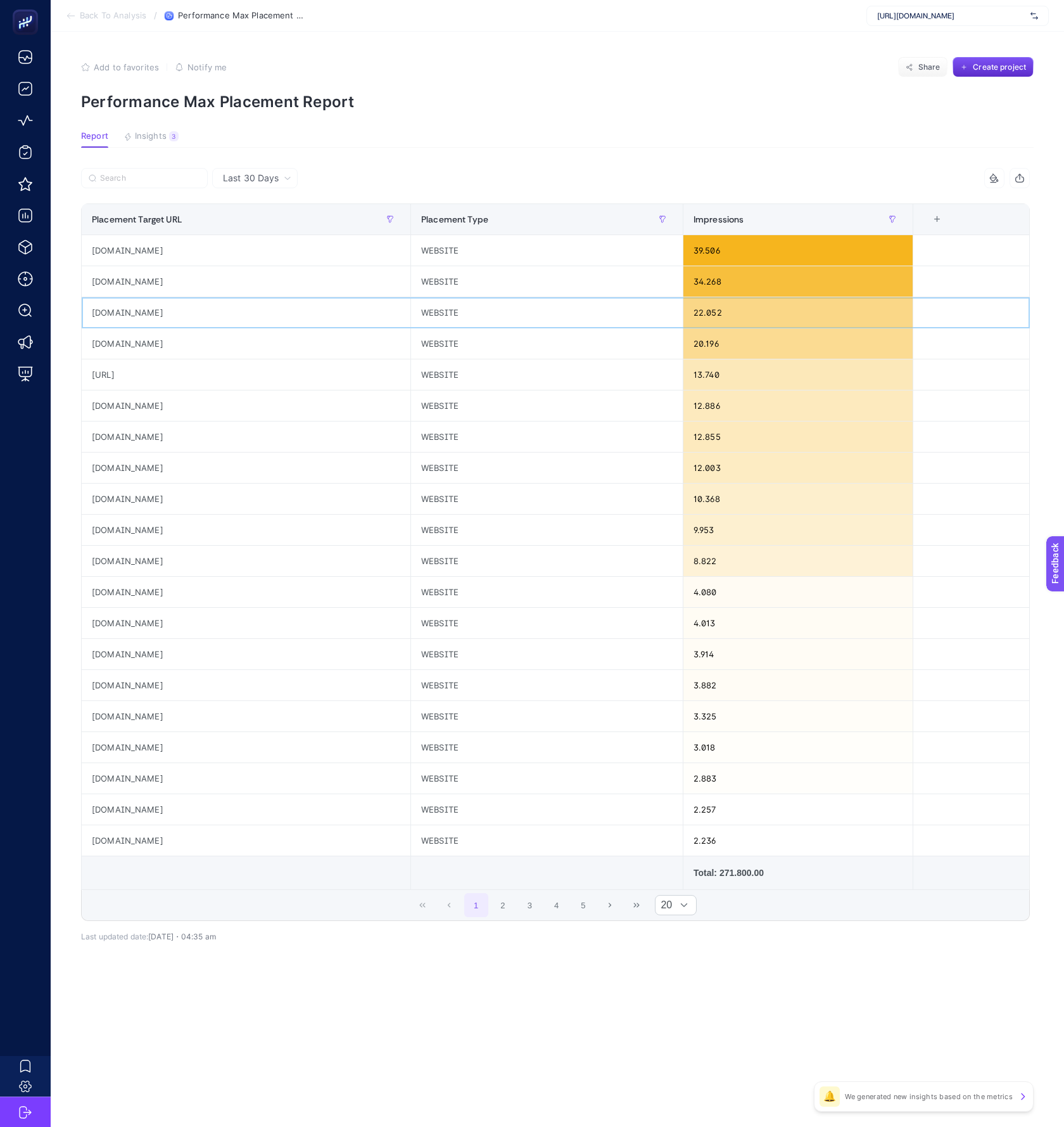
click at [293, 304] on div "[DOMAIN_NAME]" at bounding box center [246, 312] width 329 height 30
click at [138, 531] on div "[DOMAIN_NAME]" at bounding box center [246, 530] width 329 height 30
copy div "com"
click at [127, 499] on div "[DOMAIN_NAME]" at bounding box center [246, 498] width 329 height 30
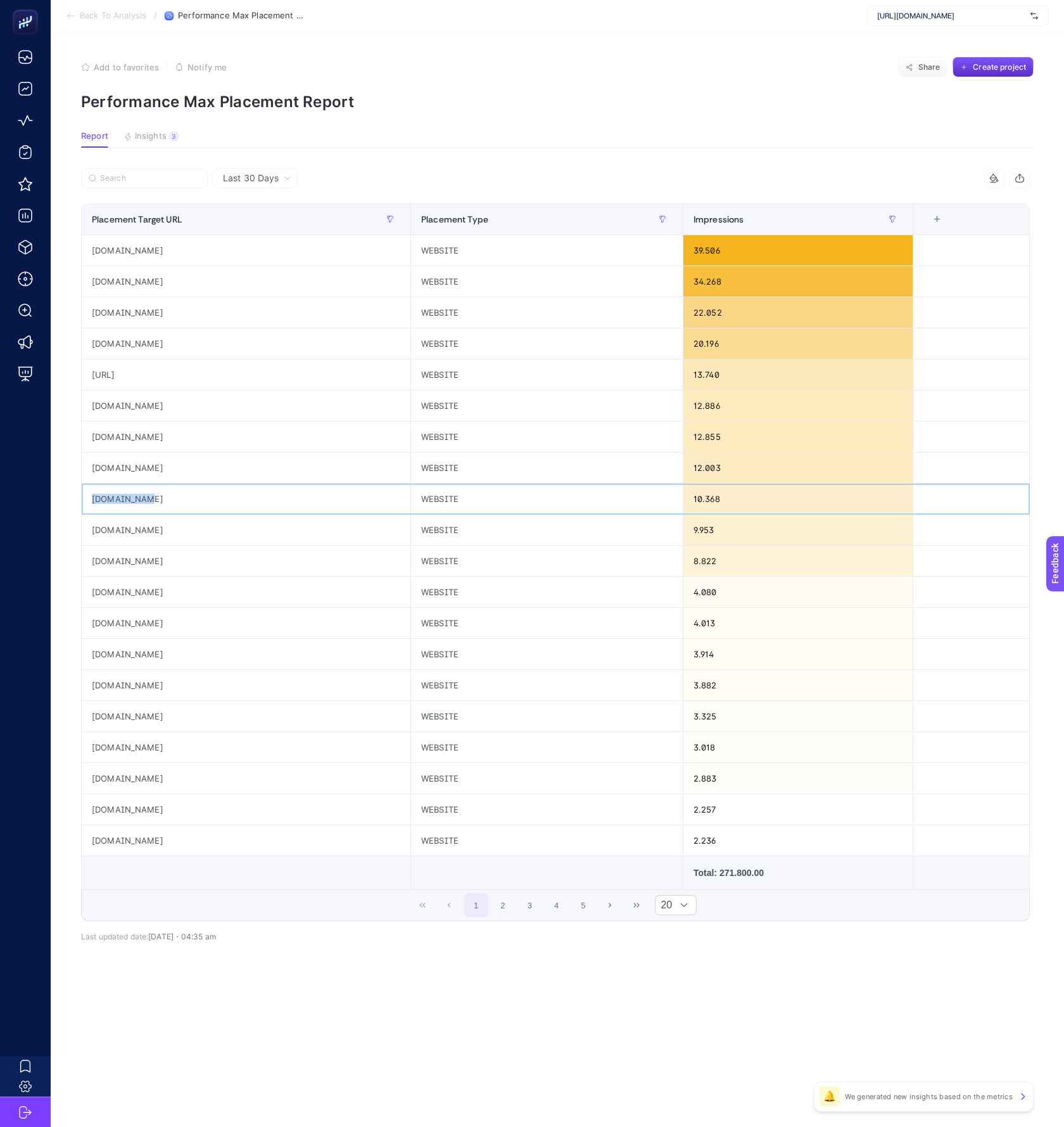
click at [127, 499] on div "[DOMAIN_NAME]" at bounding box center [246, 498] width 329 height 30
copy tr "[DOMAIN_NAME]"
click at [524, 105] on p "Performance Max Placement Report" at bounding box center [558, 102] width 952 height 18
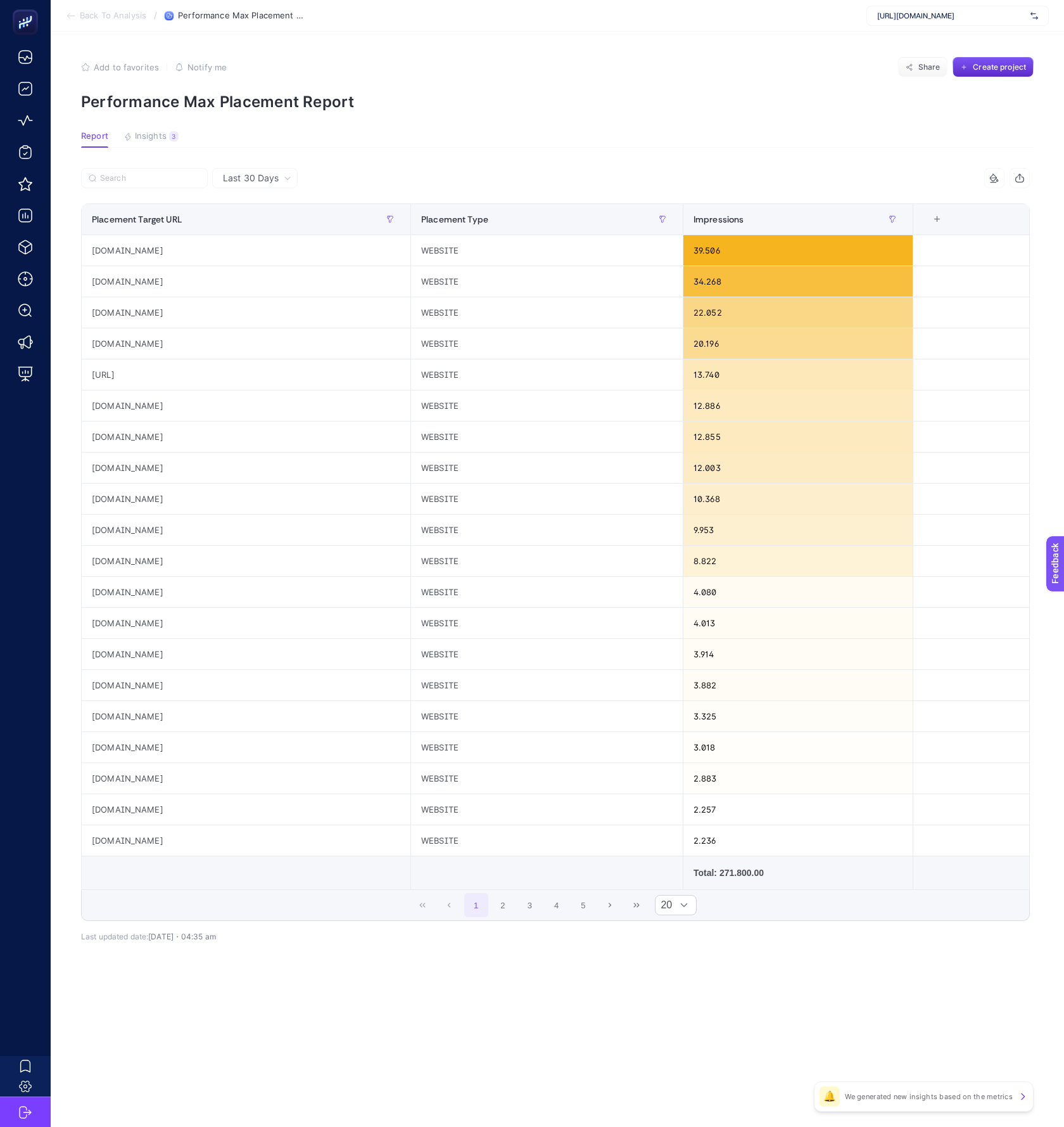
click at [526, 50] on article "Add to favorites false Notify me Share Create project Performance Max Placement…" at bounding box center [557, 579] width 1014 height 1095
